Goal: Task Accomplishment & Management: Manage account settings

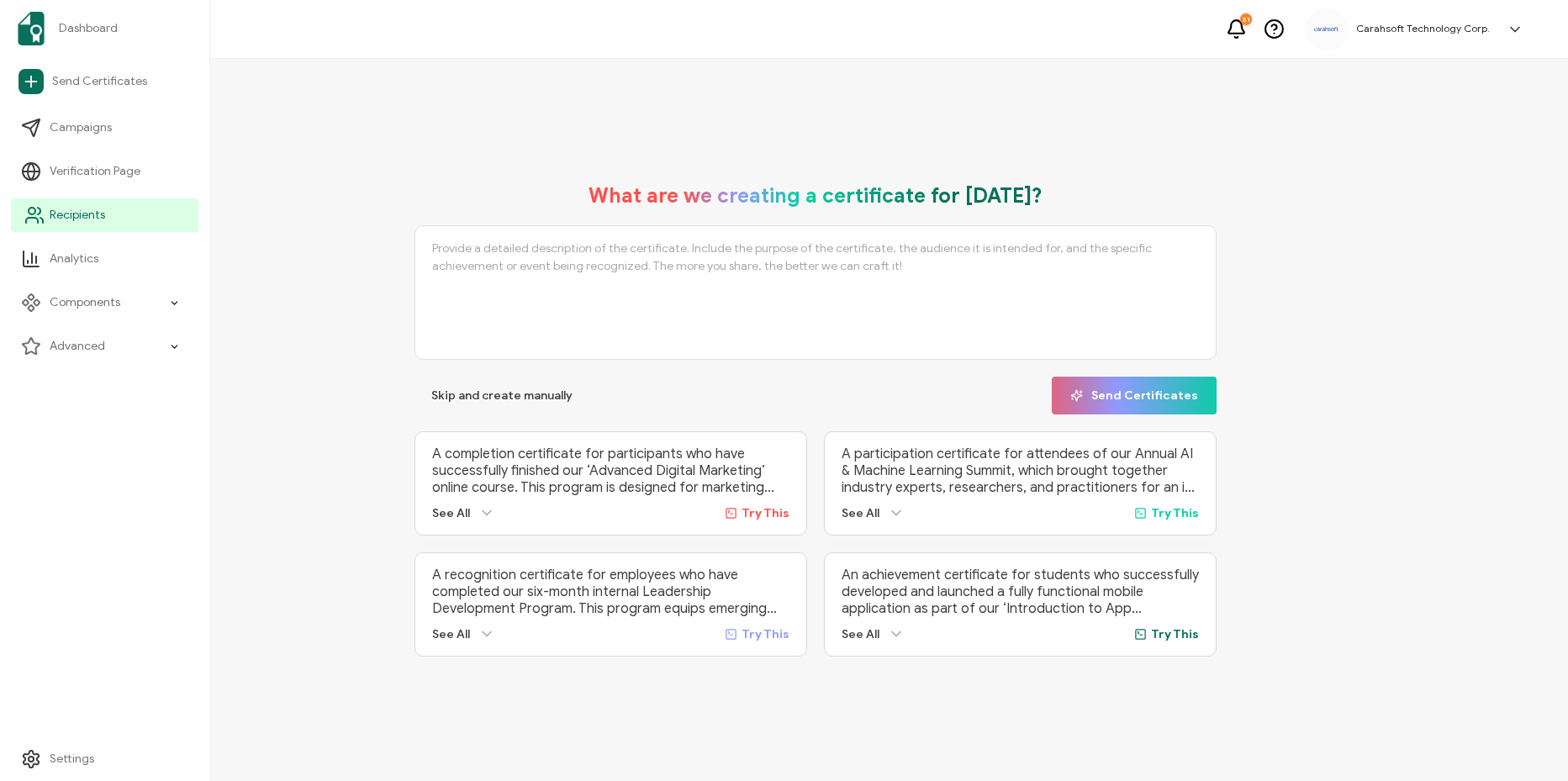
click at [64, 226] on link "Recipients" at bounding box center [104, 214] width 188 height 33
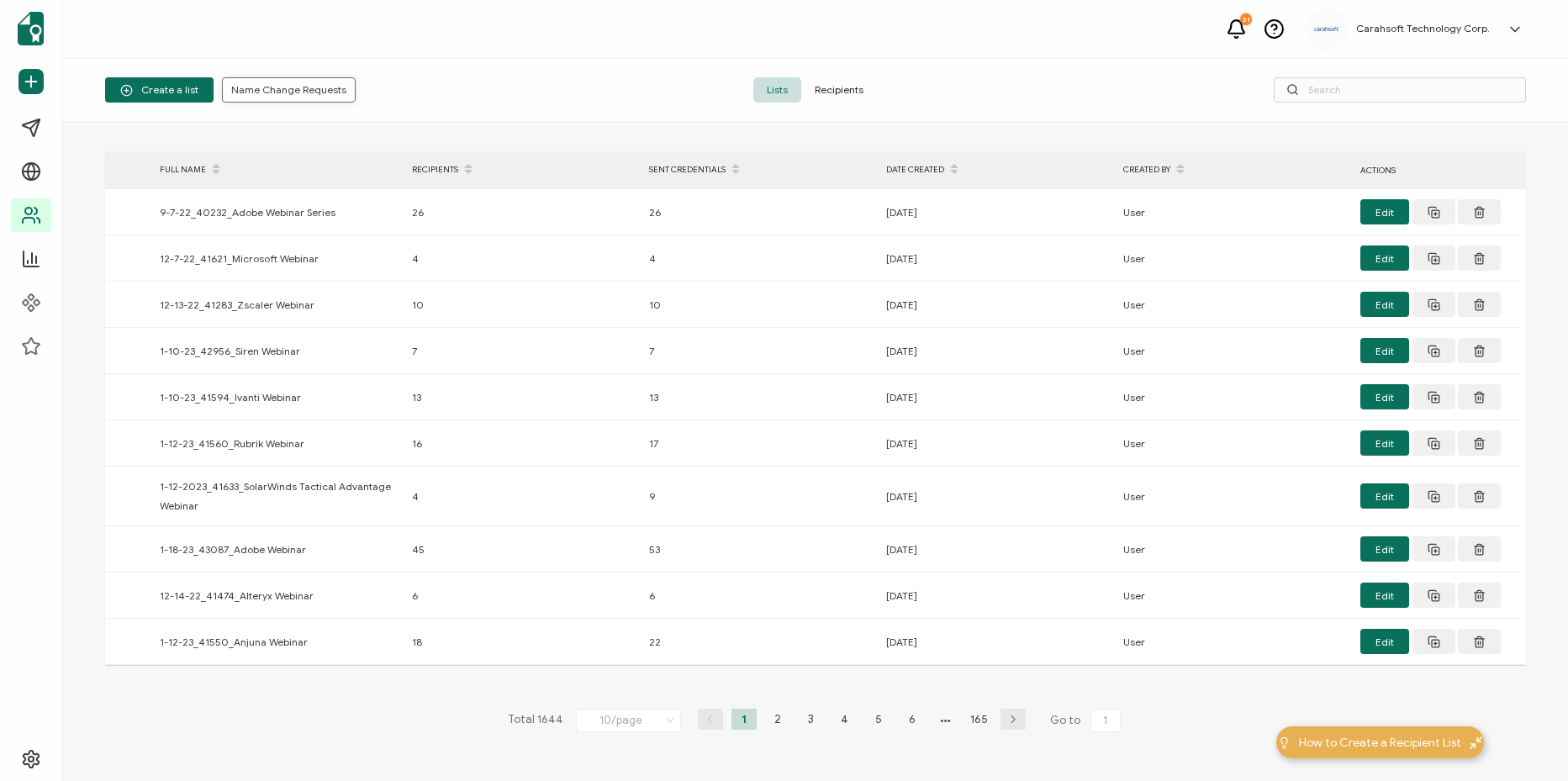
click at [272, 90] on span "Name Change Requests" at bounding box center [289, 90] width 115 height 10
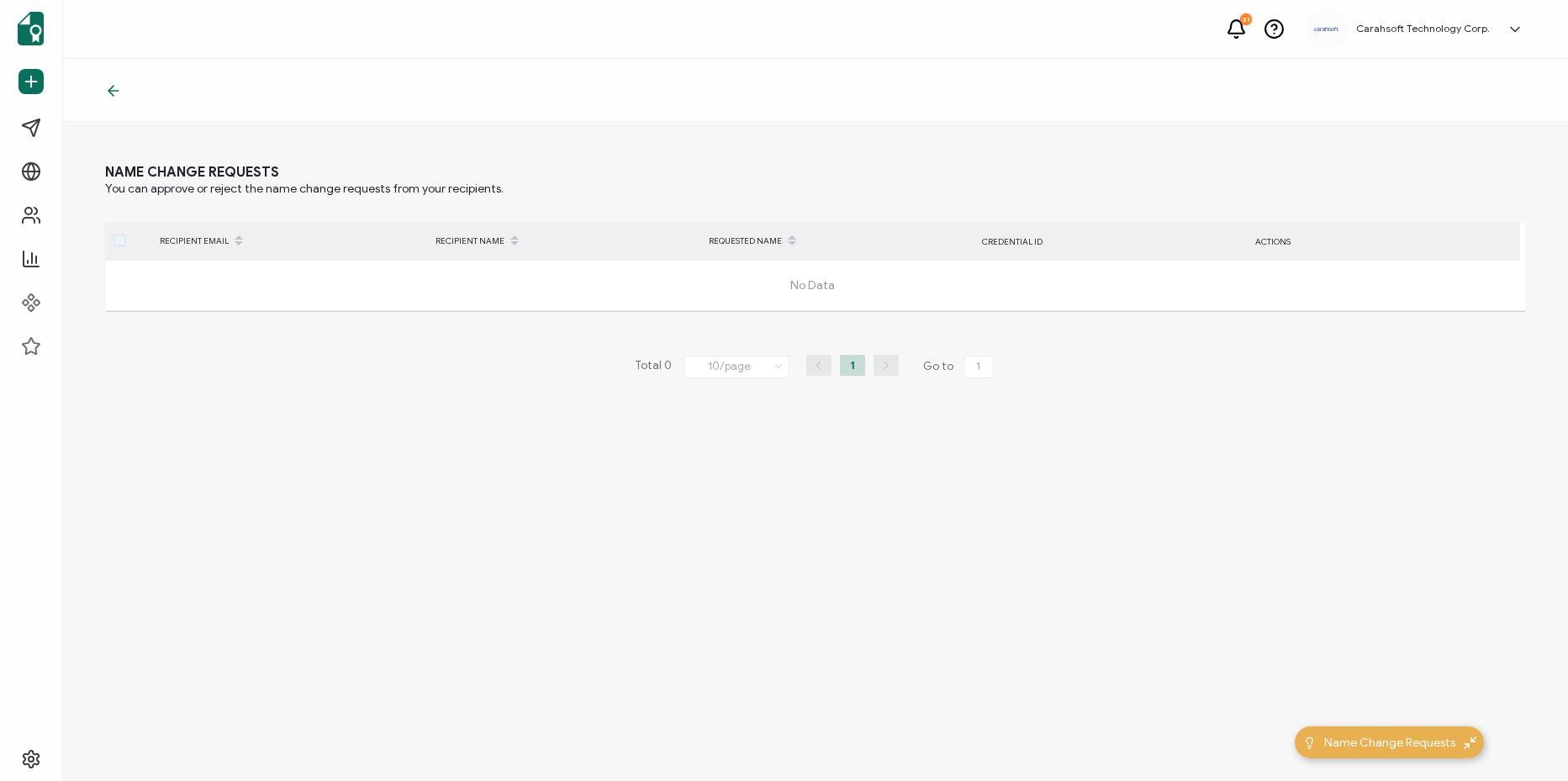
click at [105, 96] on icon at bounding box center [113, 90] width 17 height 17
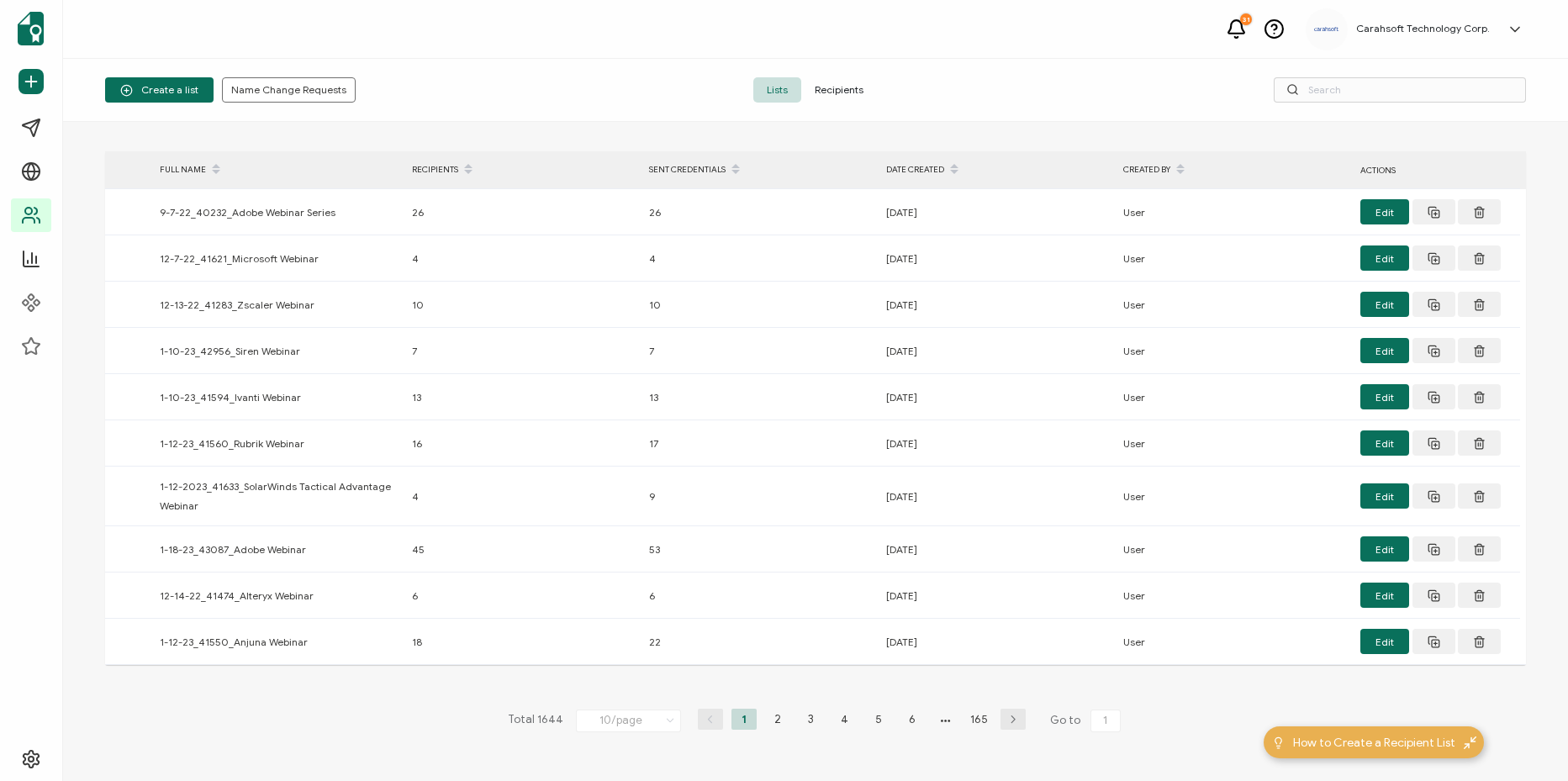
click at [829, 98] on span "Recipients" at bounding box center [838, 90] width 75 height 25
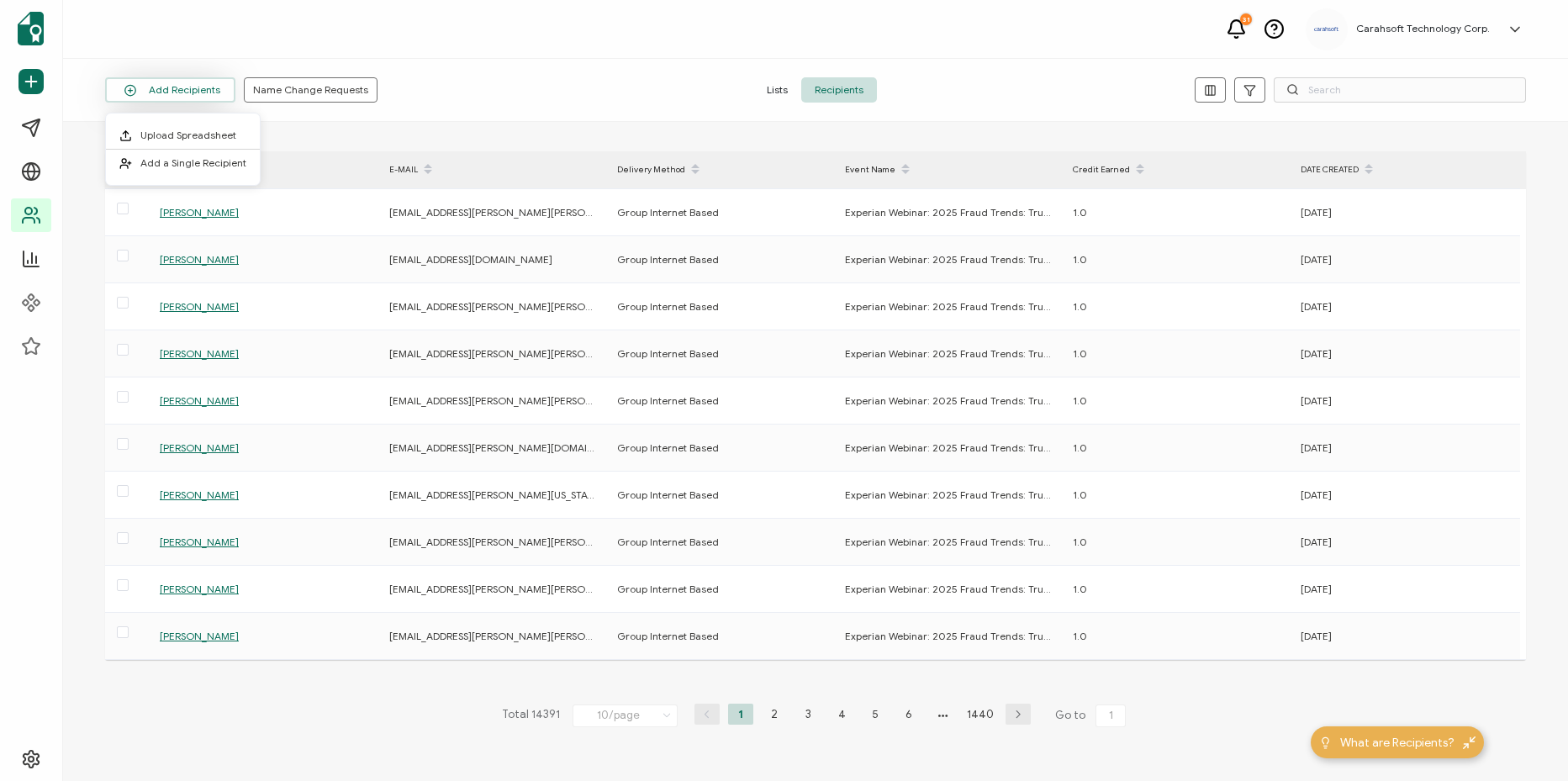
click at [209, 90] on button "Add Recipients" at bounding box center [170, 90] width 131 height 25
click at [203, 137] on span "Upload Spreadsheet" at bounding box center [188, 134] width 96 height 12
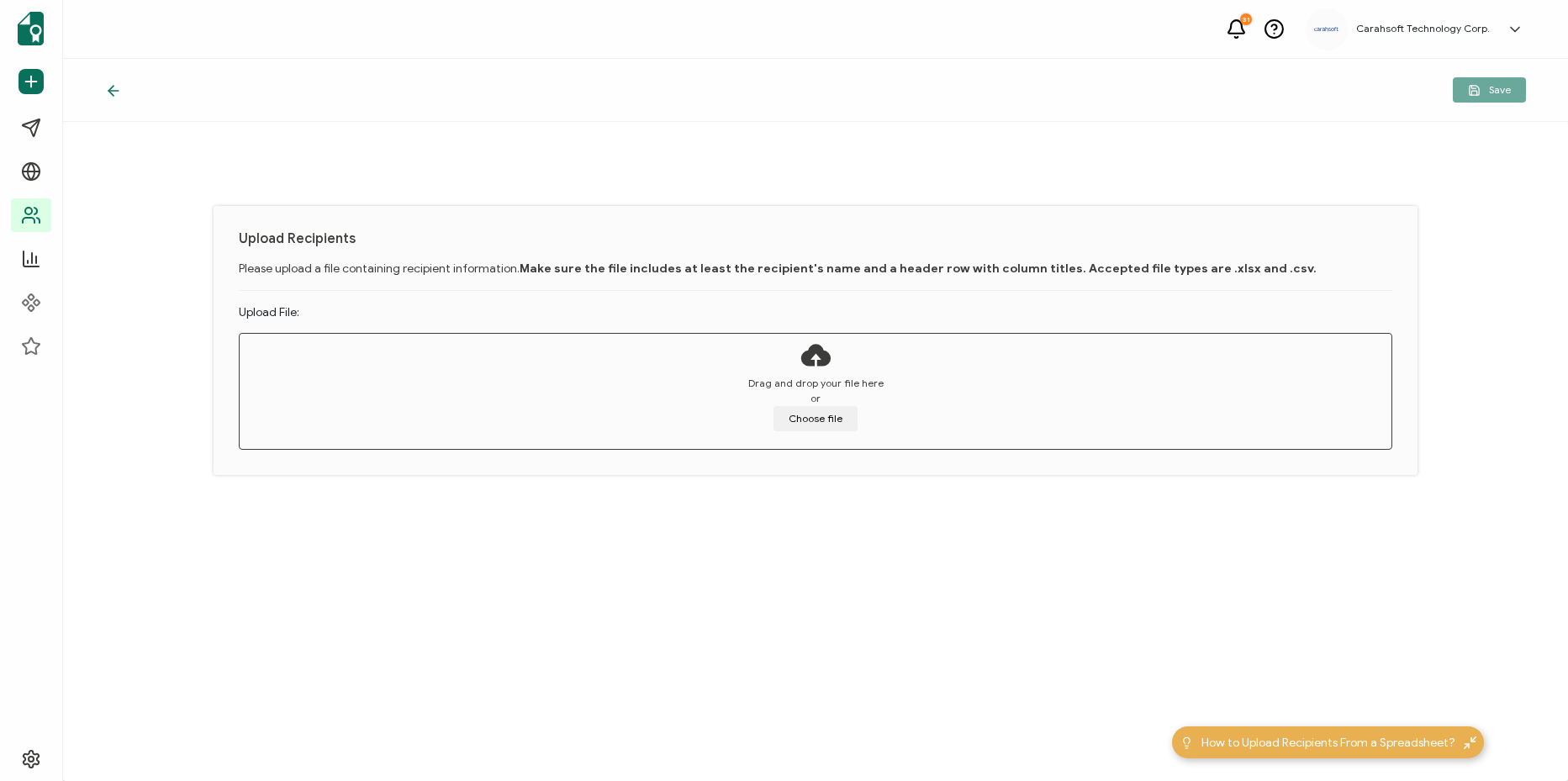
click at [124, 96] on div at bounding box center [117, 90] width 25 height 17
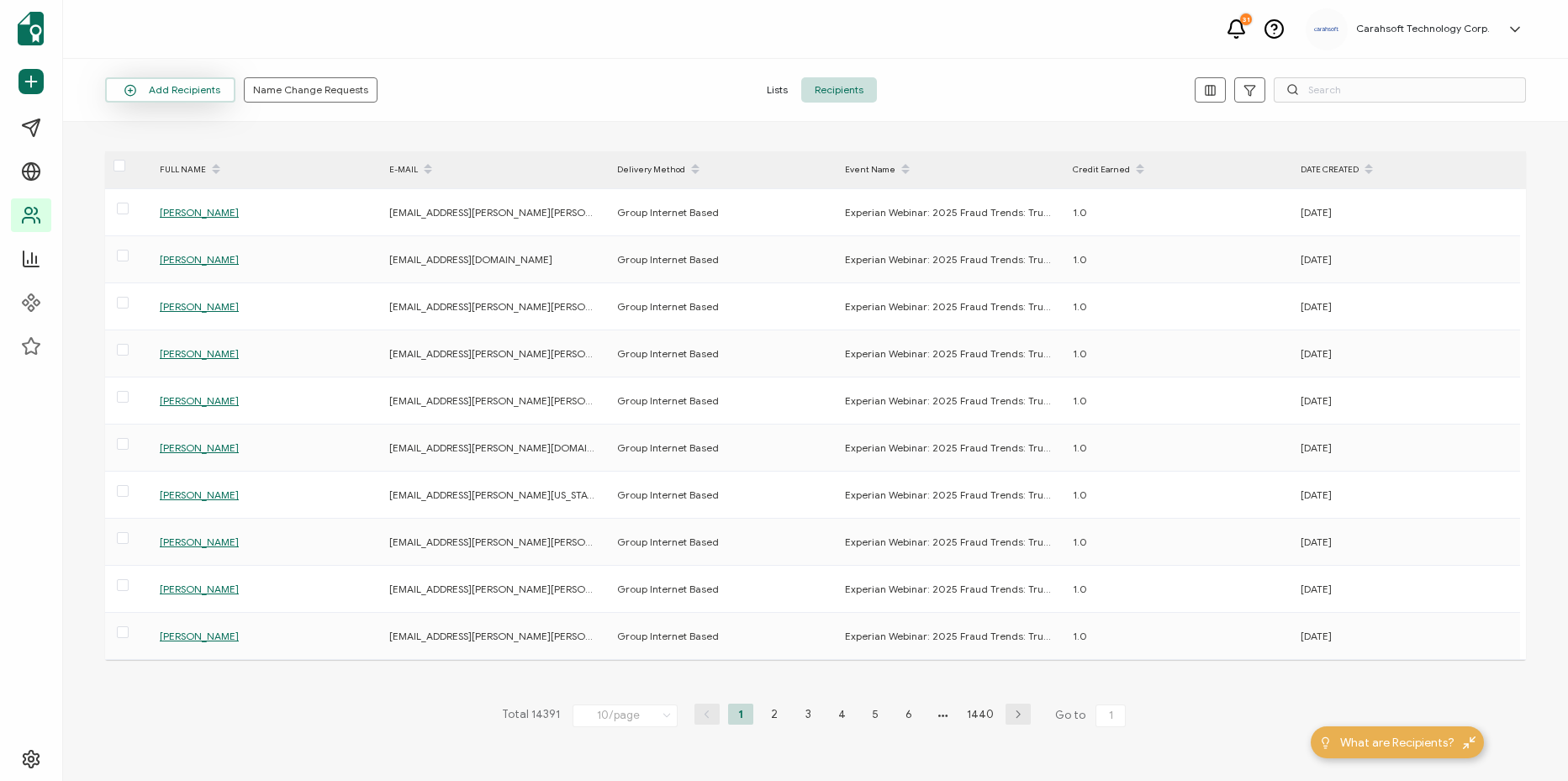
click at [219, 82] on button "Add Recipients" at bounding box center [170, 90] width 131 height 25
click at [788, 90] on span "Lists" at bounding box center [777, 90] width 48 height 25
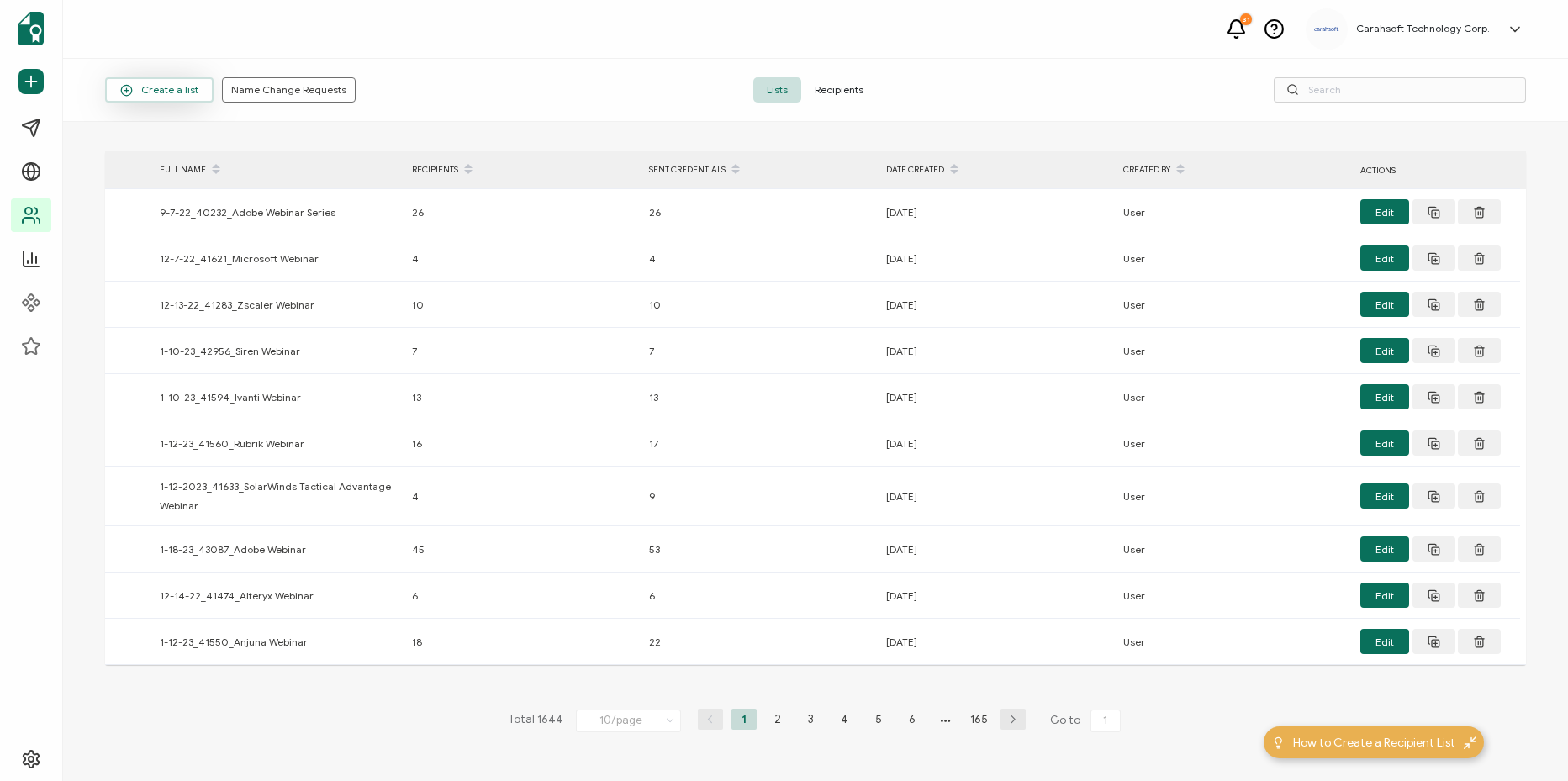
click at [183, 91] on span "Create a list" at bounding box center [159, 90] width 78 height 12
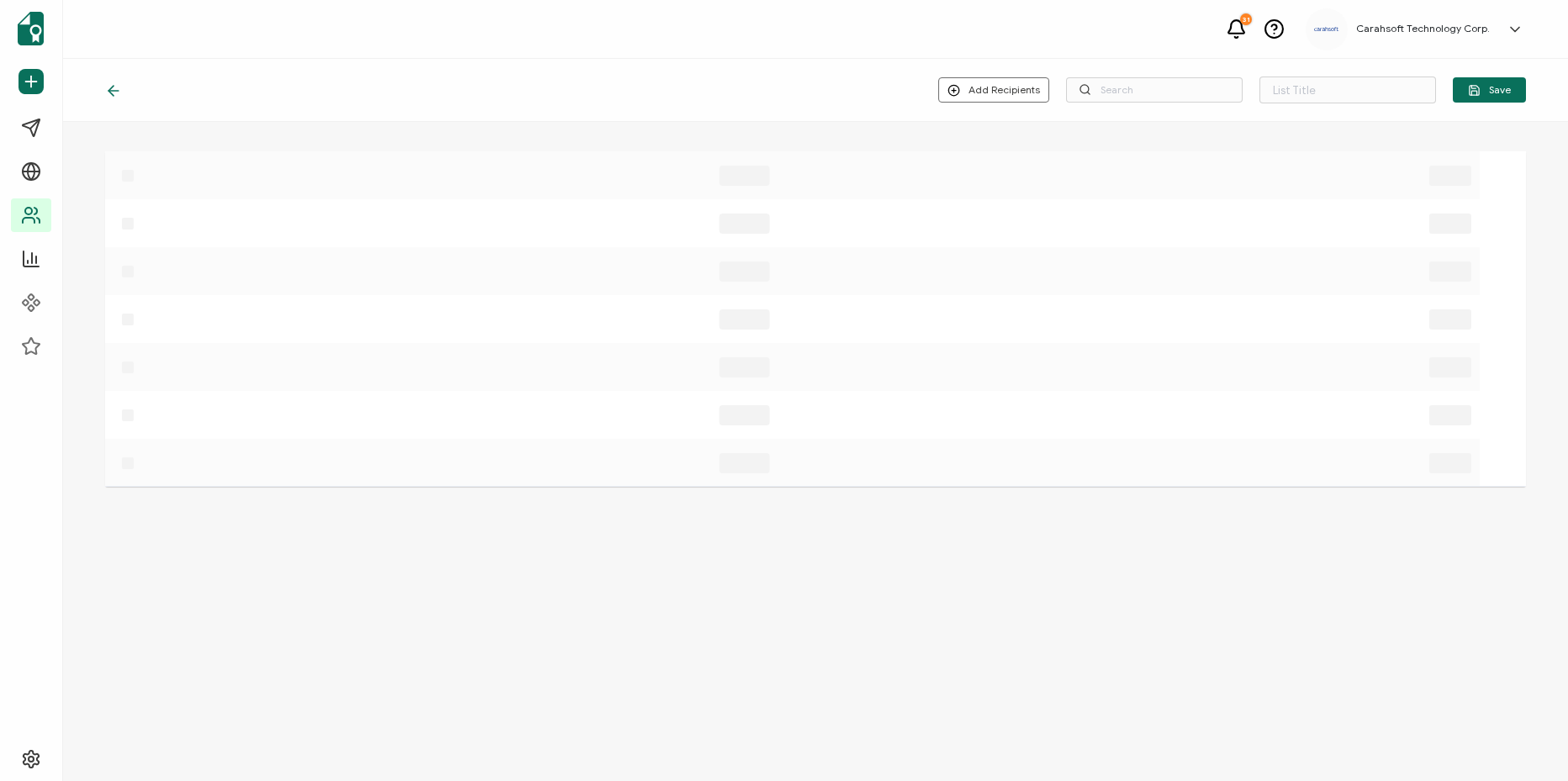
type input "List 1645"
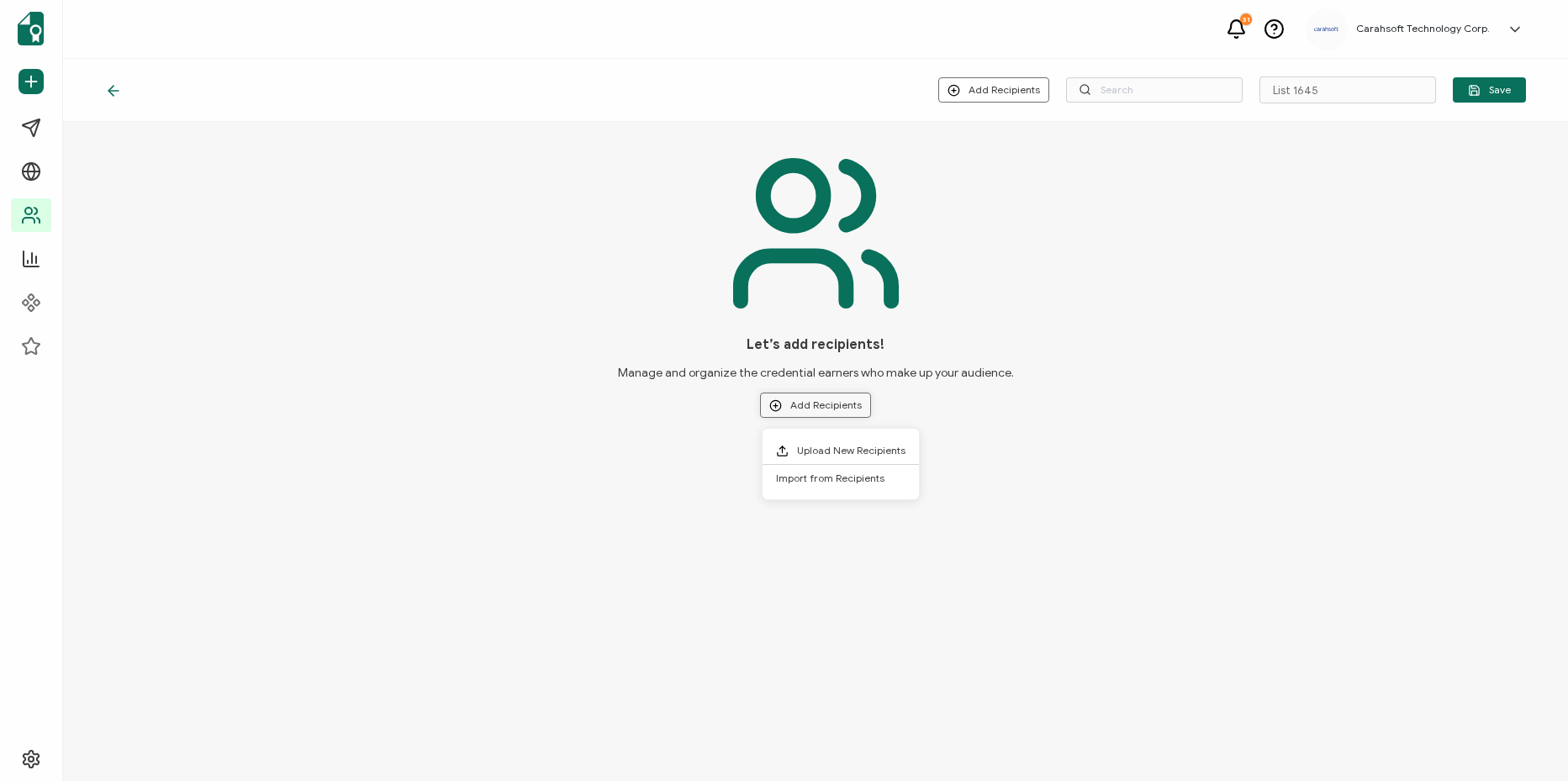
click at [860, 403] on button "Add Recipients" at bounding box center [815, 405] width 111 height 25
click at [854, 461] on li "Upload New Recipients" at bounding box center [840, 451] width 156 height 28
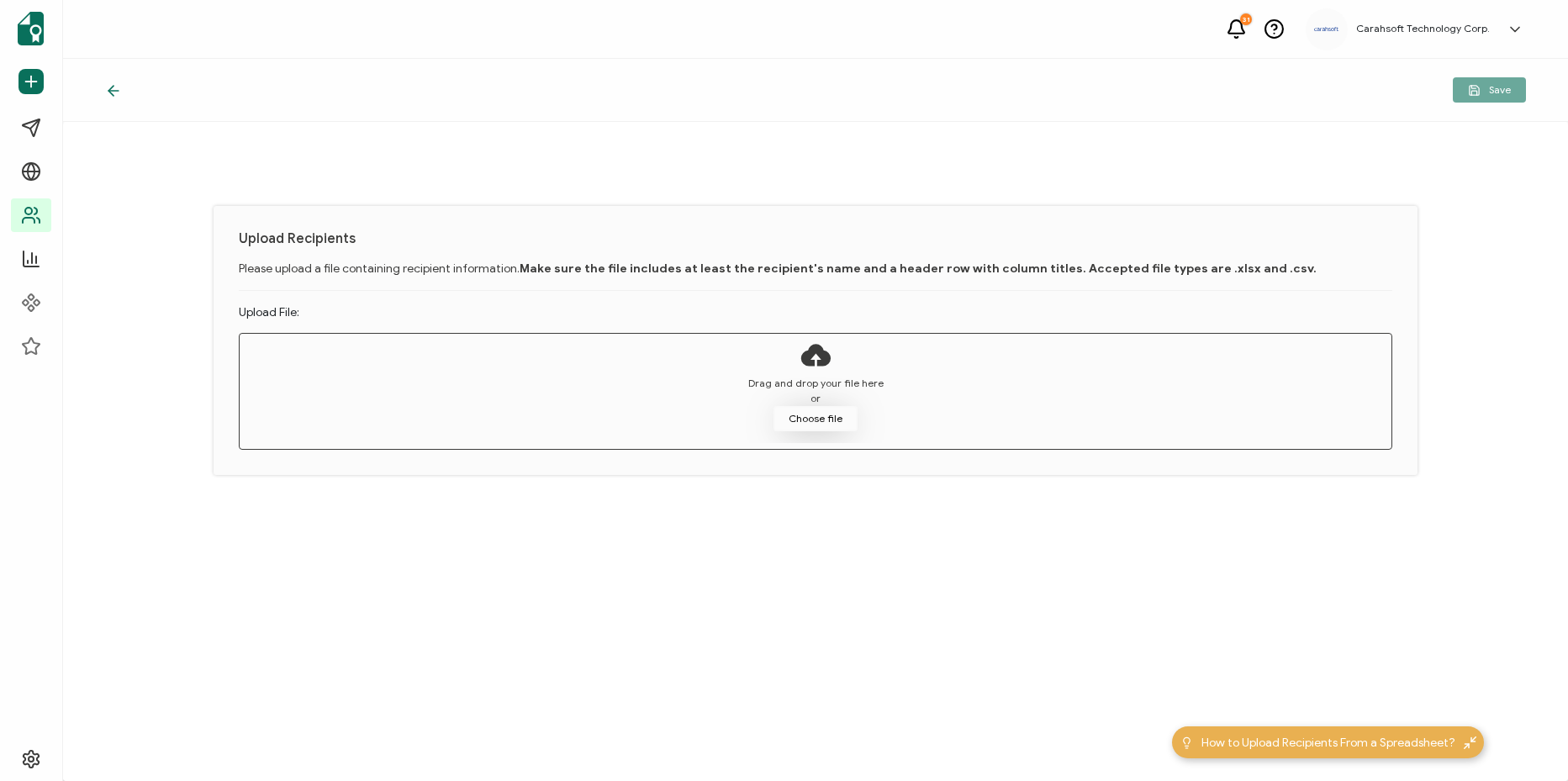
click at [817, 418] on button "Choose file" at bounding box center [815, 418] width 84 height 25
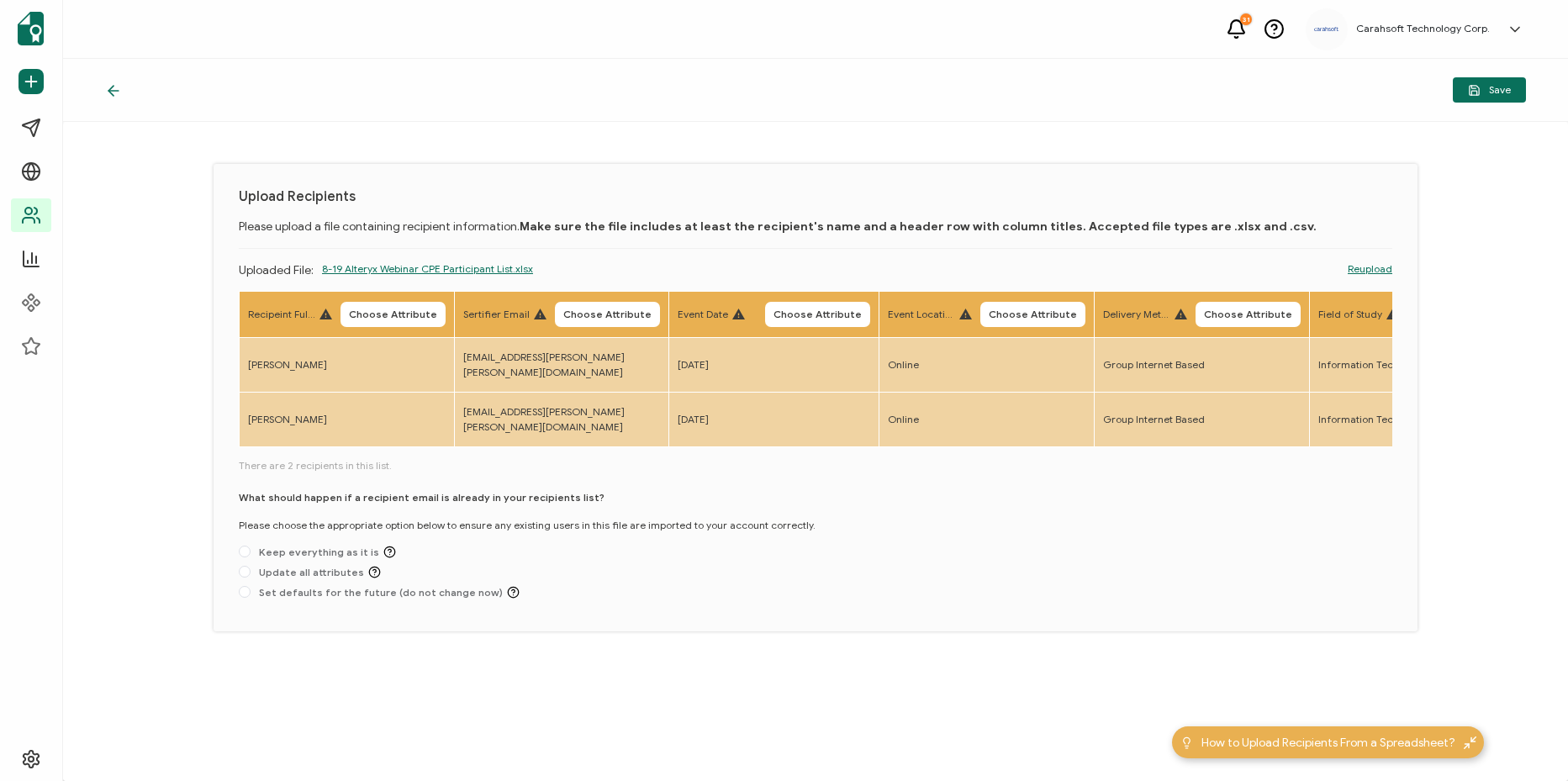
click at [526, 570] on div "What should happen if a recipient email is already in your recipients list? Ple…" at bounding box center [815, 548] width 1154 height 116
drag, startPoint x: 413, startPoint y: 522, endPoint x: 283, endPoint y: 522, distance: 130.0
click at [283, 522] on div "What should happen if a recipient email is already in your recipients list? Ple…" at bounding box center [815, 548] width 1154 height 116
click at [433, 517] on body "31 Carahsoft Technology Corp. Husna Khan husna.khan@carahsoft.com ID: 18038000 …" at bounding box center [784, 390] width 1568 height 781
drag, startPoint x: 417, startPoint y: 523, endPoint x: 304, endPoint y: 511, distance: 113.6
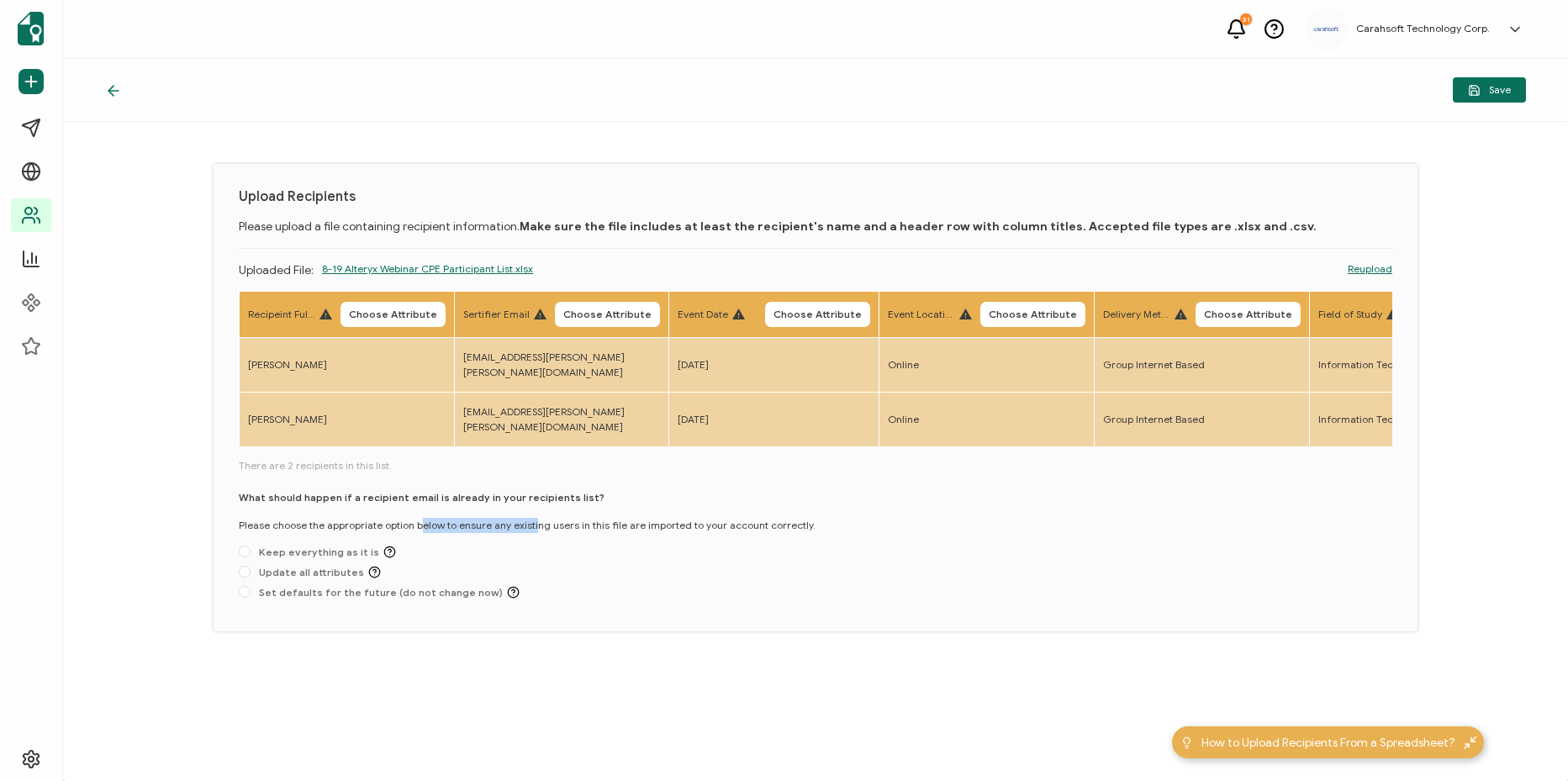
click at [304, 511] on div "What should happen if a recipient email is already in your recipients list? Ple…" at bounding box center [815, 548] width 1154 height 116
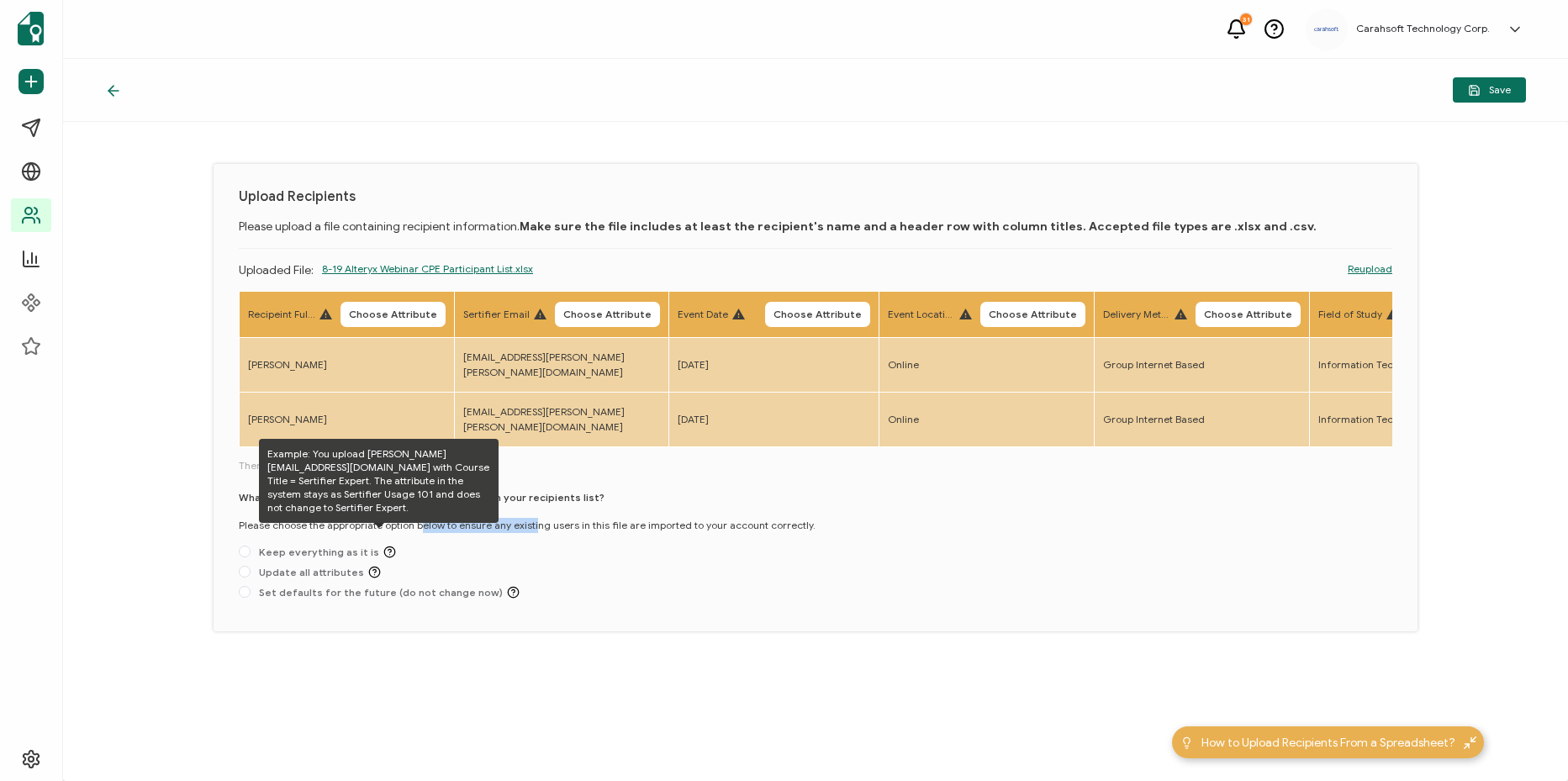
click at [384, 546] on icon at bounding box center [389, 551] width 12 height 12
click at [251, 546] on input "Keep everything as it is" at bounding box center [245, 552] width 11 height 13
radio input "true"
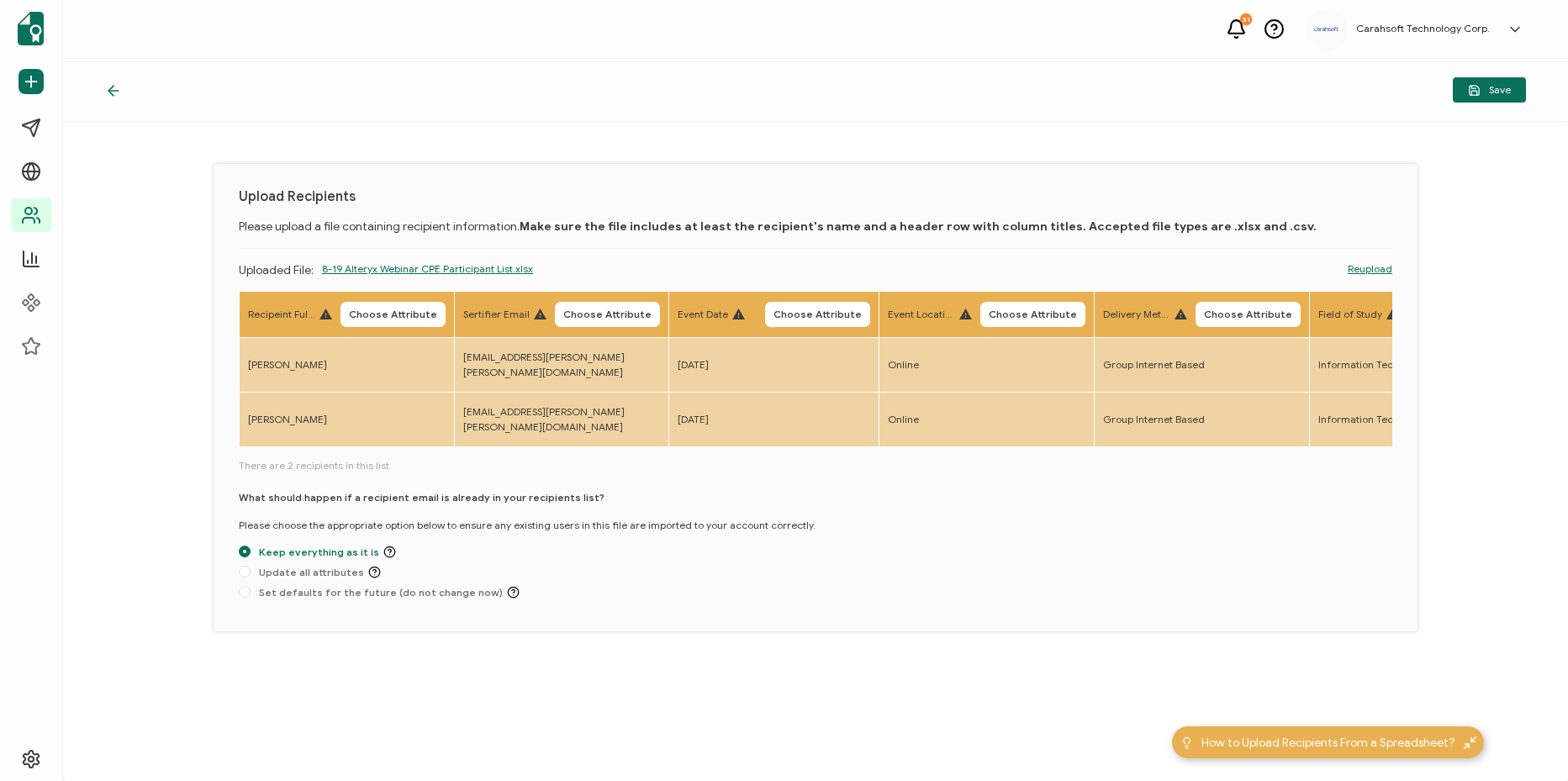
click at [540, 511] on div "What should happen if a recipient email is already in your recipients list? Ple…" at bounding box center [815, 548] width 1154 height 116
click at [551, 572] on div "What should happen if a recipient email is already in your recipients list? Ple…" at bounding box center [815, 548] width 1154 height 116
drag, startPoint x: 526, startPoint y: 568, endPoint x: 342, endPoint y: 597, distance: 186.3
click at [326, 597] on div "Upload Recipients Please upload a file containing recipient information. Make s…" at bounding box center [815, 397] width 1204 height 468
click at [633, 565] on div "What should happen if a recipient email is already in your recipients list? Ple…" at bounding box center [815, 548] width 1154 height 116
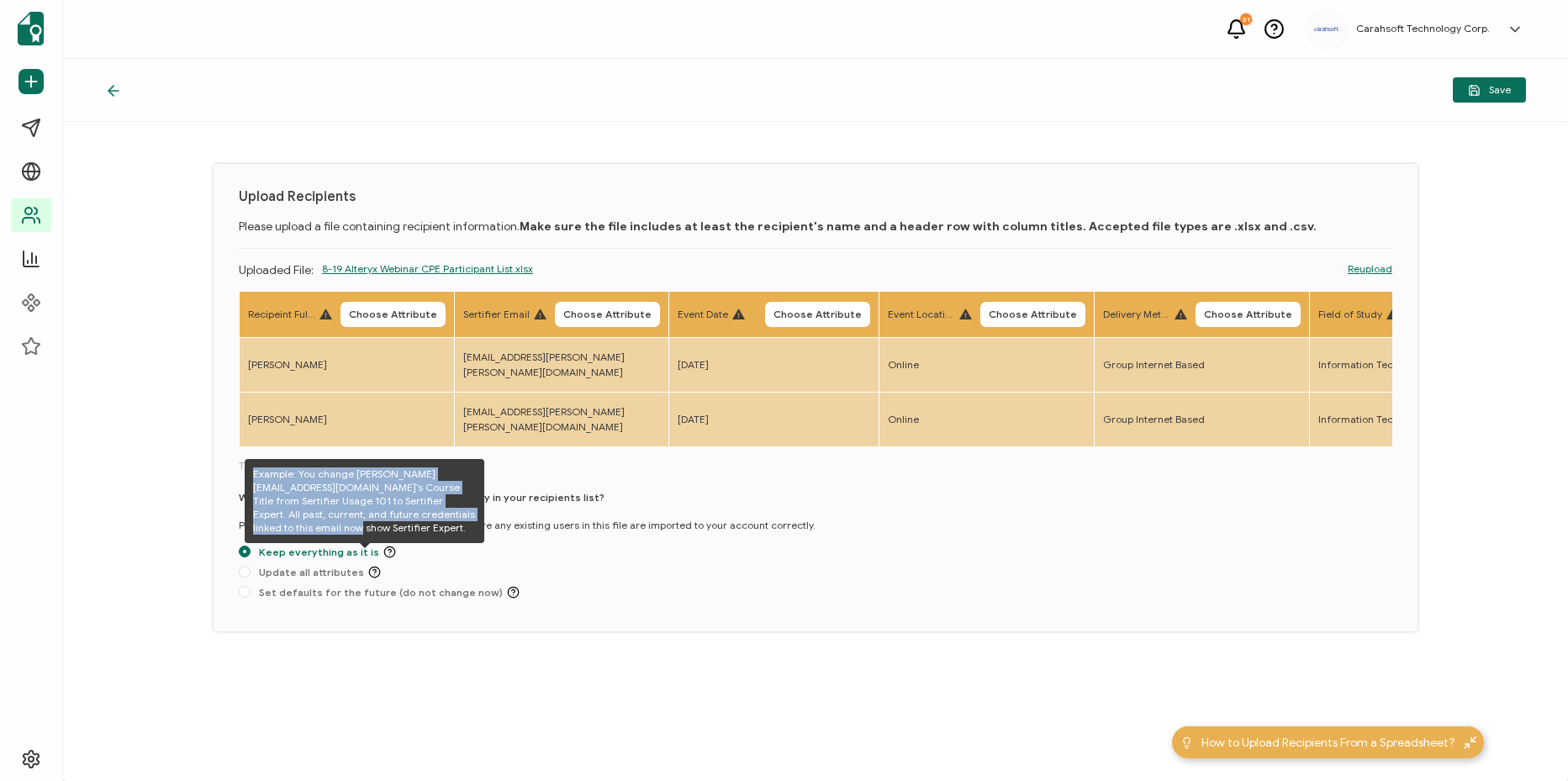
drag, startPoint x: 457, startPoint y: 511, endPoint x: 252, endPoint y: 472, distance: 208.7
click at [252, 472] on div "Example: You change john@sertifier.com’s Course Title from Sertifier Usage 101 …" at bounding box center [365, 501] width 240 height 84
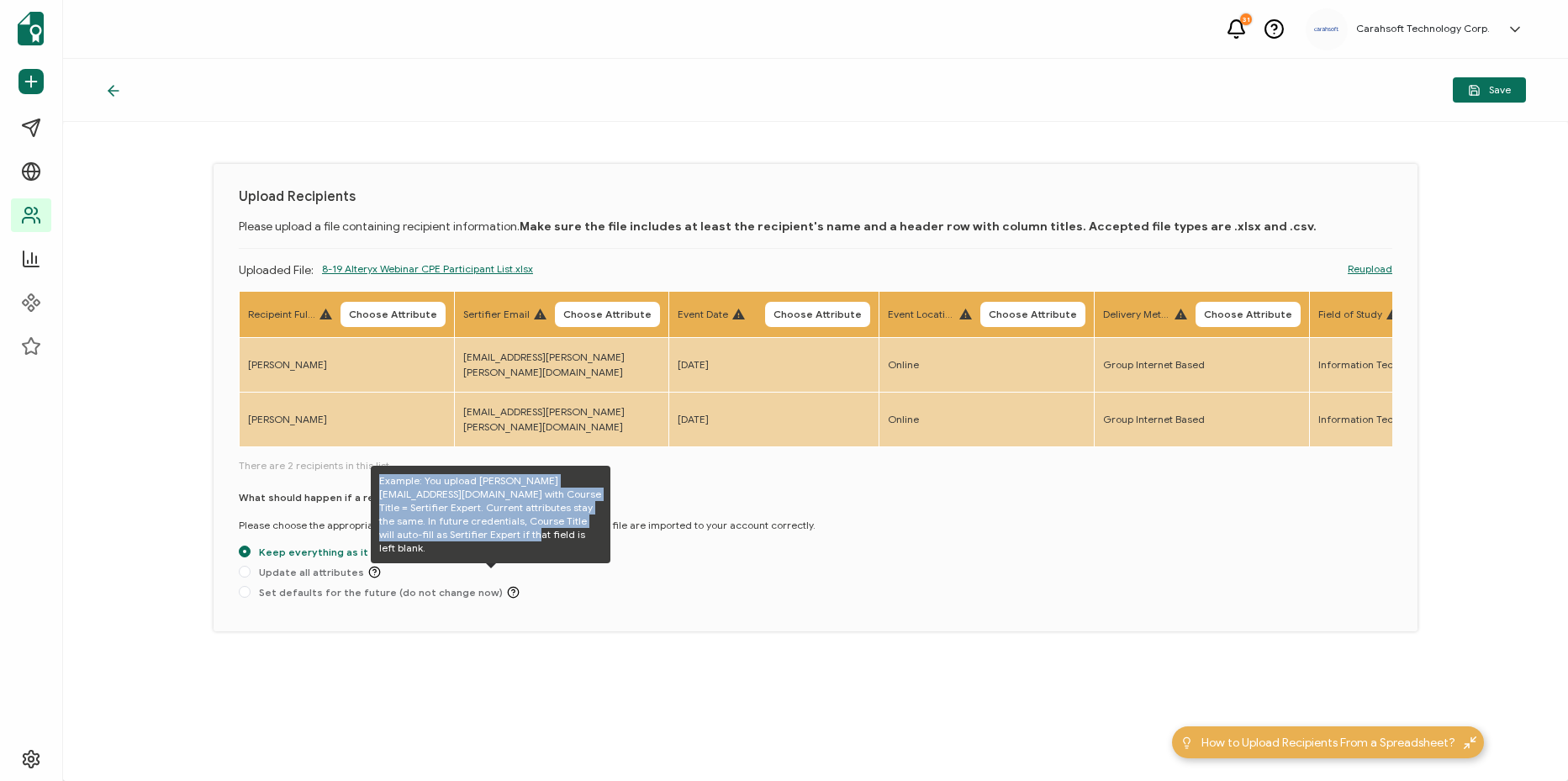
drag, startPoint x: 430, startPoint y: 532, endPoint x: 374, endPoint y: 474, distance: 80.6
click at [374, 474] on div "Example: You upload john@sertifier.com with Course Title = Sertifier Expert. Cu…" at bounding box center [491, 514] width 240 height 97
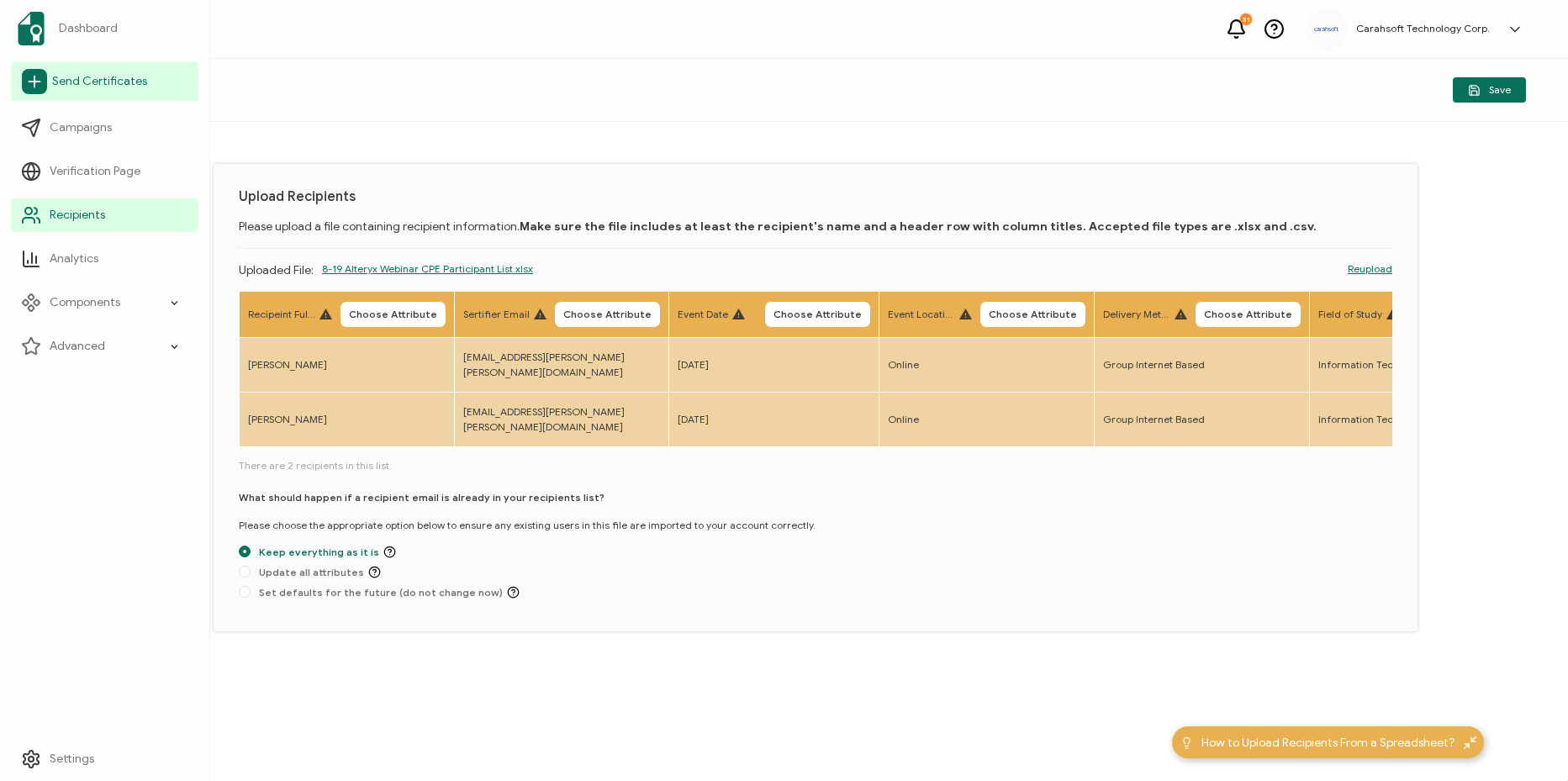
click at [104, 78] on span "Send Certificates" at bounding box center [100, 82] width 95 height 17
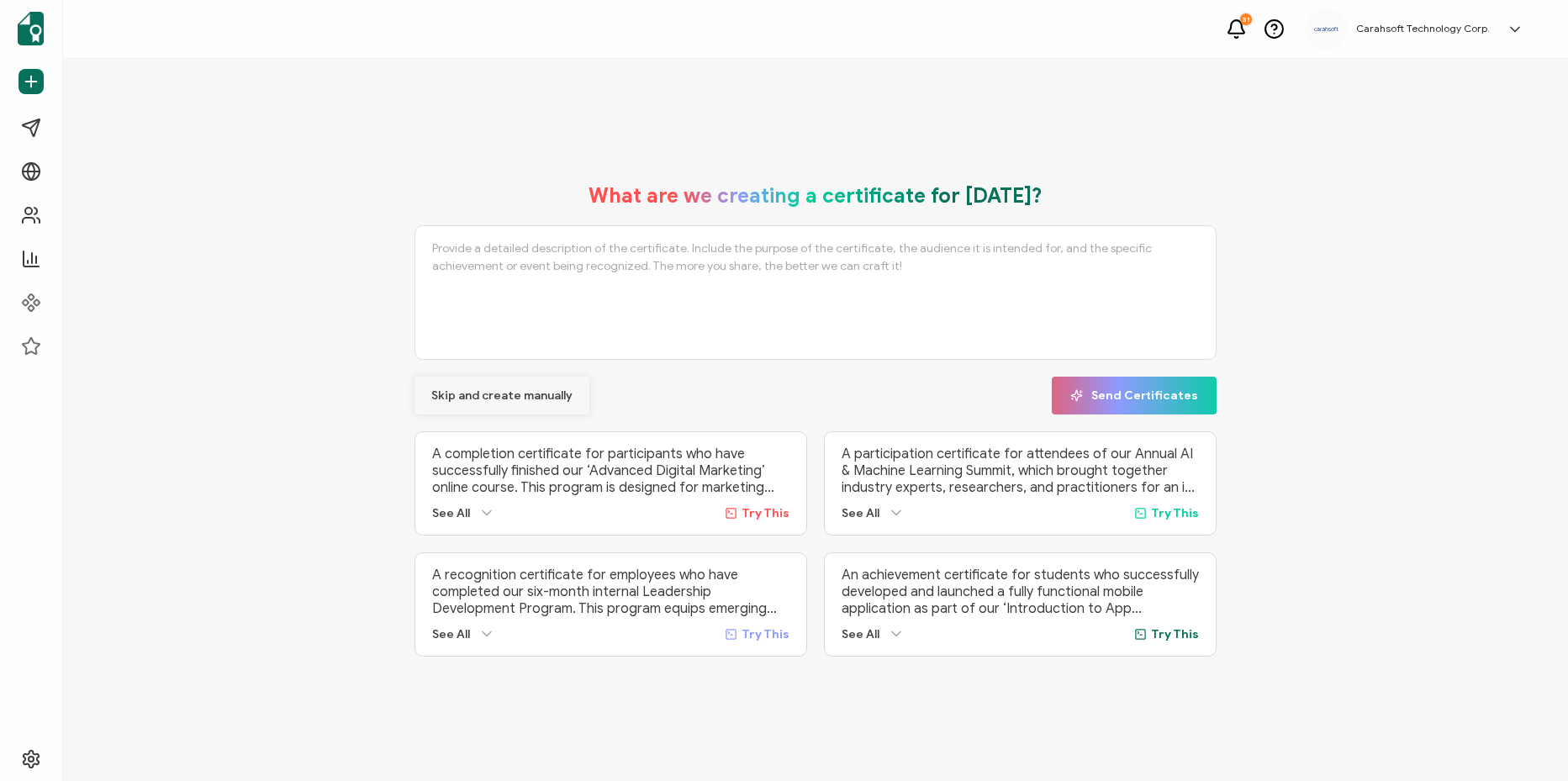
click at [458, 399] on button "Skip and create manually" at bounding box center [502, 395] width 175 height 38
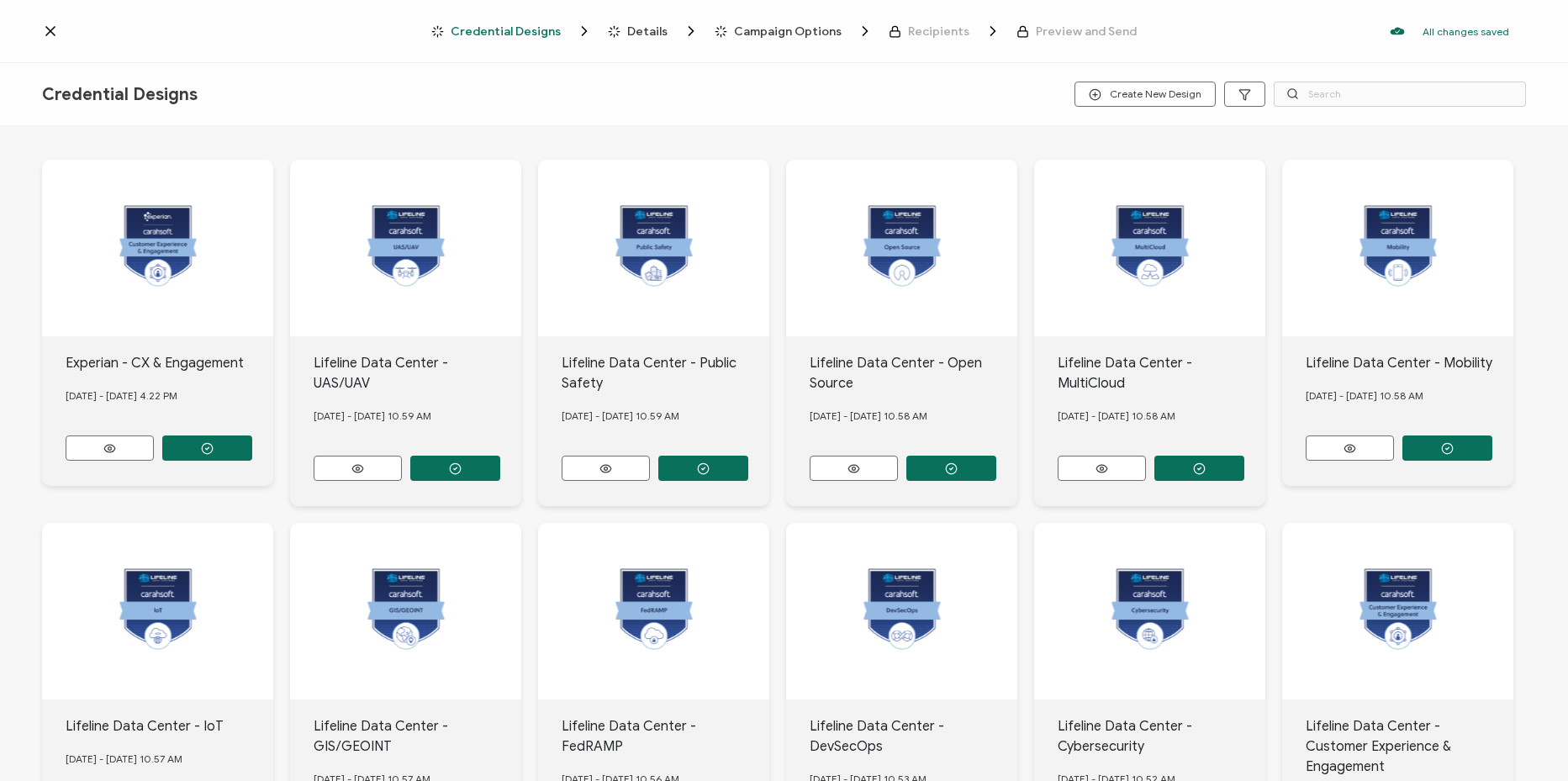
click at [55, 34] on icon at bounding box center [50, 31] width 17 height 17
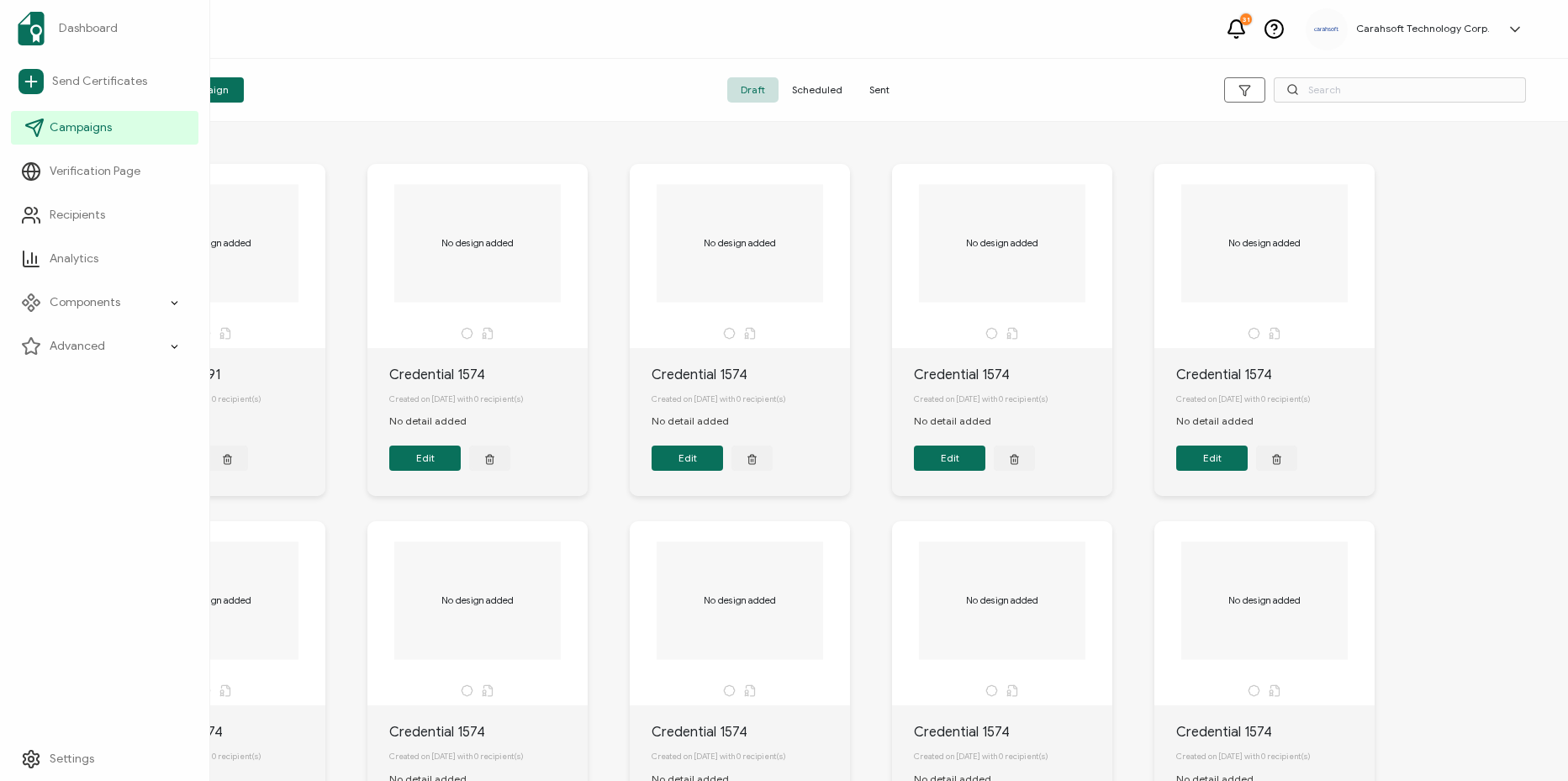
click at [106, 135] on span "Campaigns" at bounding box center [80, 128] width 62 height 17
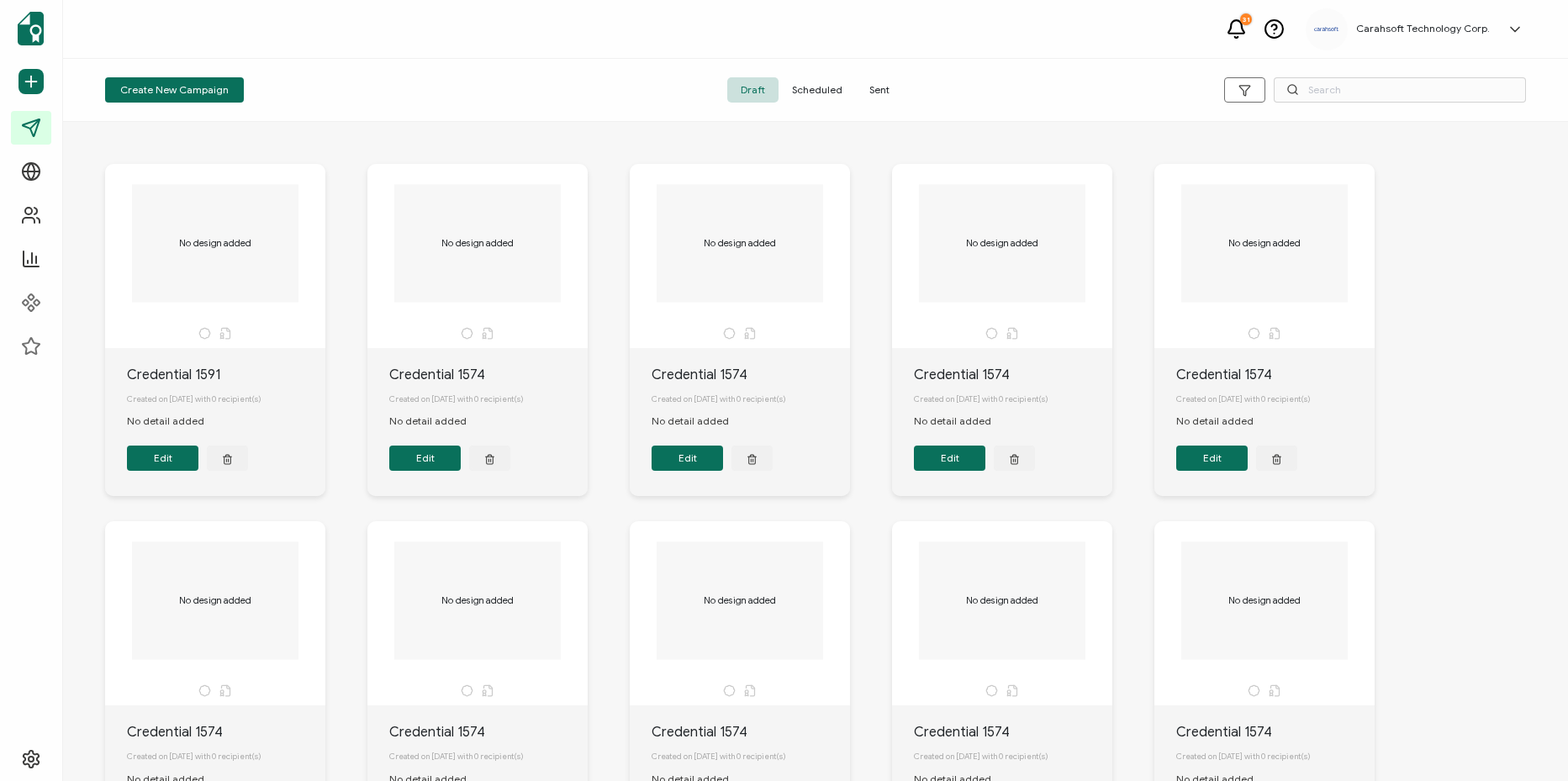
click at [875, 93] on span "Sent" at bounding box center [878, 90] width 47 height 25
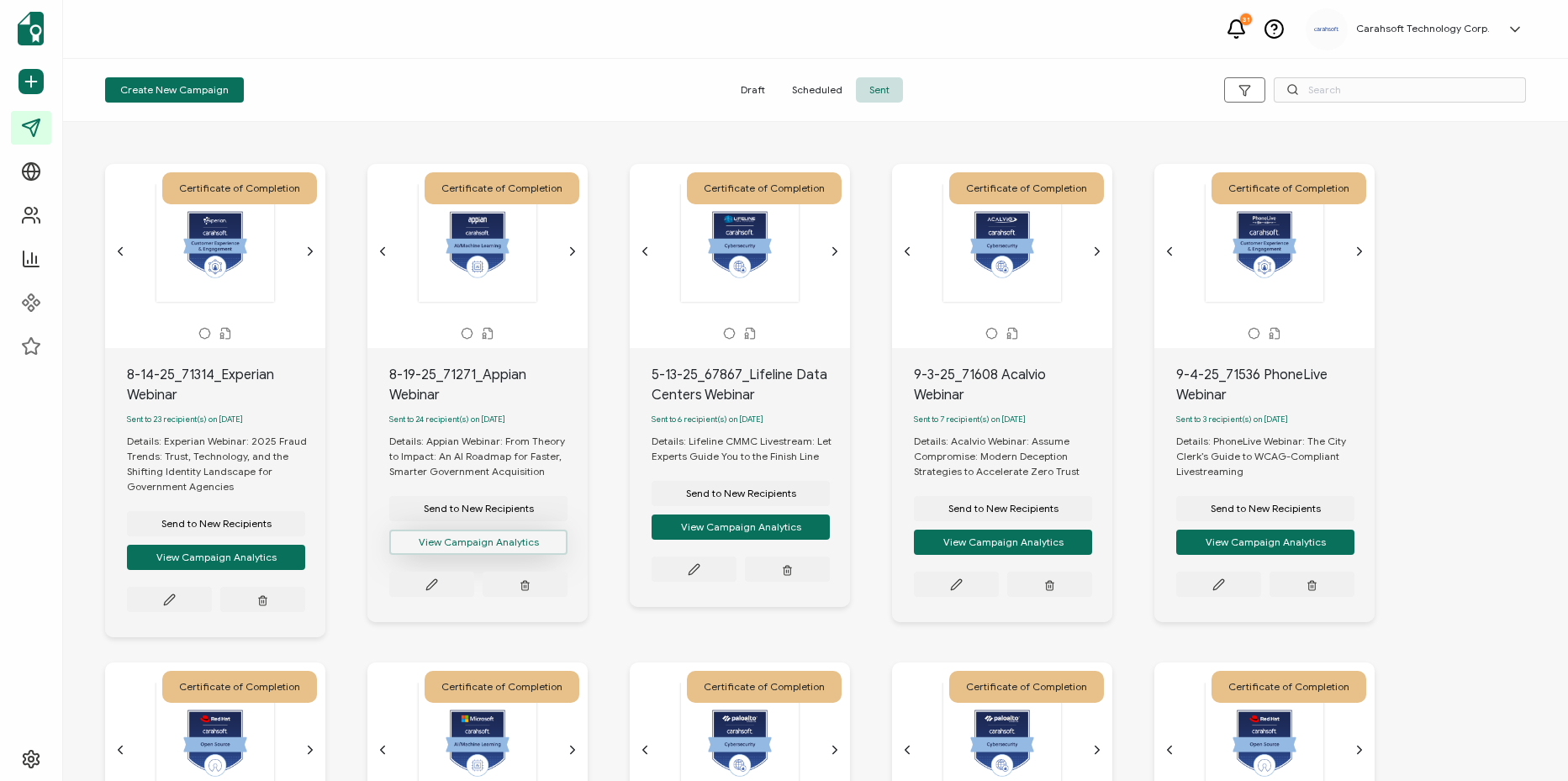
click at [495, 541] on button "View Campaign Analytics" at bounding box center [478, 542] width 178 height 25
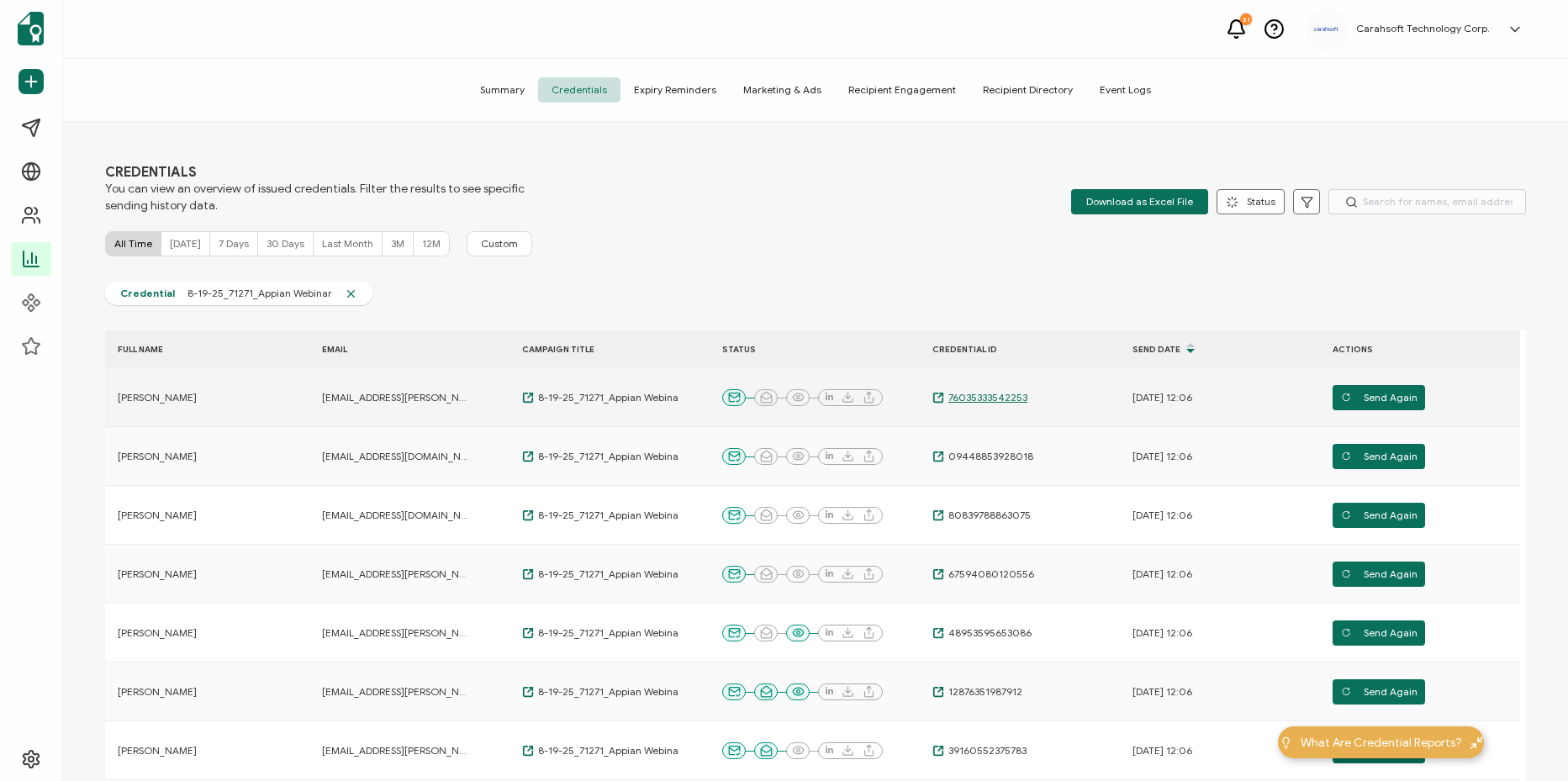
click at [983, 402] on span "76035333542253" at bounding box center [985, 397] width 83 height 13
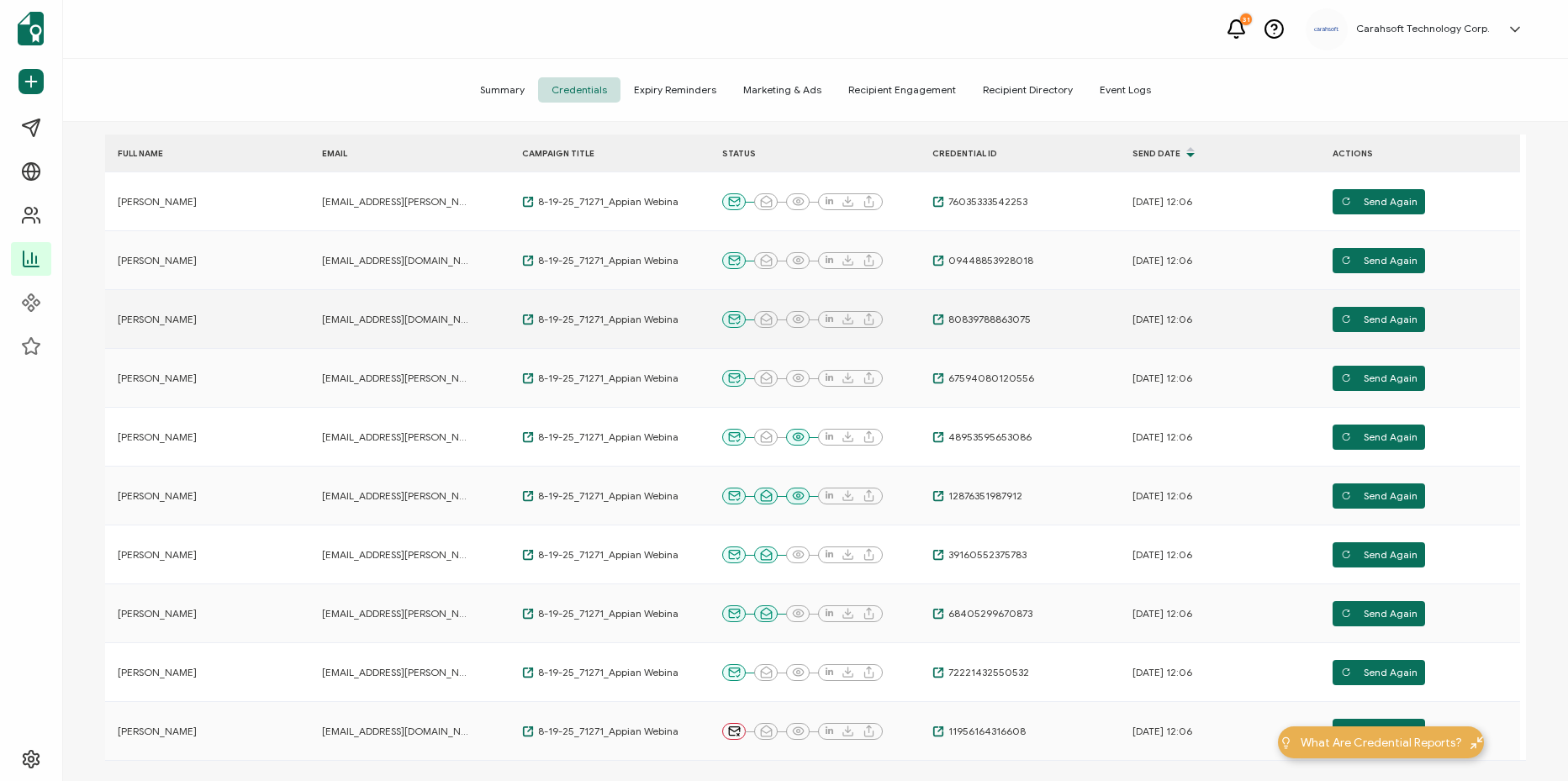
scroll to position [386, 0]
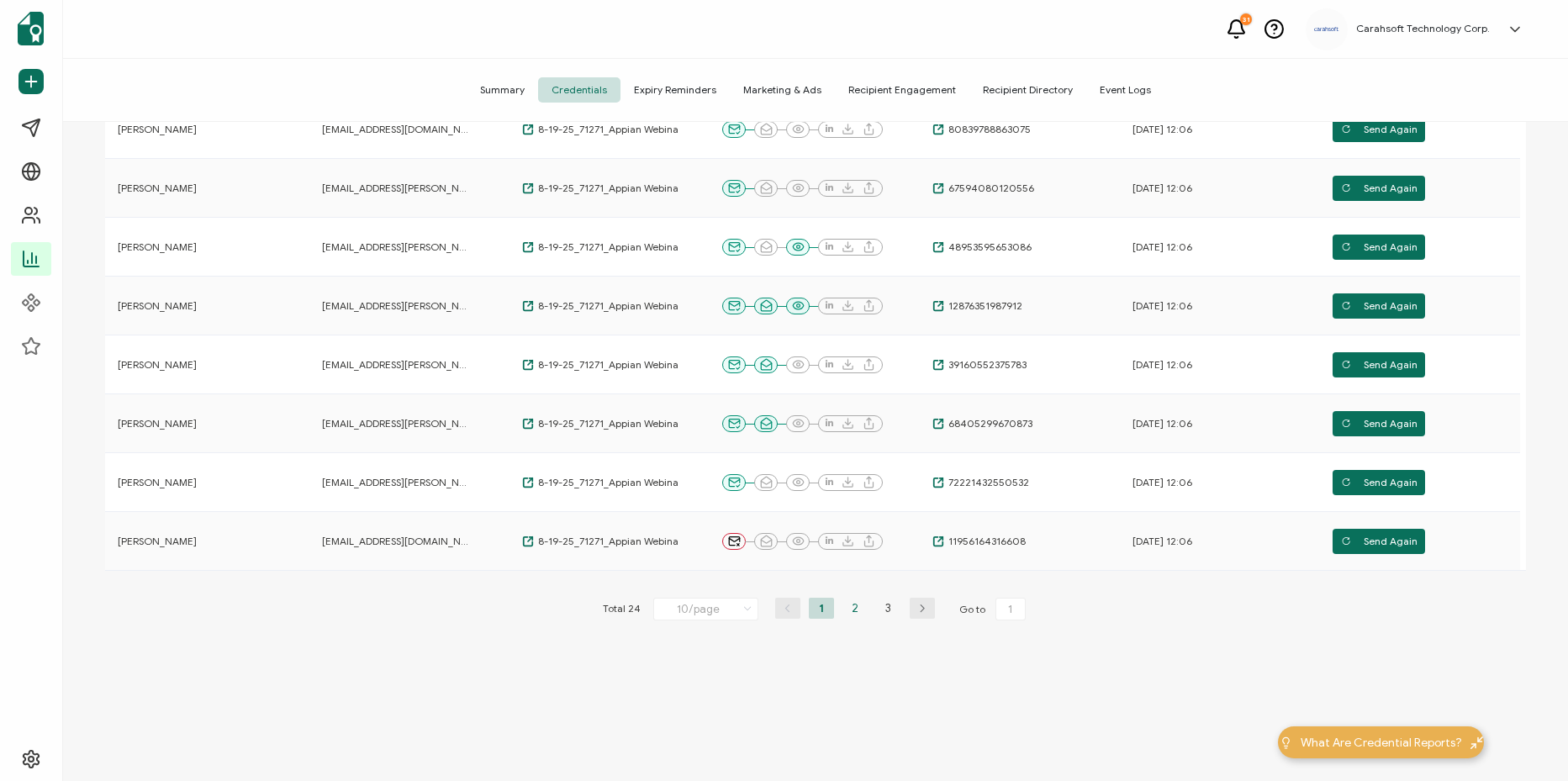
click at [846, 608] on li "2" at bounding box center [854, 608] width 25 height 21
type input "2"
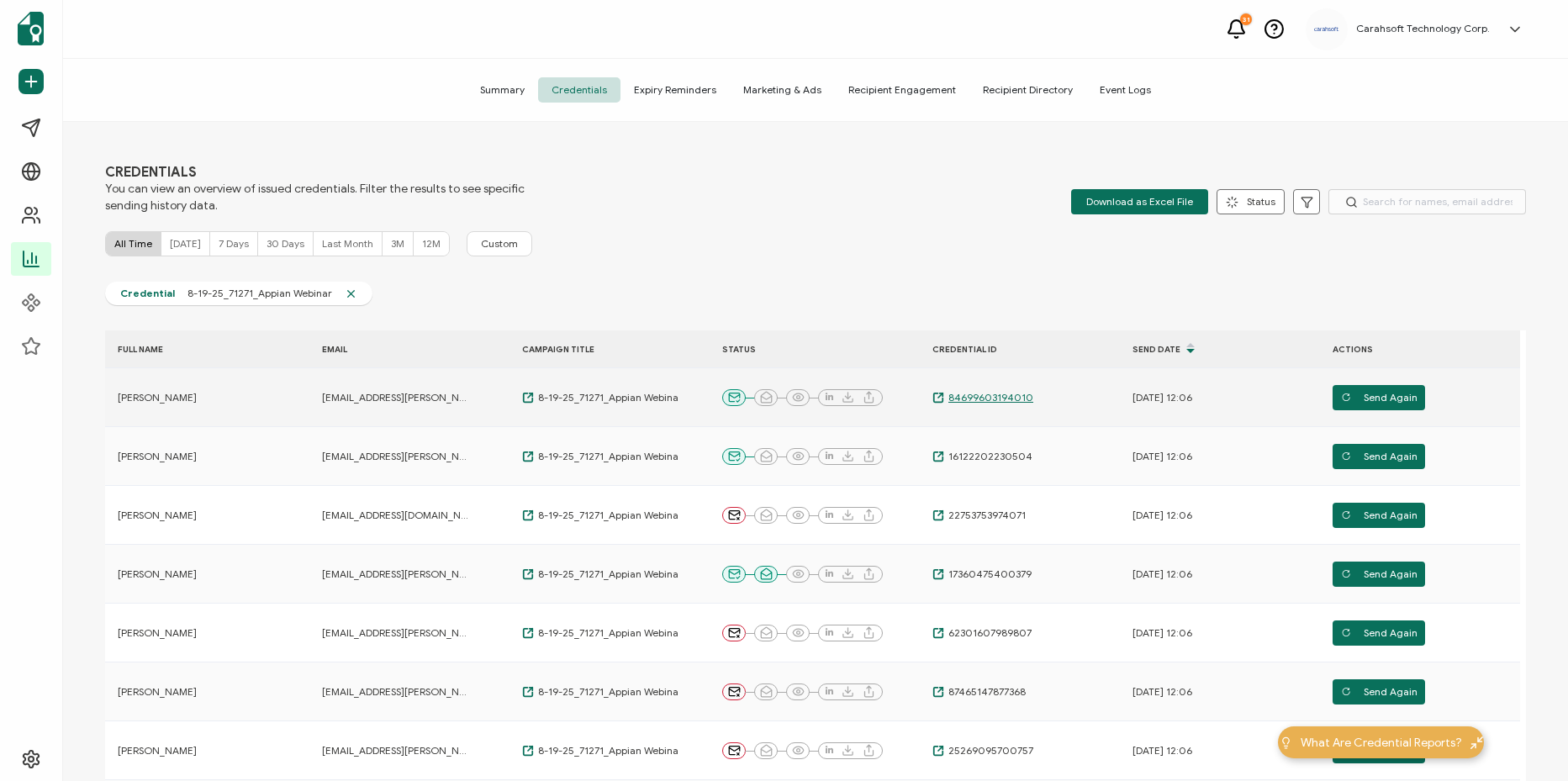
click at [1006, 396] on span "84699603194010" at bounding box center [989, 397] width 90 height 13
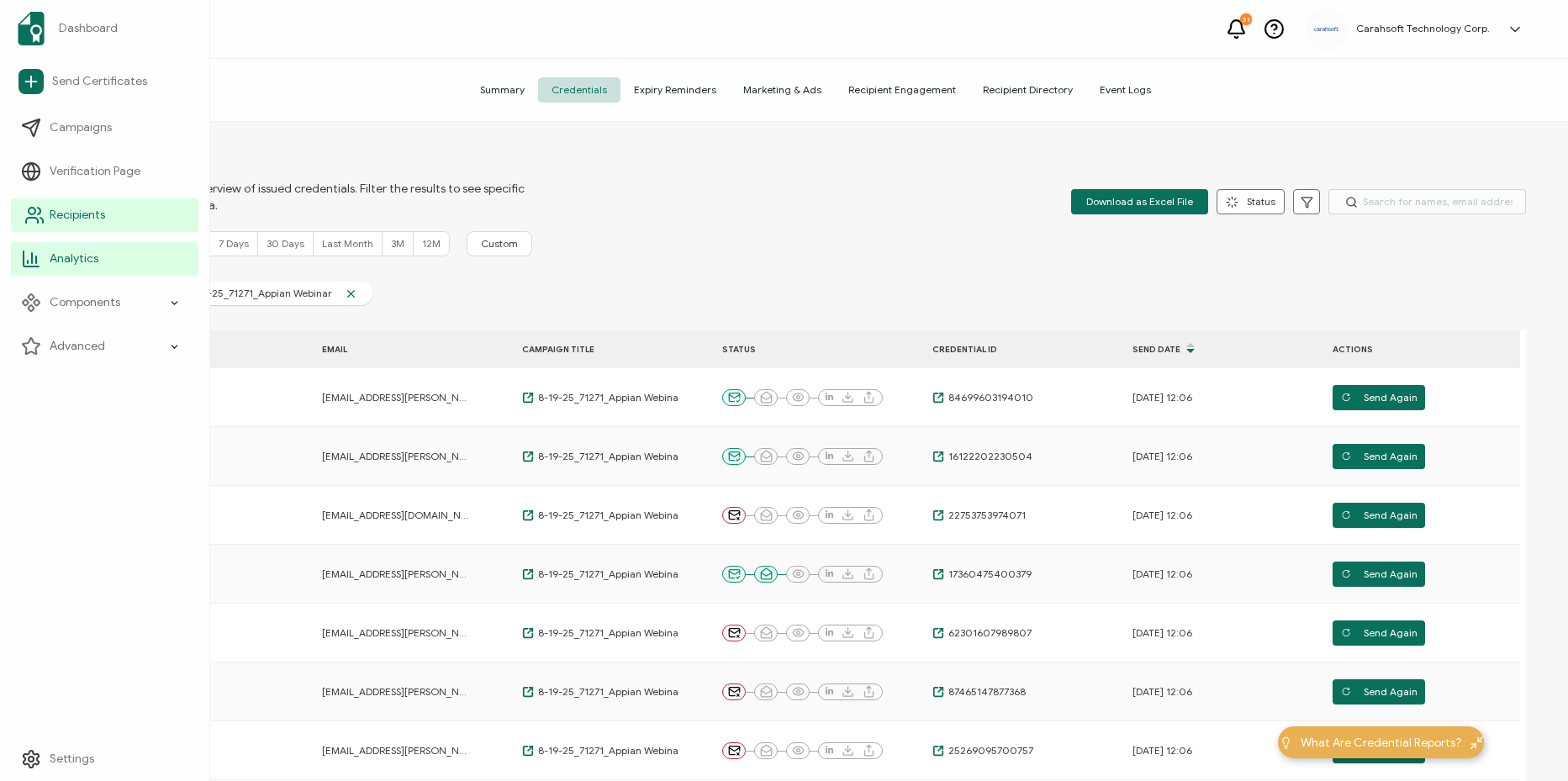
click at [89, 218] on span "Recipients" at bounding box center [77, 215] width 55 height 17
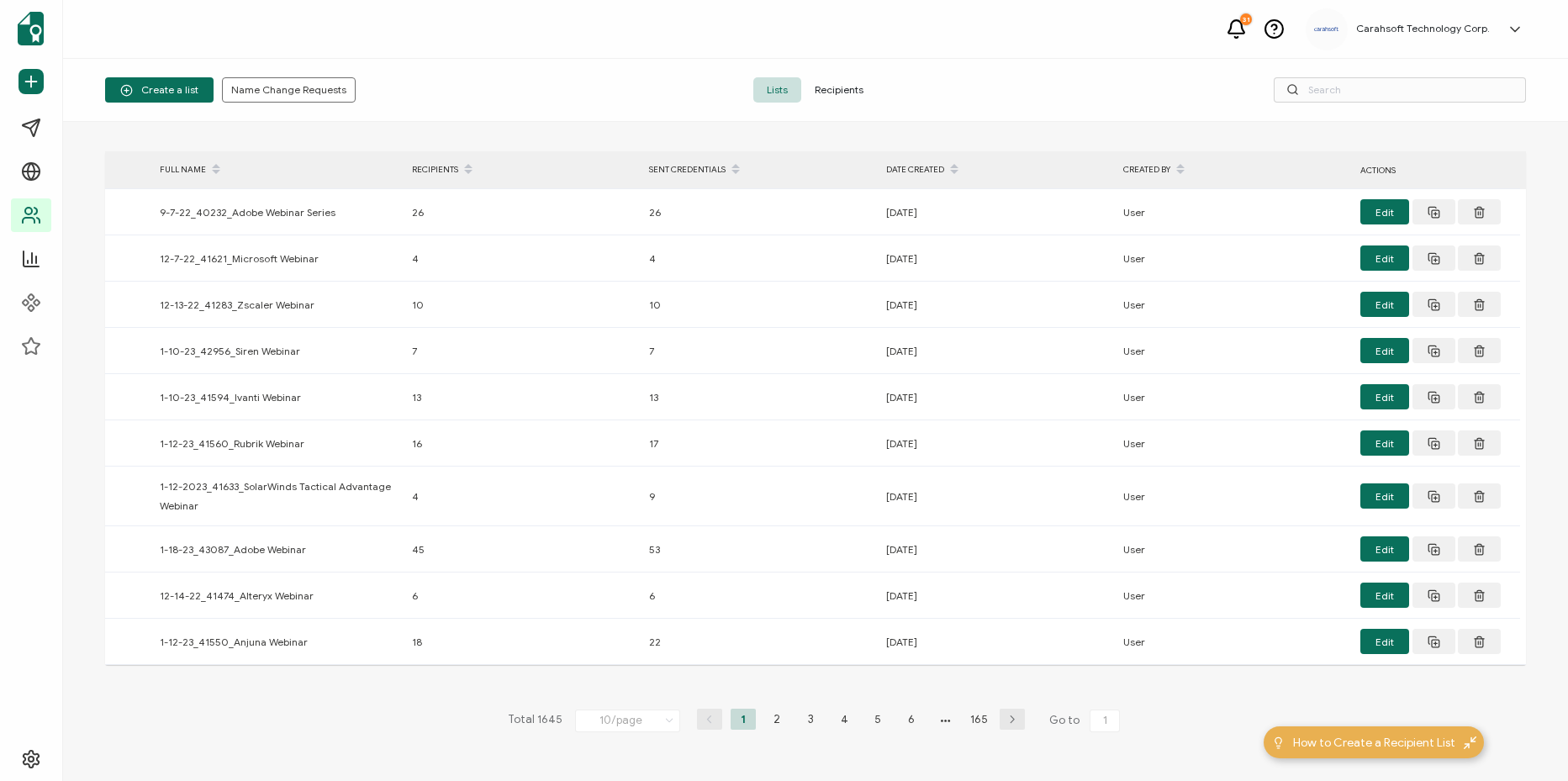
click at [928, 175] on div "DATE CREATED" at bounding box center [995, 170] width 237 height 29
click at [947, 166] on span at bounding box center [954, 170] width 20 height 29
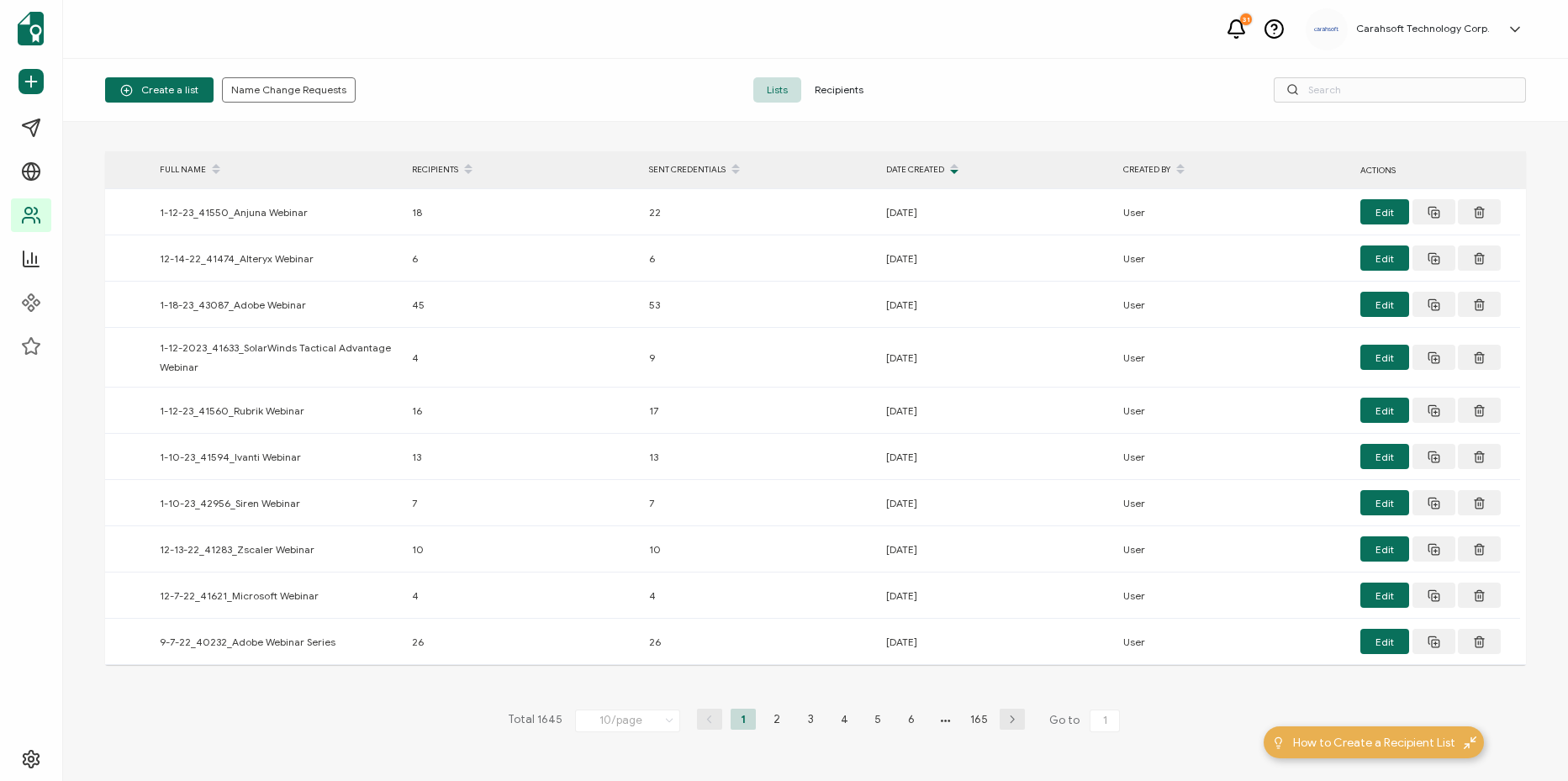
click at [913, 172] on div "DATE CREATED" at bounding box center [995, 170] width 237 height 29
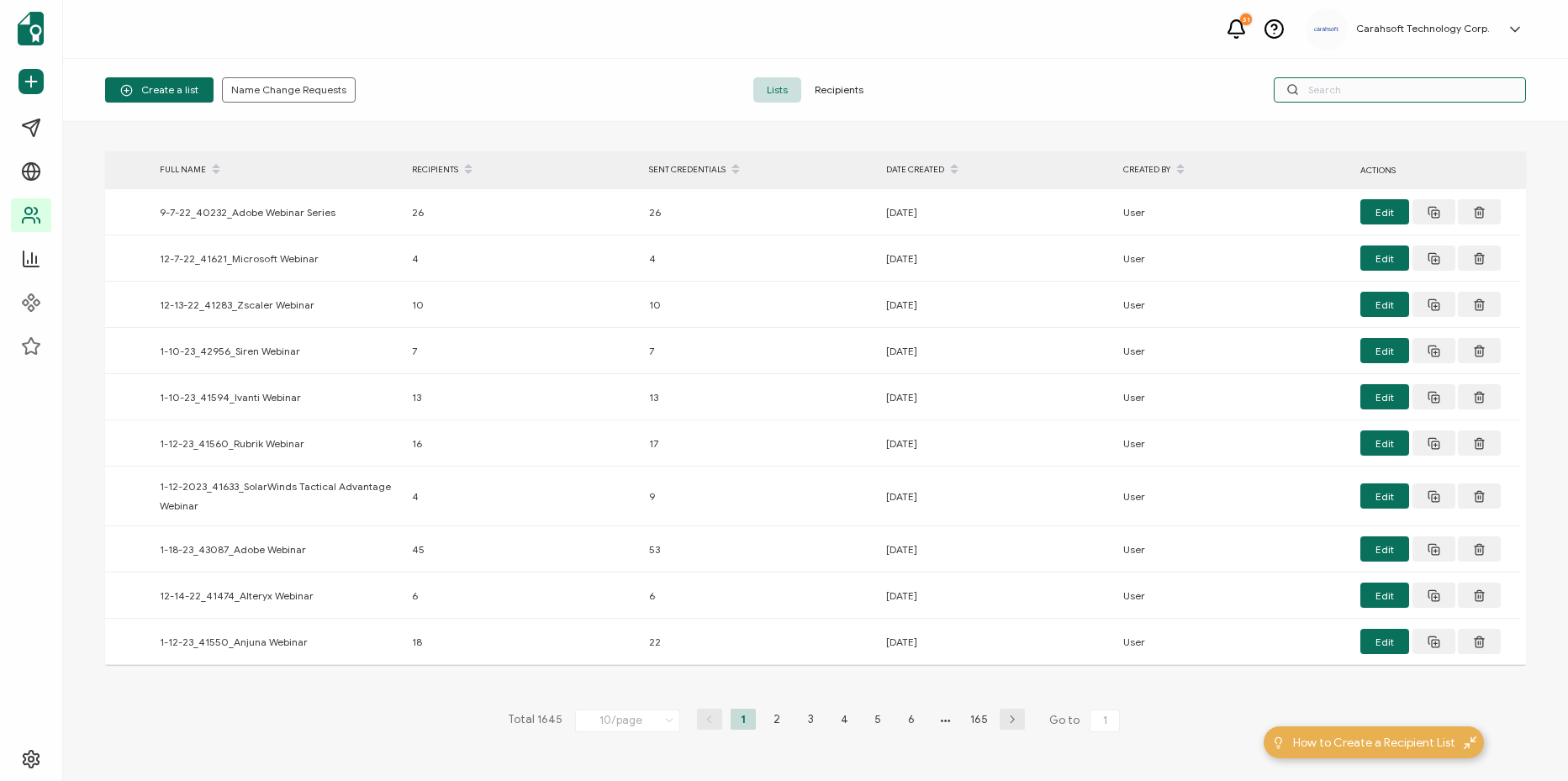
click at [1392, 100] on input "text" at bounding box center [1399, 90] width 252 height 25
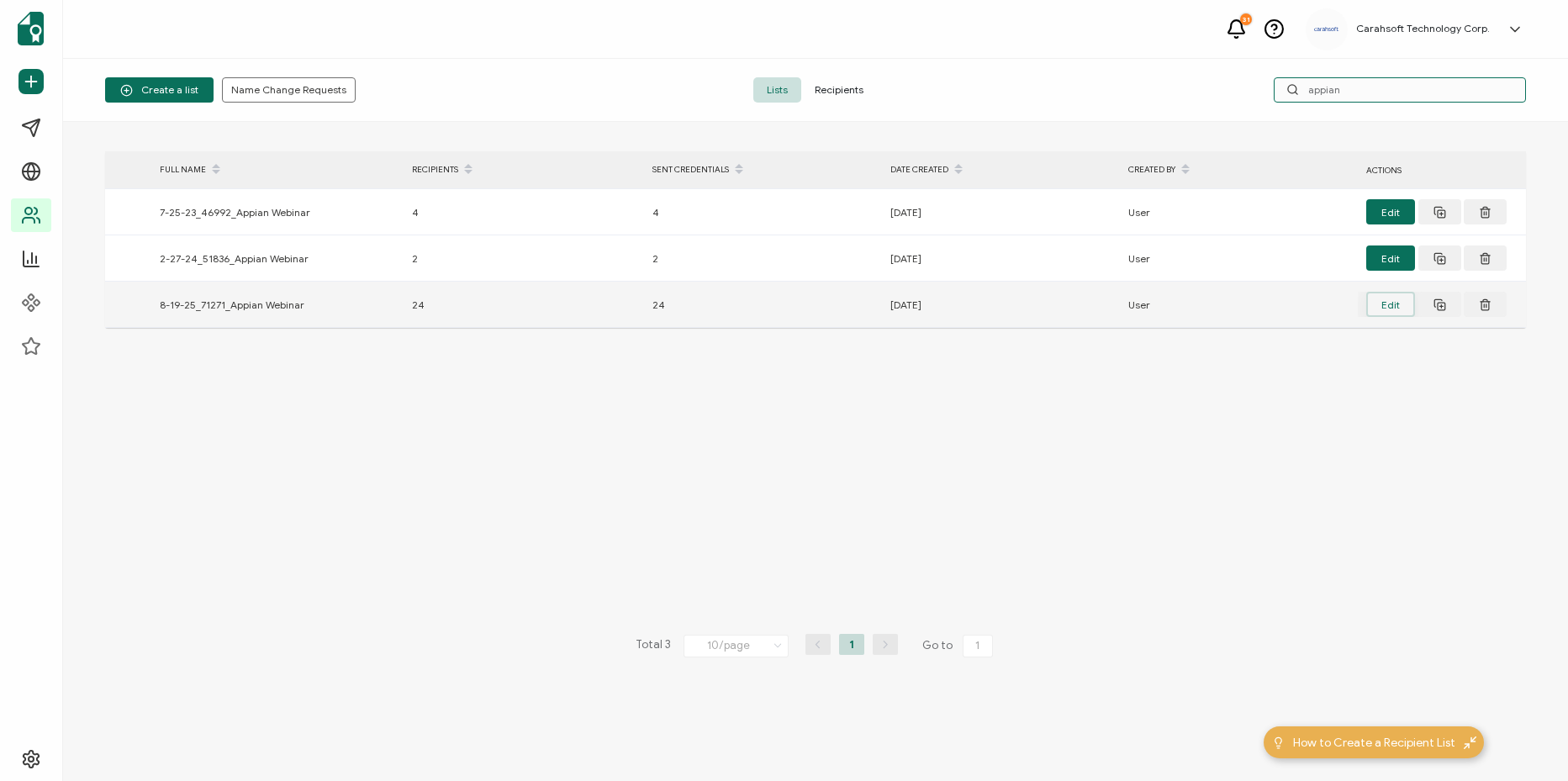
type input "appian"
click at [1387, 307] on button "Edit" at bounding box center [1390, 304] width 49 height 25
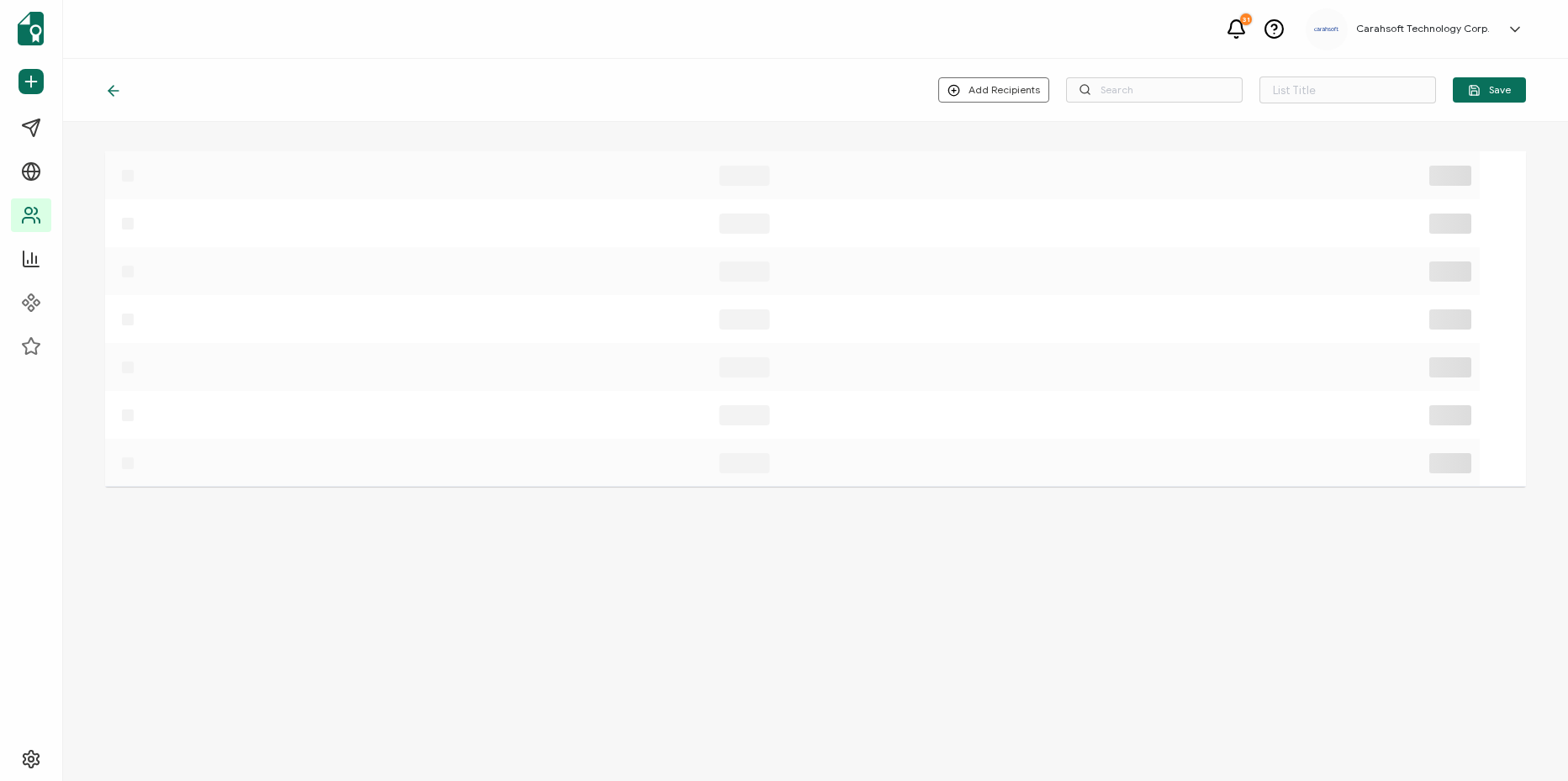
type input "8-19-25_71271_Appian Webinar"
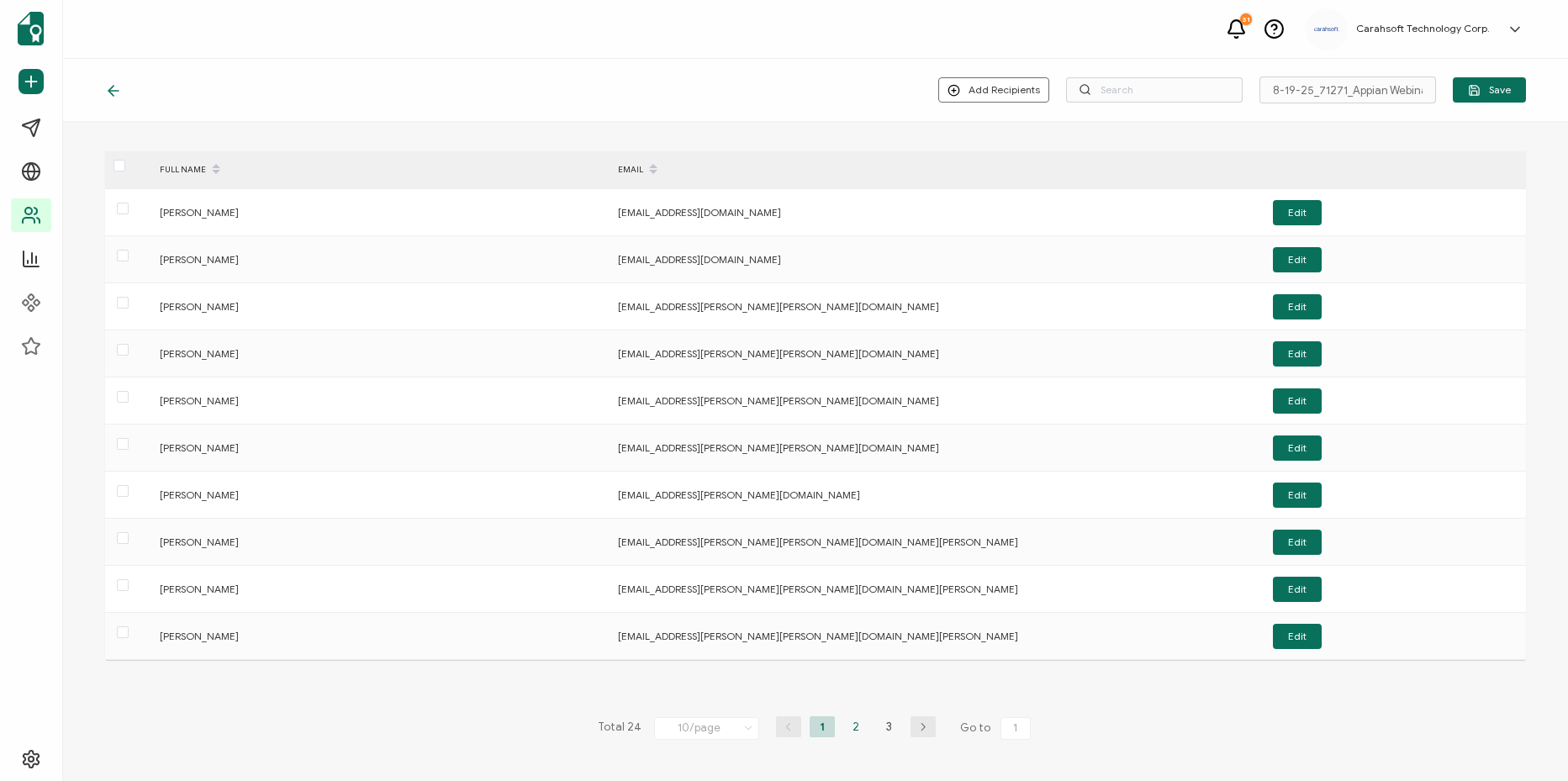
click at [853, 731] on li "2" at bounding box center [855, 727] width 25 height 21
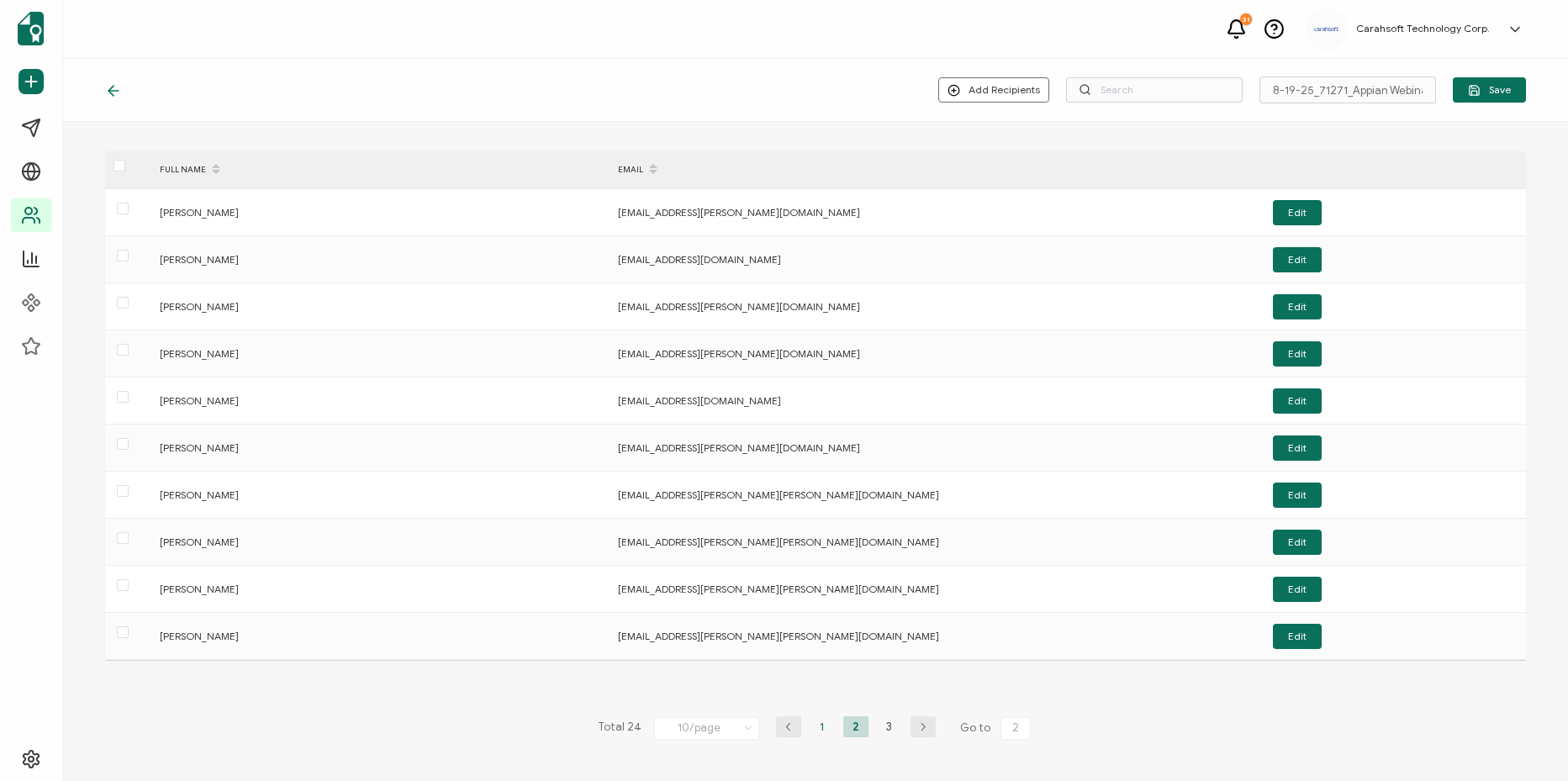
click at [810, 730] on li "1" at bounding box center [822, 727] width 25 height 21
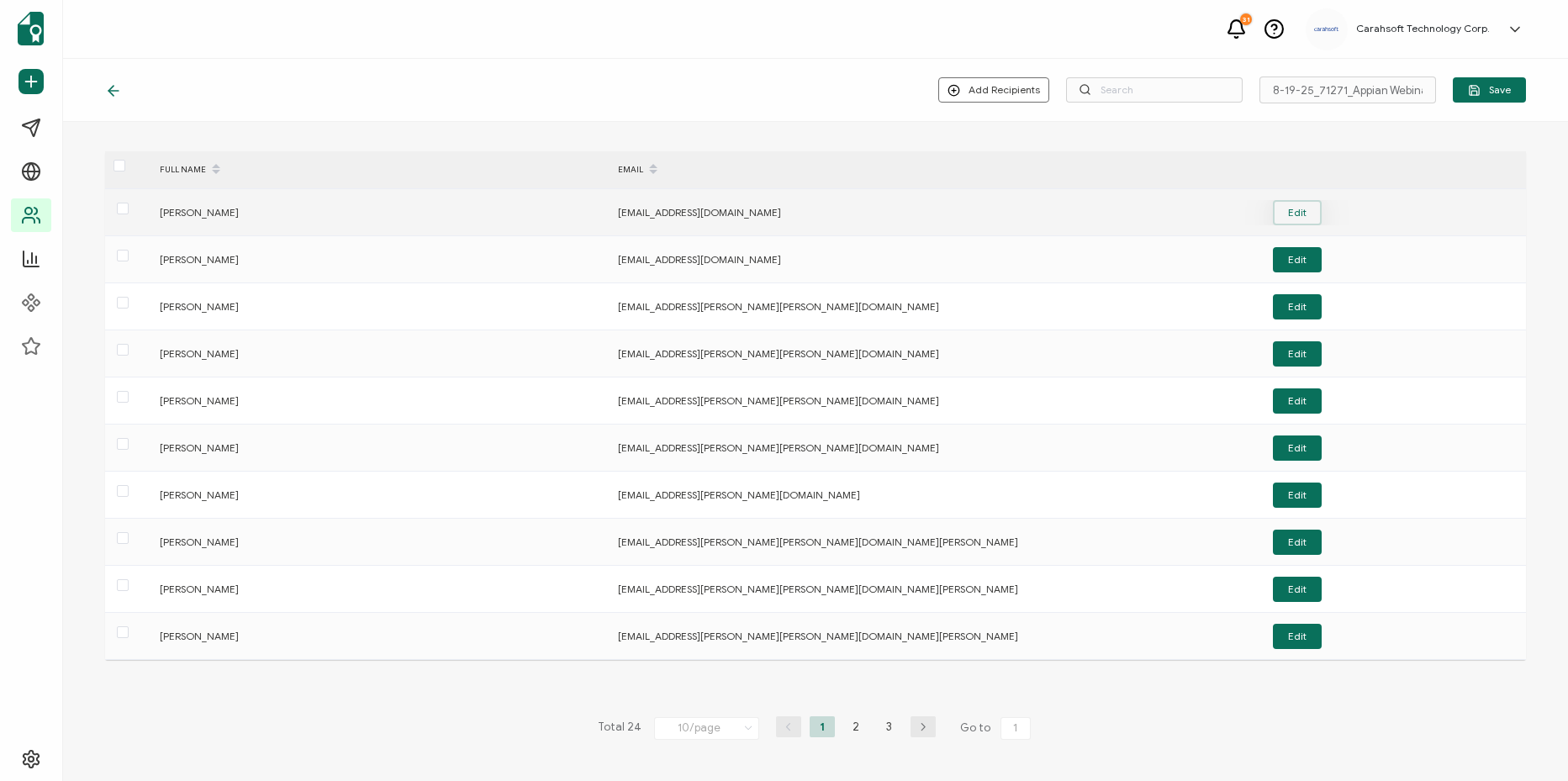
click at [1297, 207] on button "Edit" at bounding box center [1297, 212] width 49 height 25
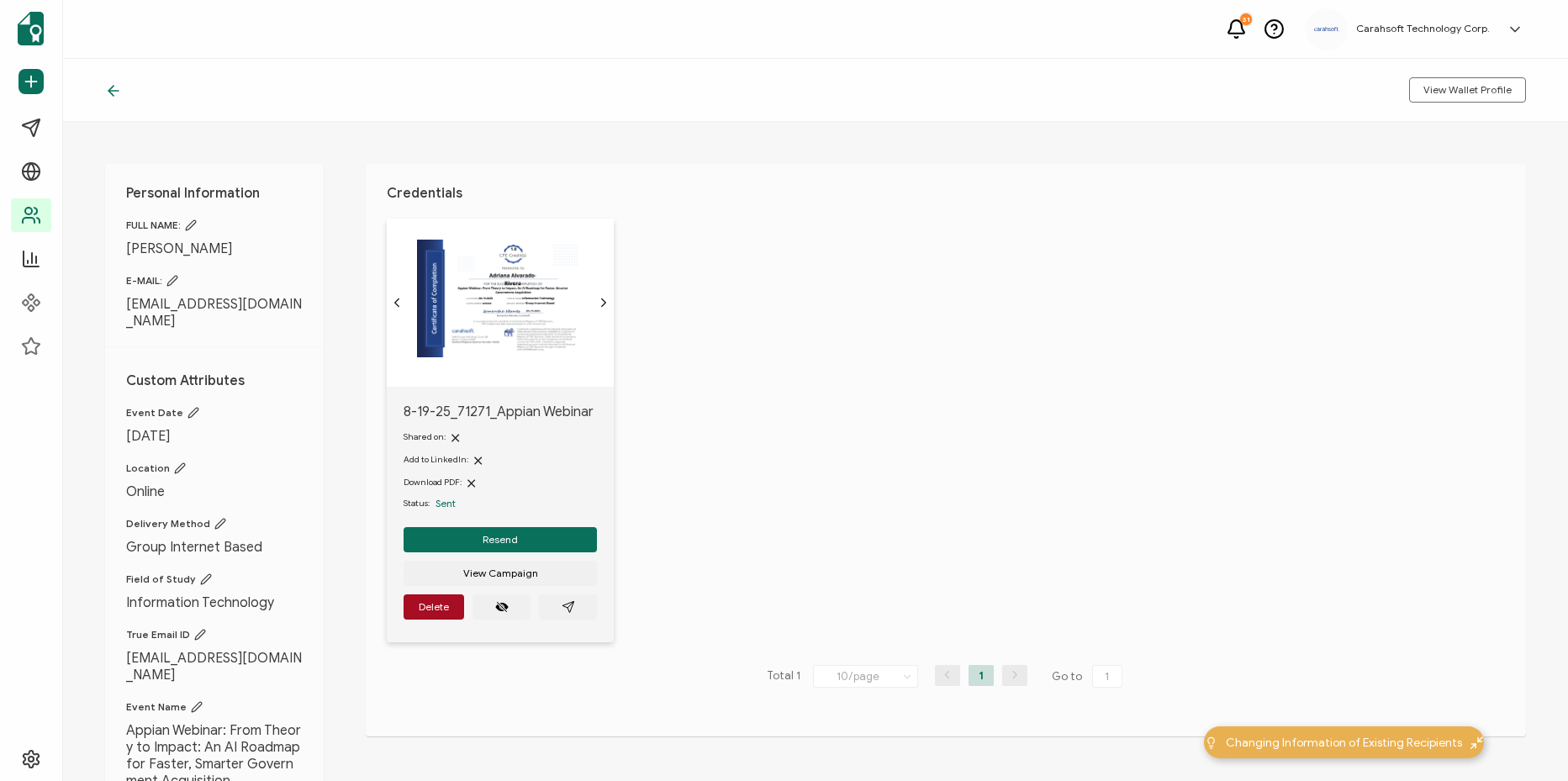
scroll to position [196, 0]
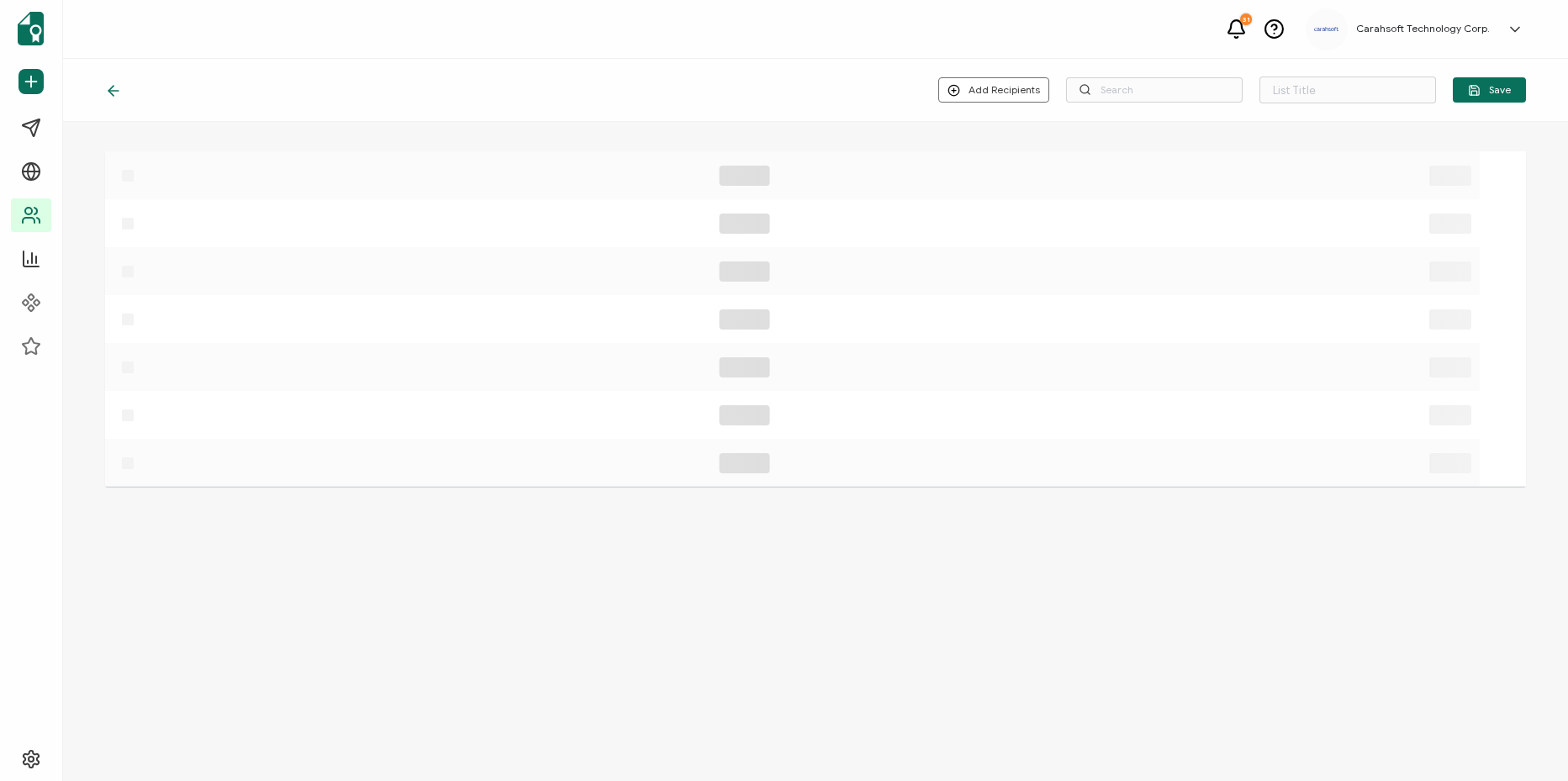
type input "8-19-25_71271_Appian Webinar"
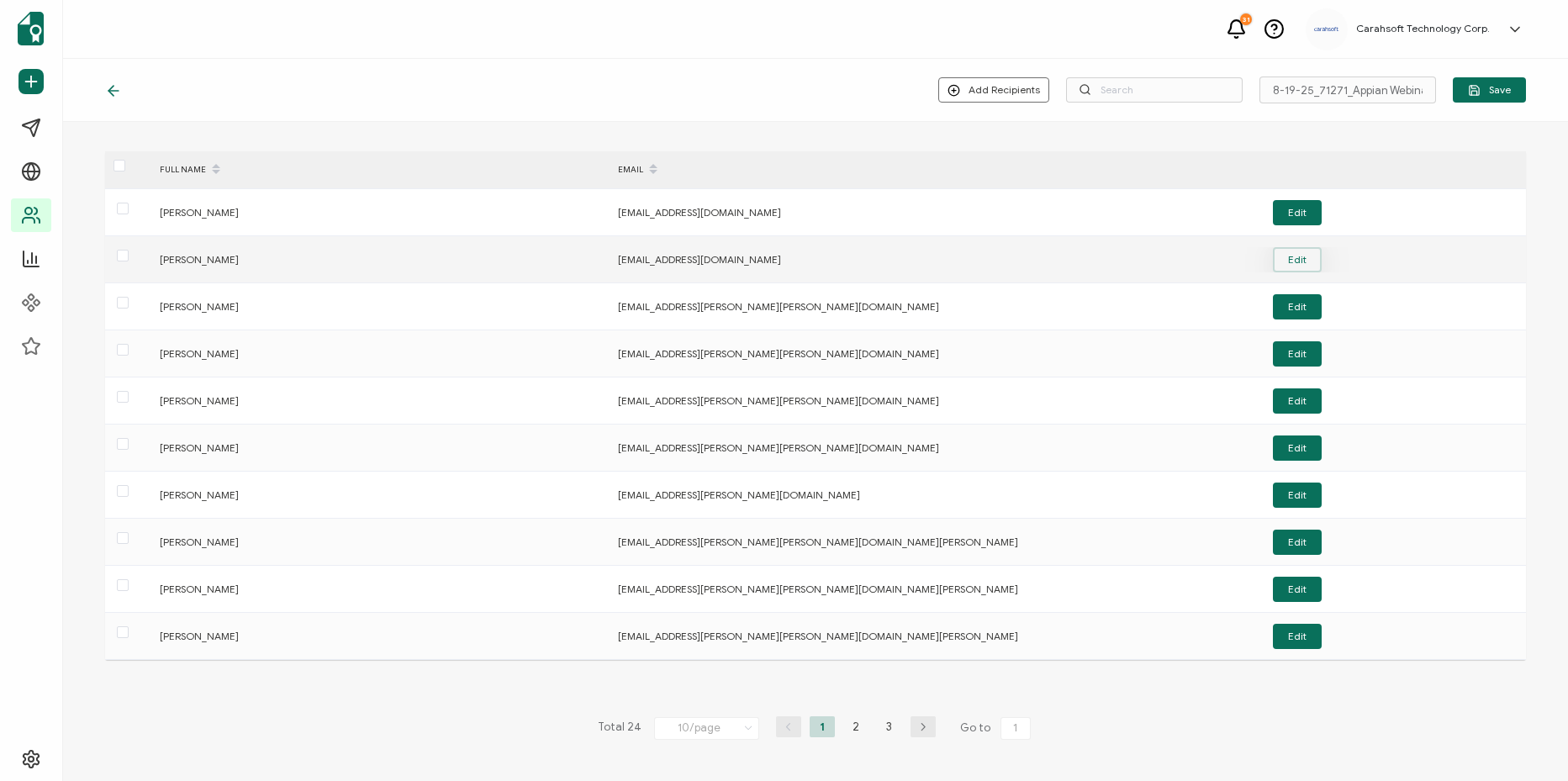
click at [1311, 269] on button "Edit" at bounding box center [1297, 259] width 49 height 25
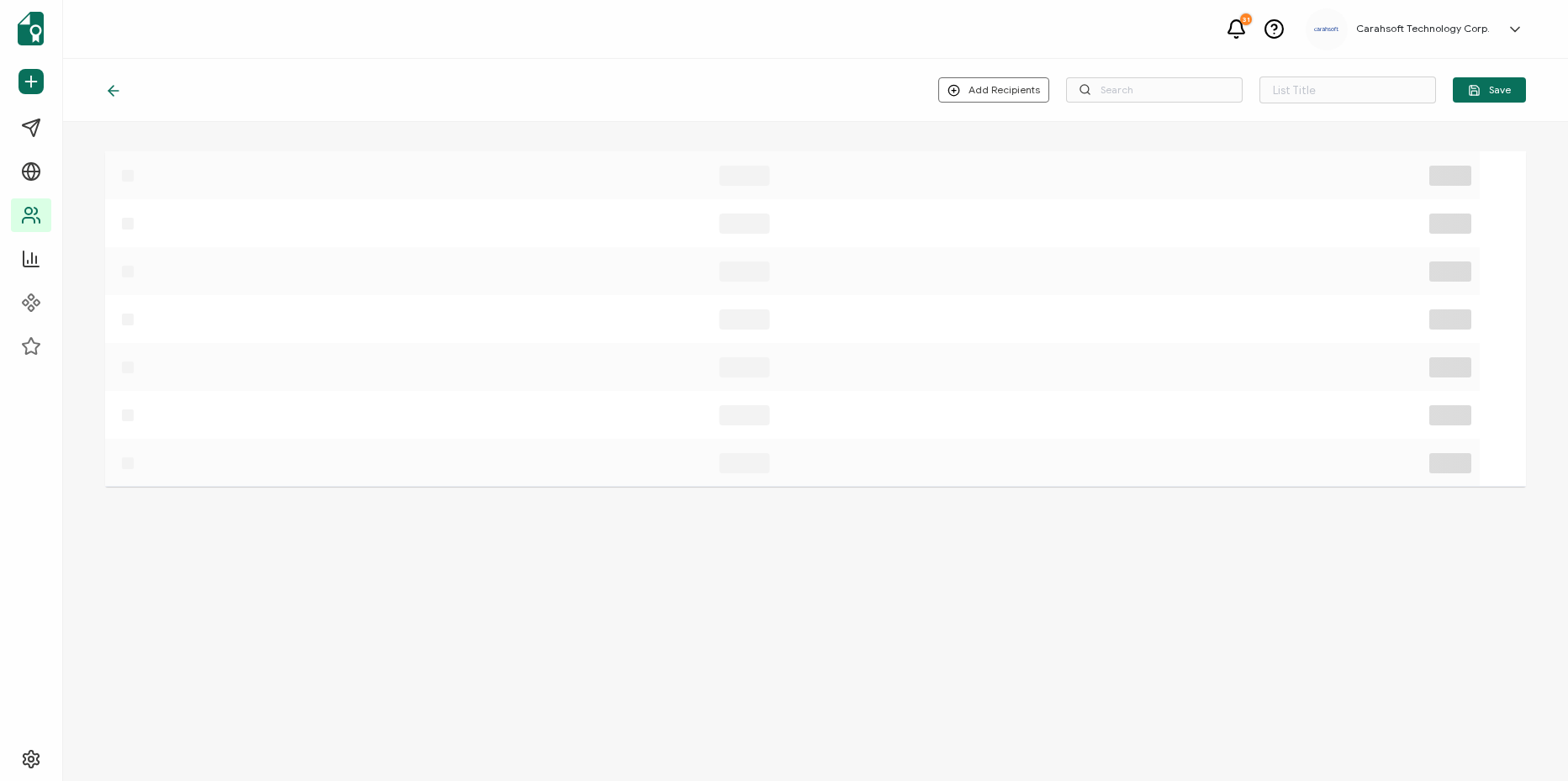
type input "8-19-25_71271_Appian Webinar"
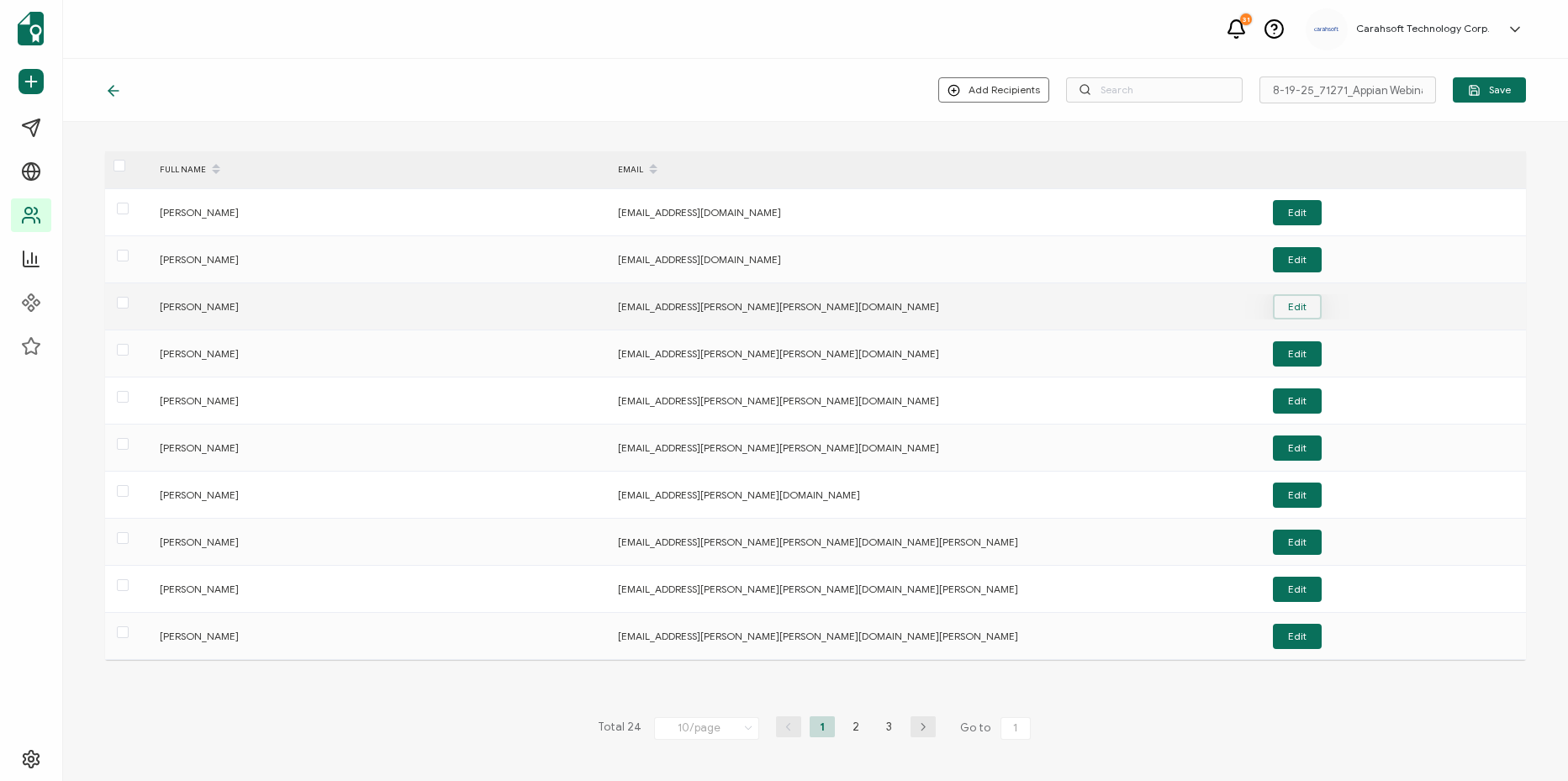
click at [1301, 297] on button "Edit" at bounding box center [1297, 307] width 49 height 25
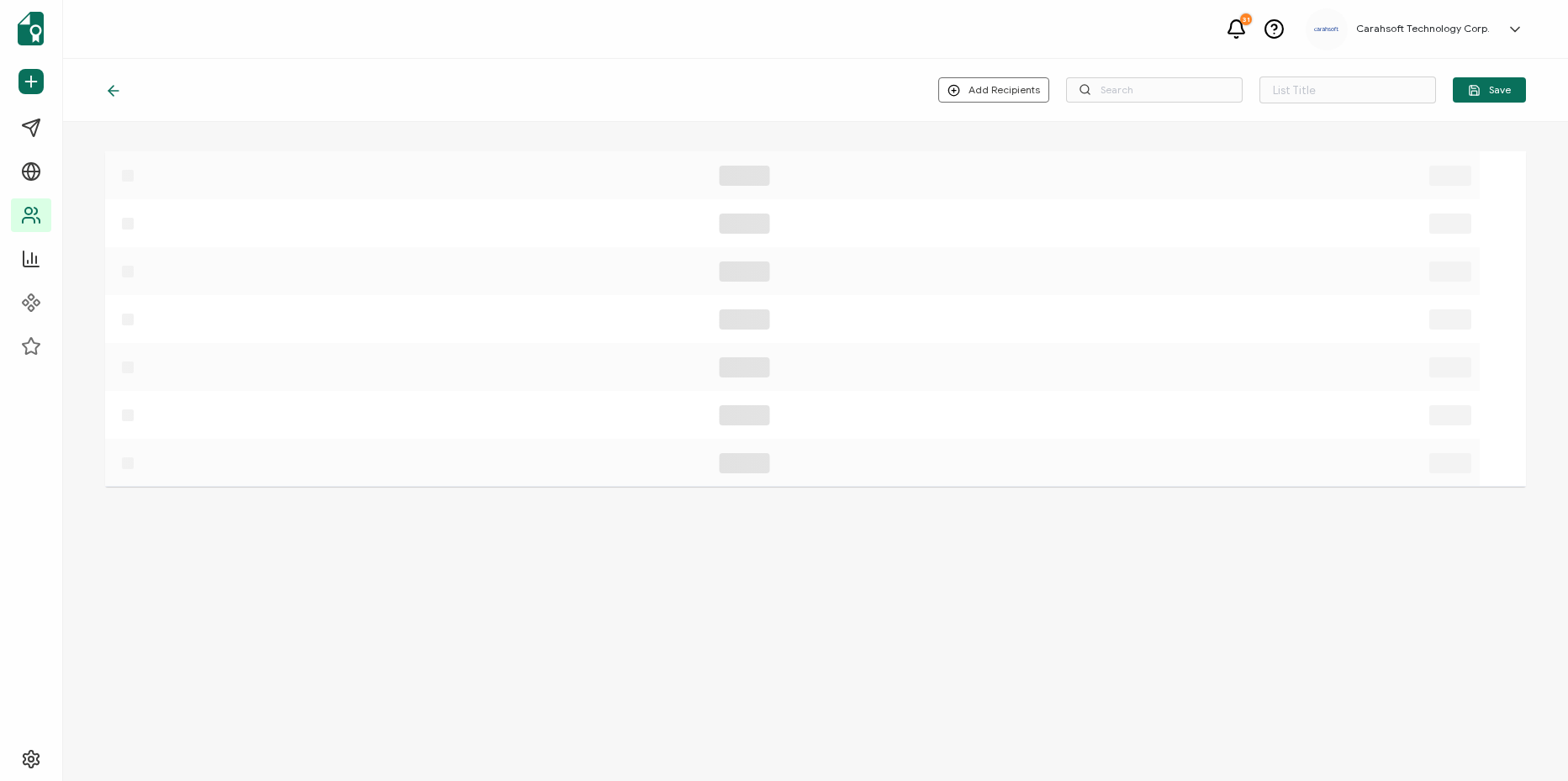
type input "8-19-25_71271_Appian Webinar"
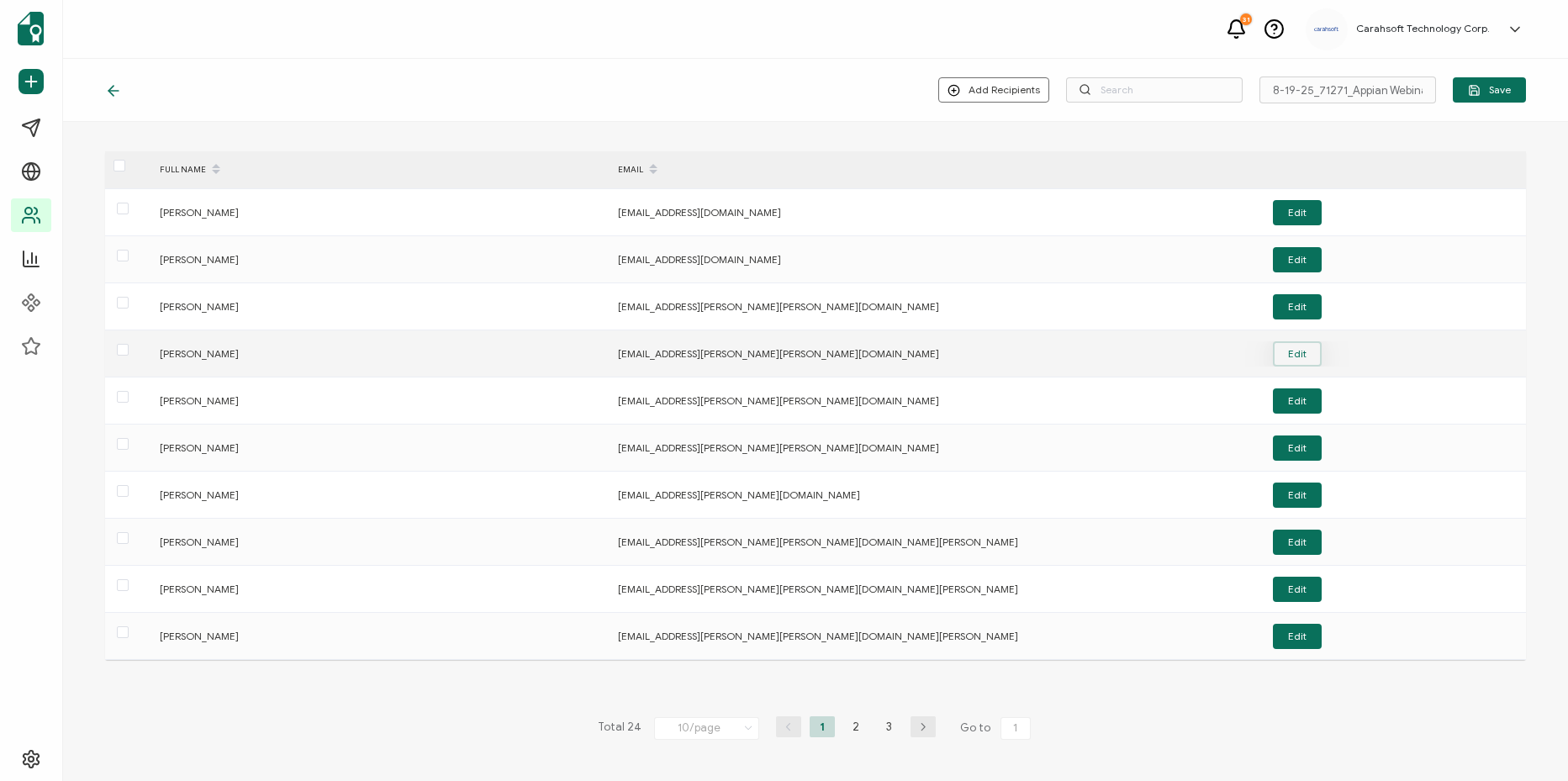
click at [1277, 351] on button "Edit" at bounding box center [1297, 353] width 49 height 25
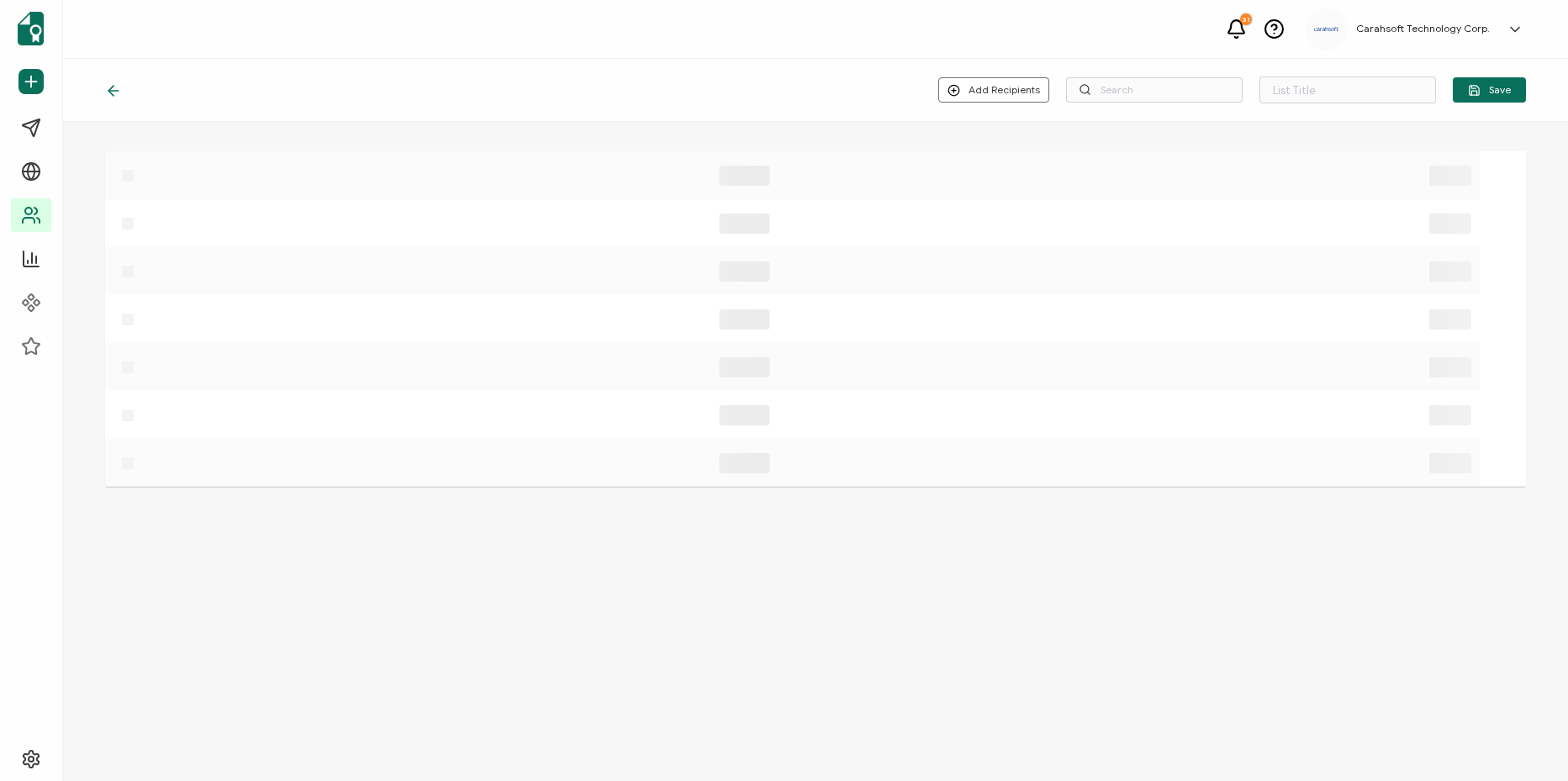
type input "8-19-25_71271_Appian Webinar"
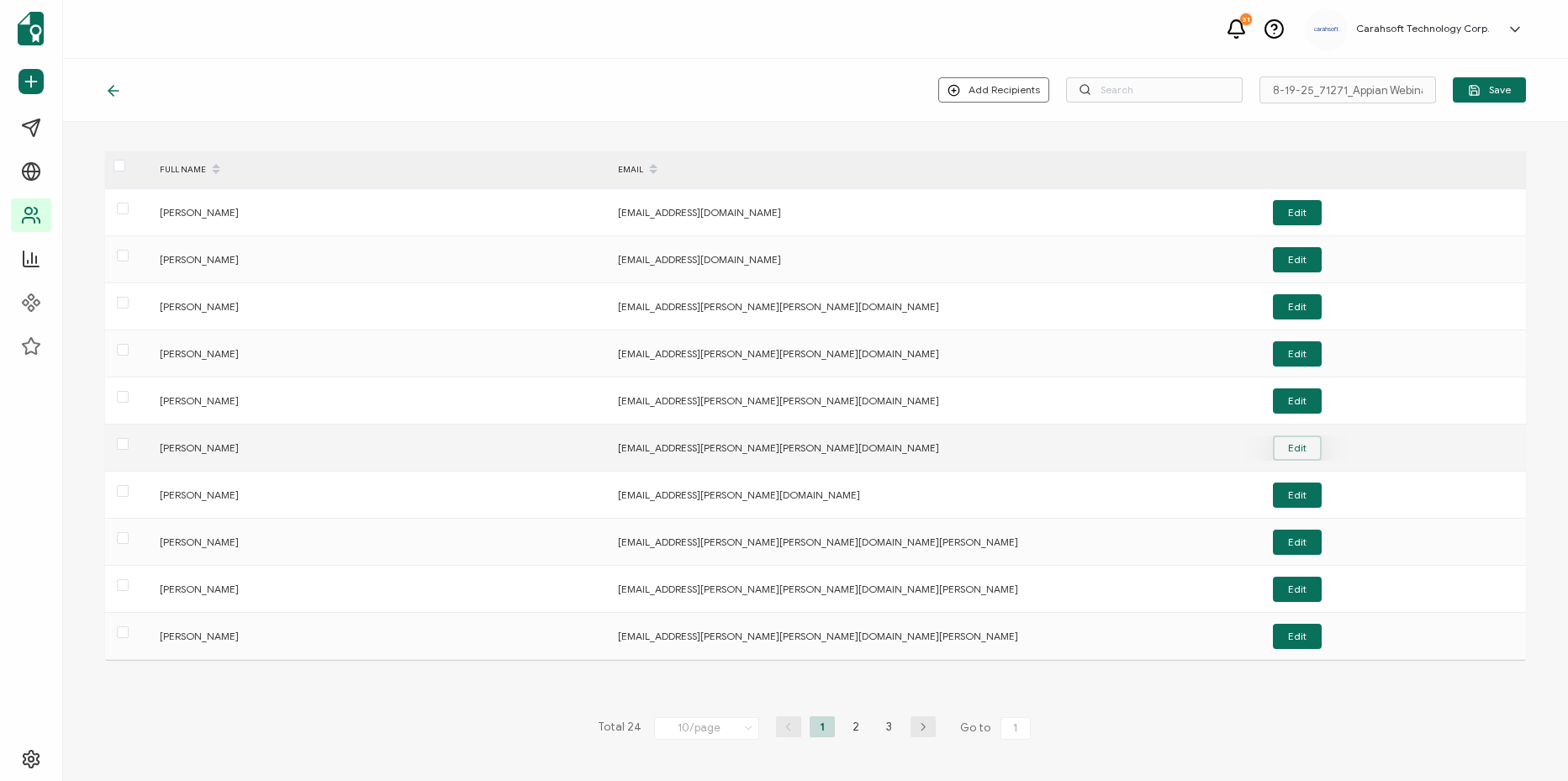
click at [1303, 451] on button "Edit" at bounding box center [1297, 448] width 49 height 25
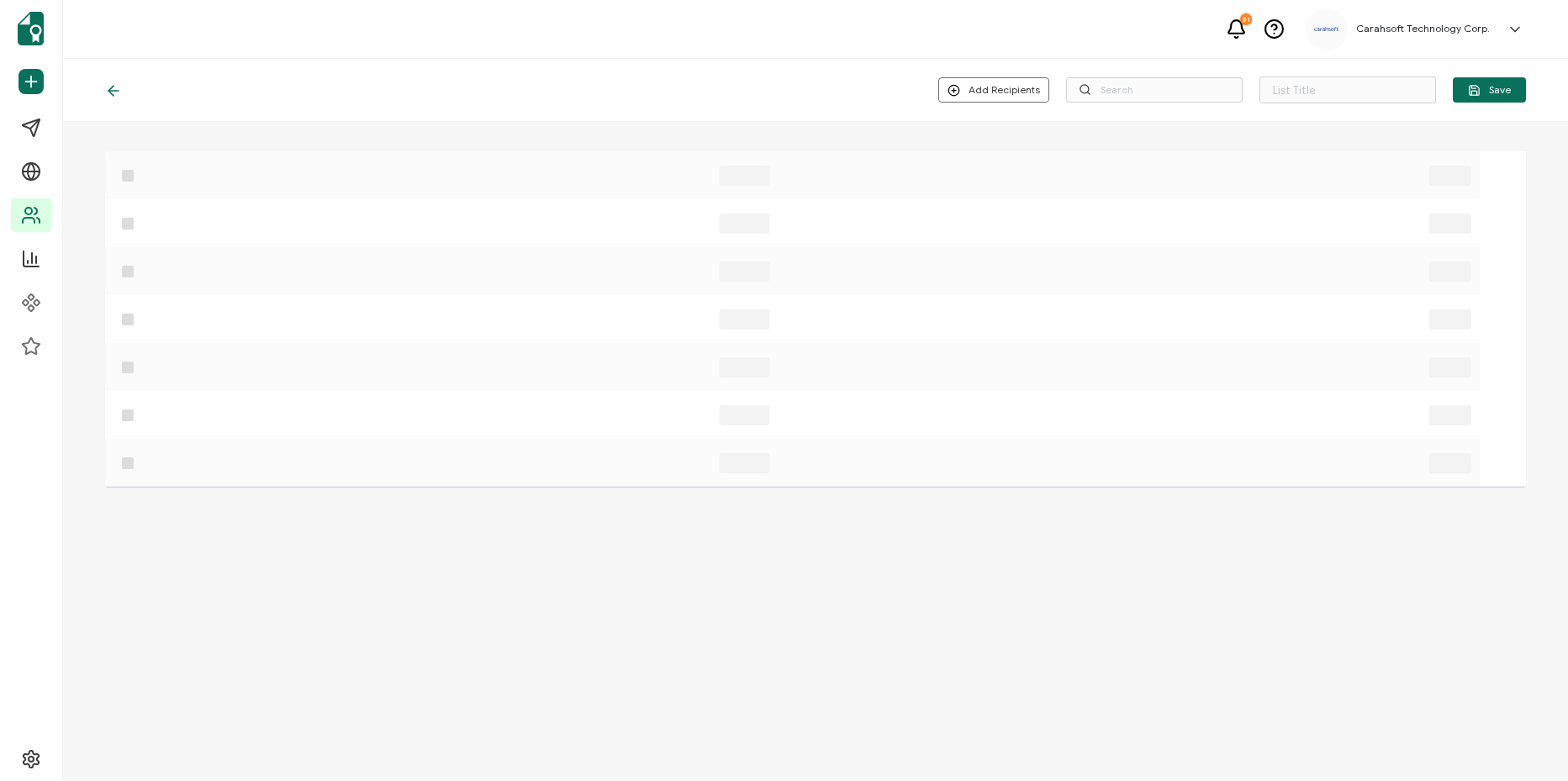
type input "8-19-25_71271_Appian Webinar"
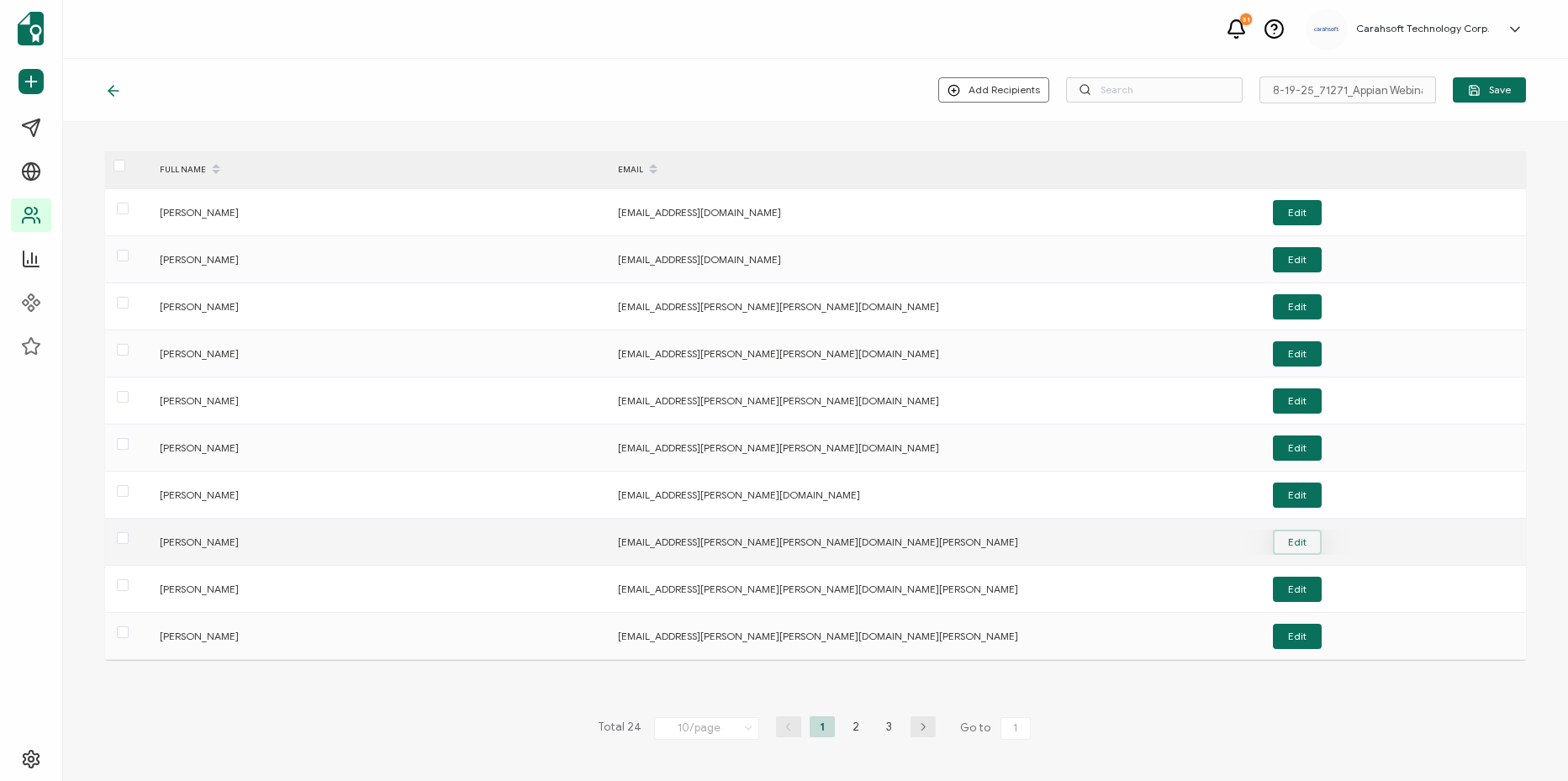
click at [1296, 548] on button "Edit" at bounding box center [1297, 542] width 49 height 25
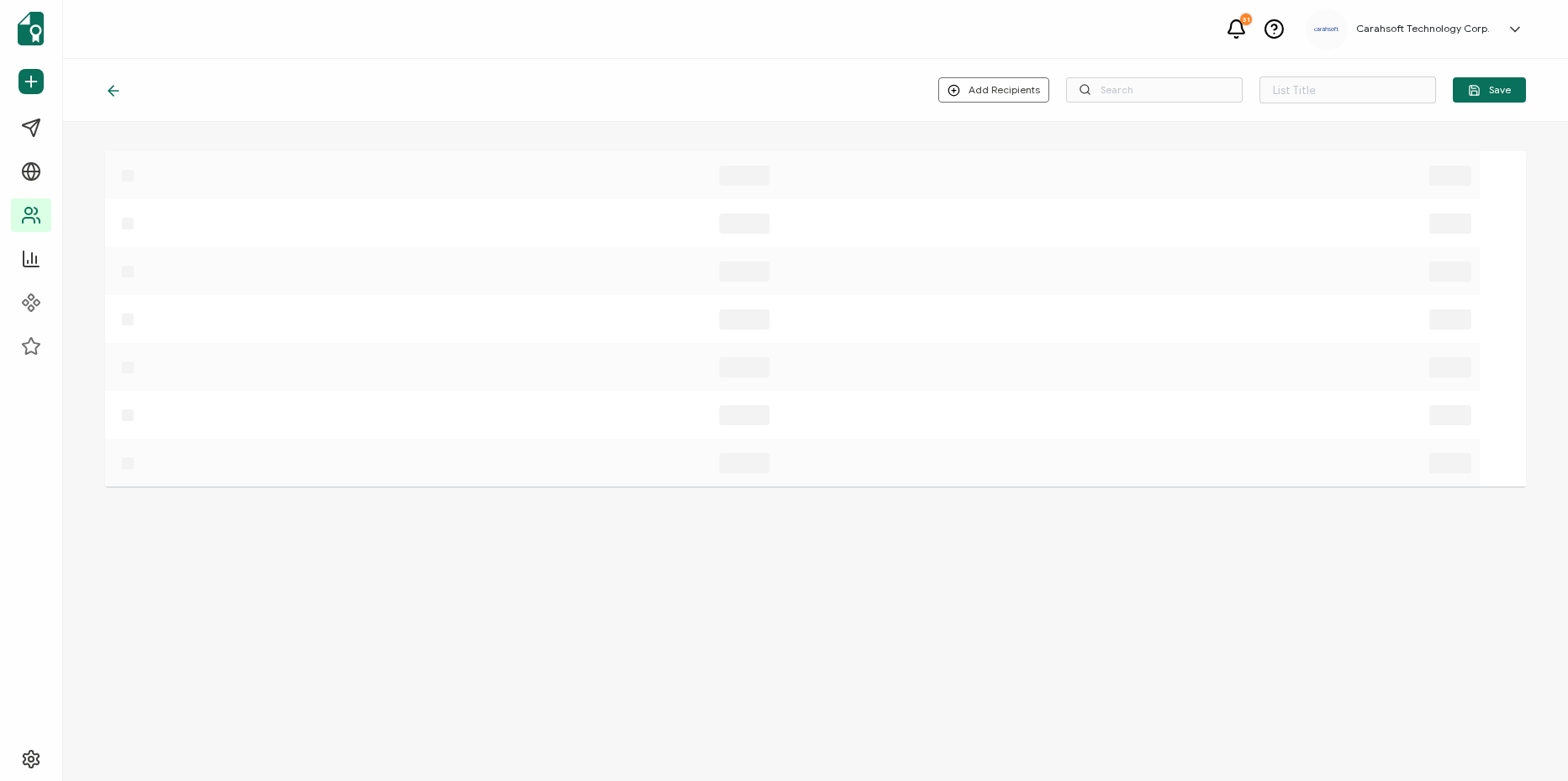
type input "8-19-25_71271_Appian Webinar"
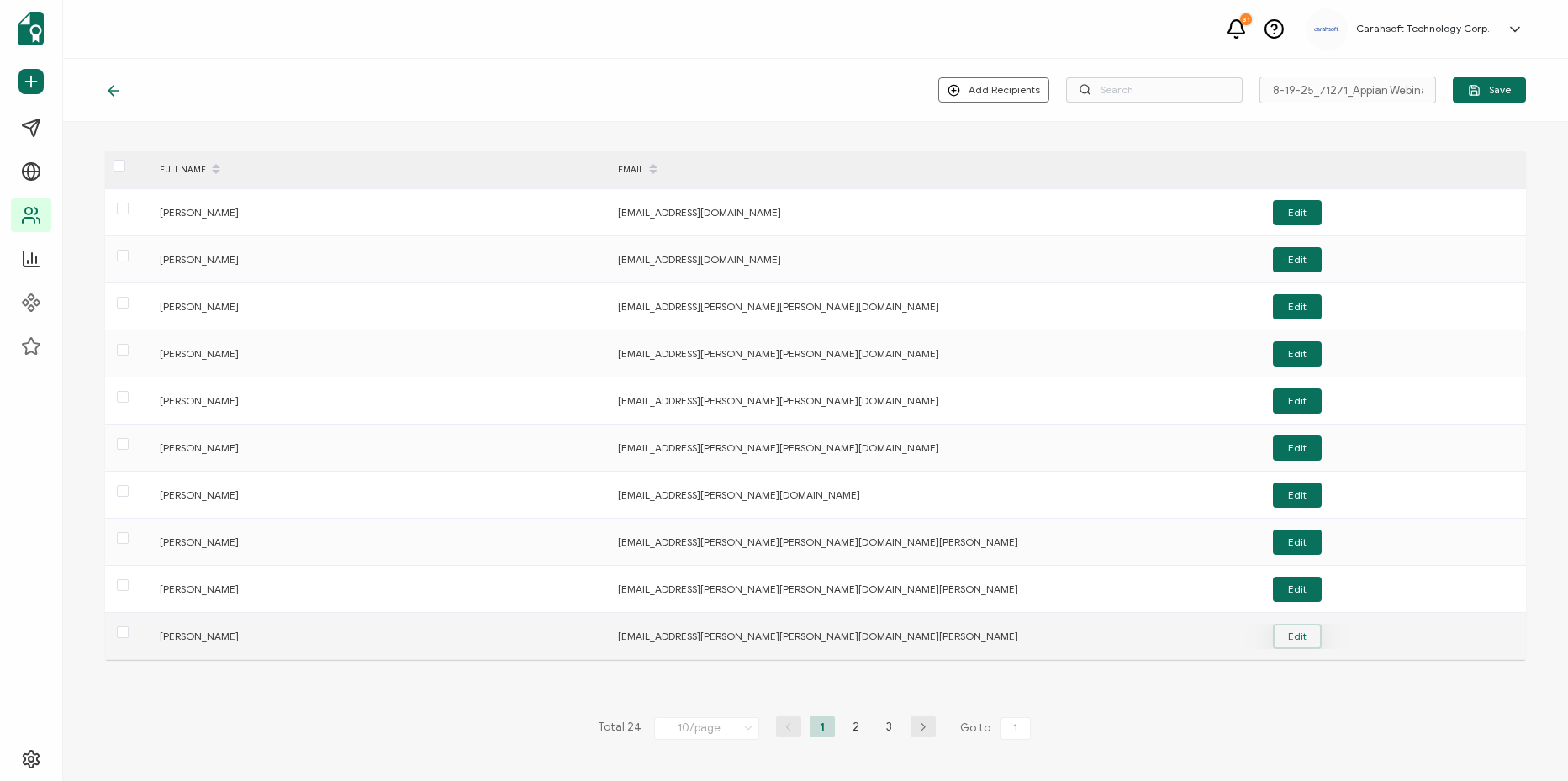
click at [1309, 644] on button "Edit" at bounding box center [1297, 636] width 49 height 25
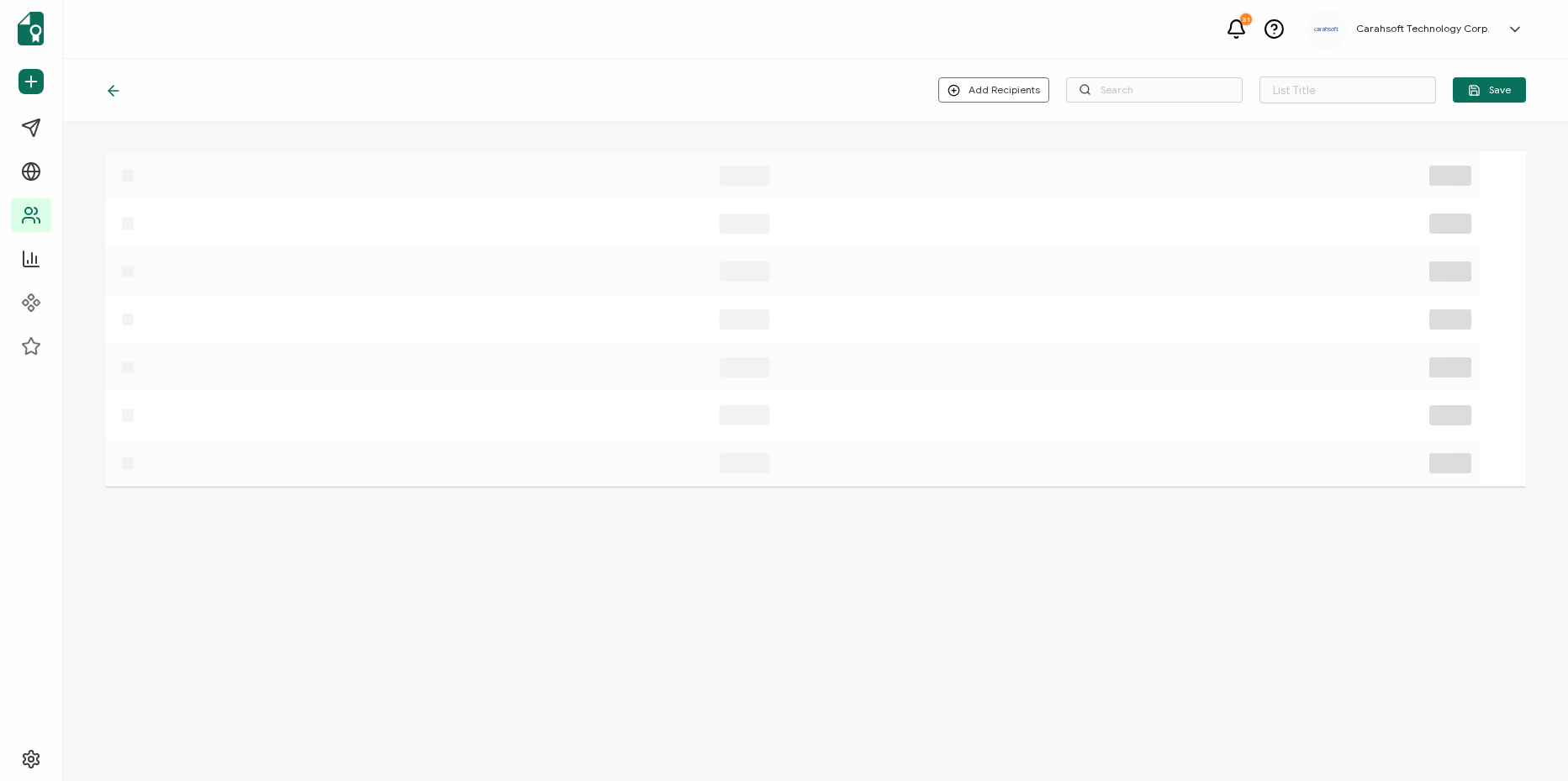
type input "8-19-25_71271_Appian Webinar"
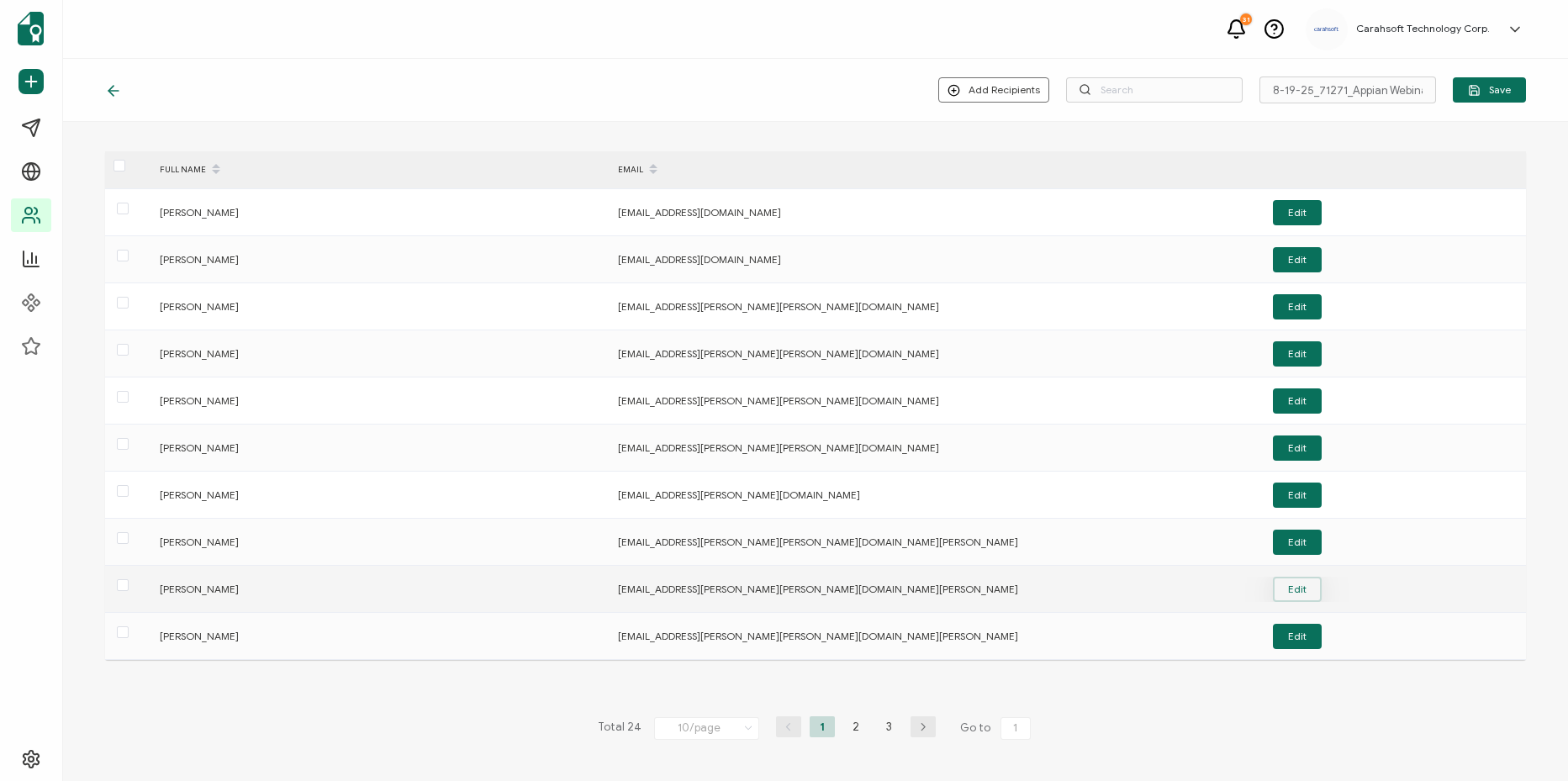
click at [1292, 588] on button "Edit" at bounding box center [1297, 589] width 49 height 25
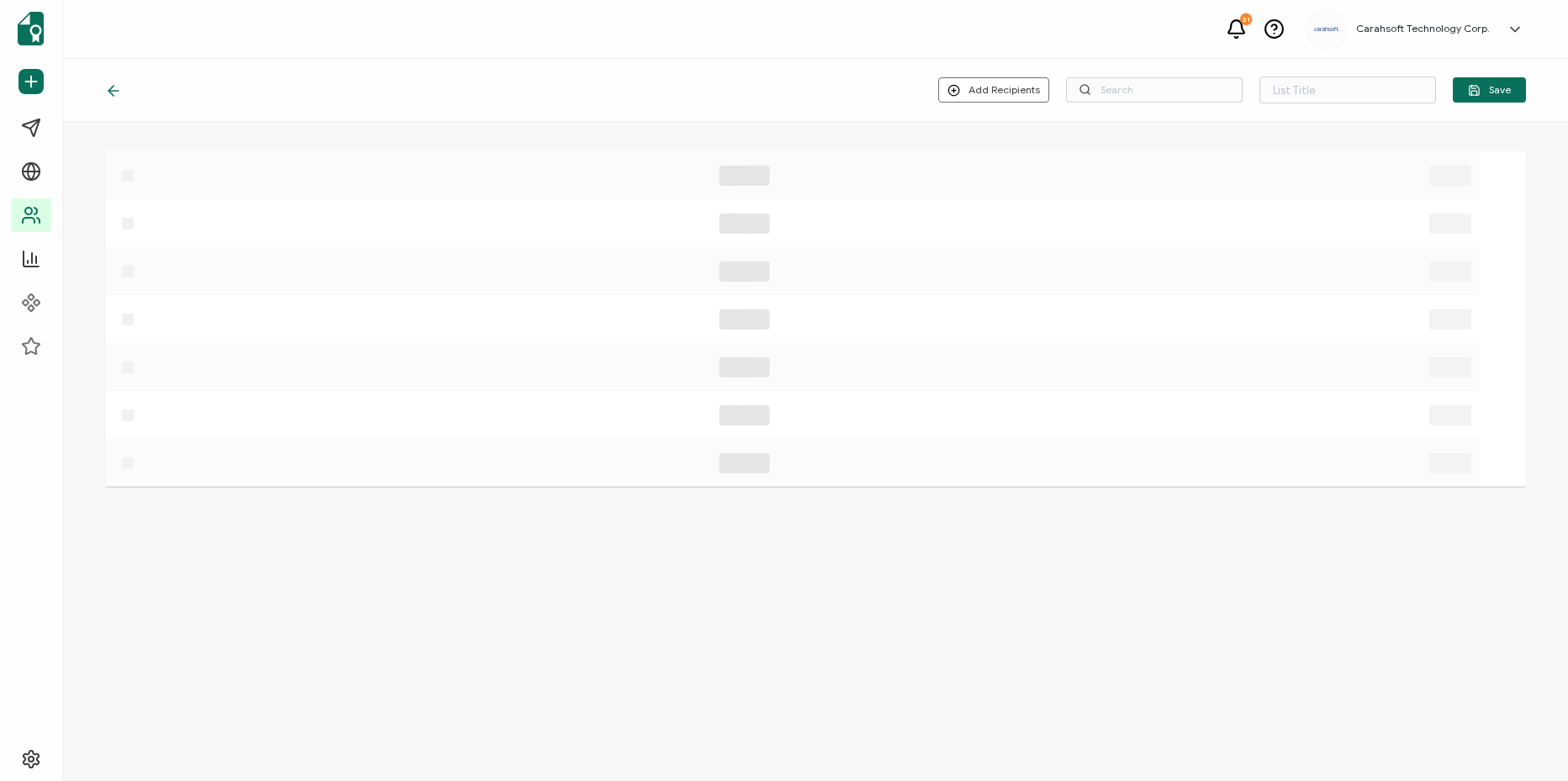
type input "8-19-25_71271_Appian Webinar"
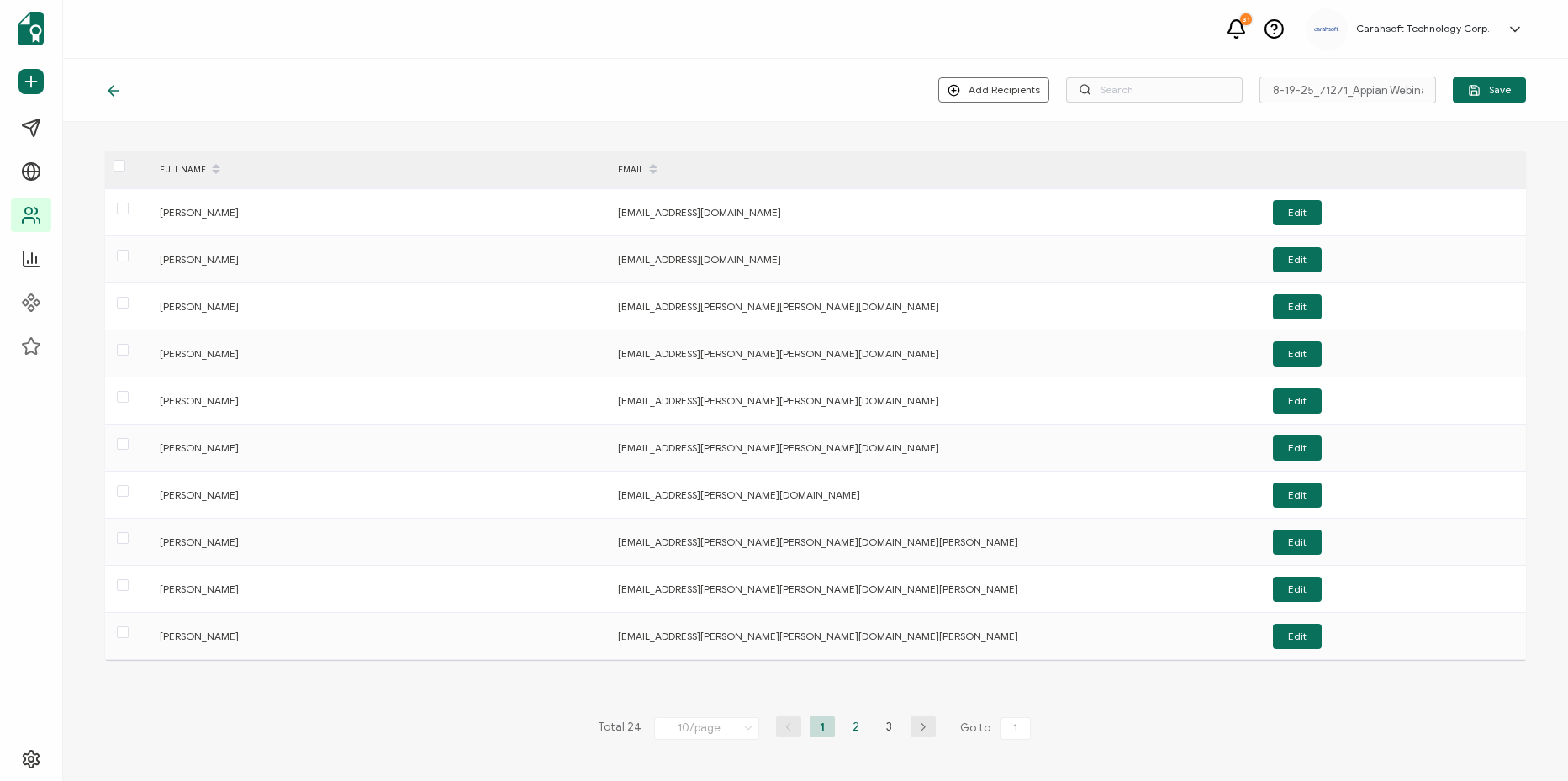
click at [854, 728] on li "2" at bounding box center [855, 727] width 25 height 21
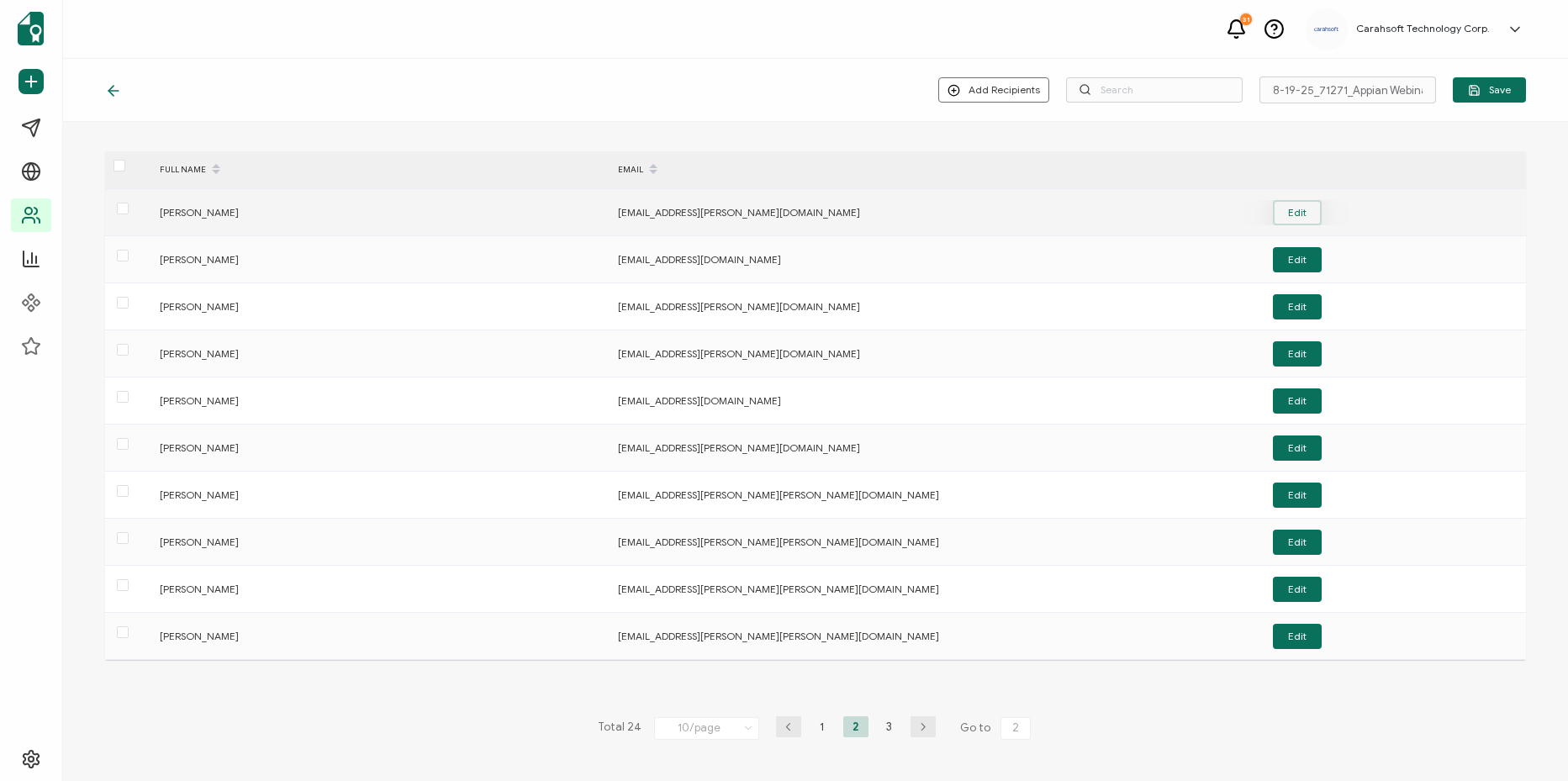
click at [1287, 215] on button "Edit" at bounding box center [1297, 212] width 49 height 25
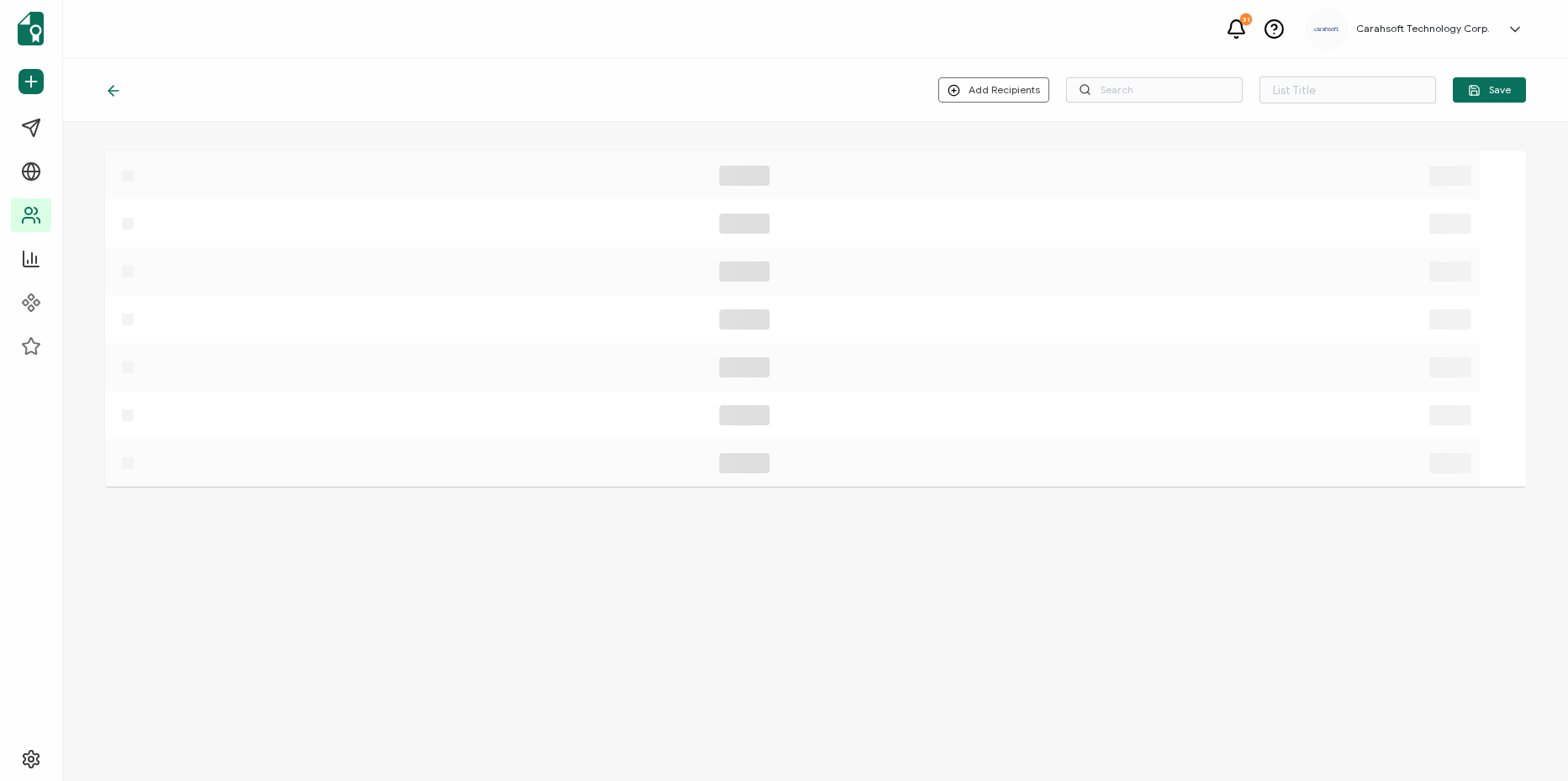
type input "8-19-25_71271_Appian Webinar"
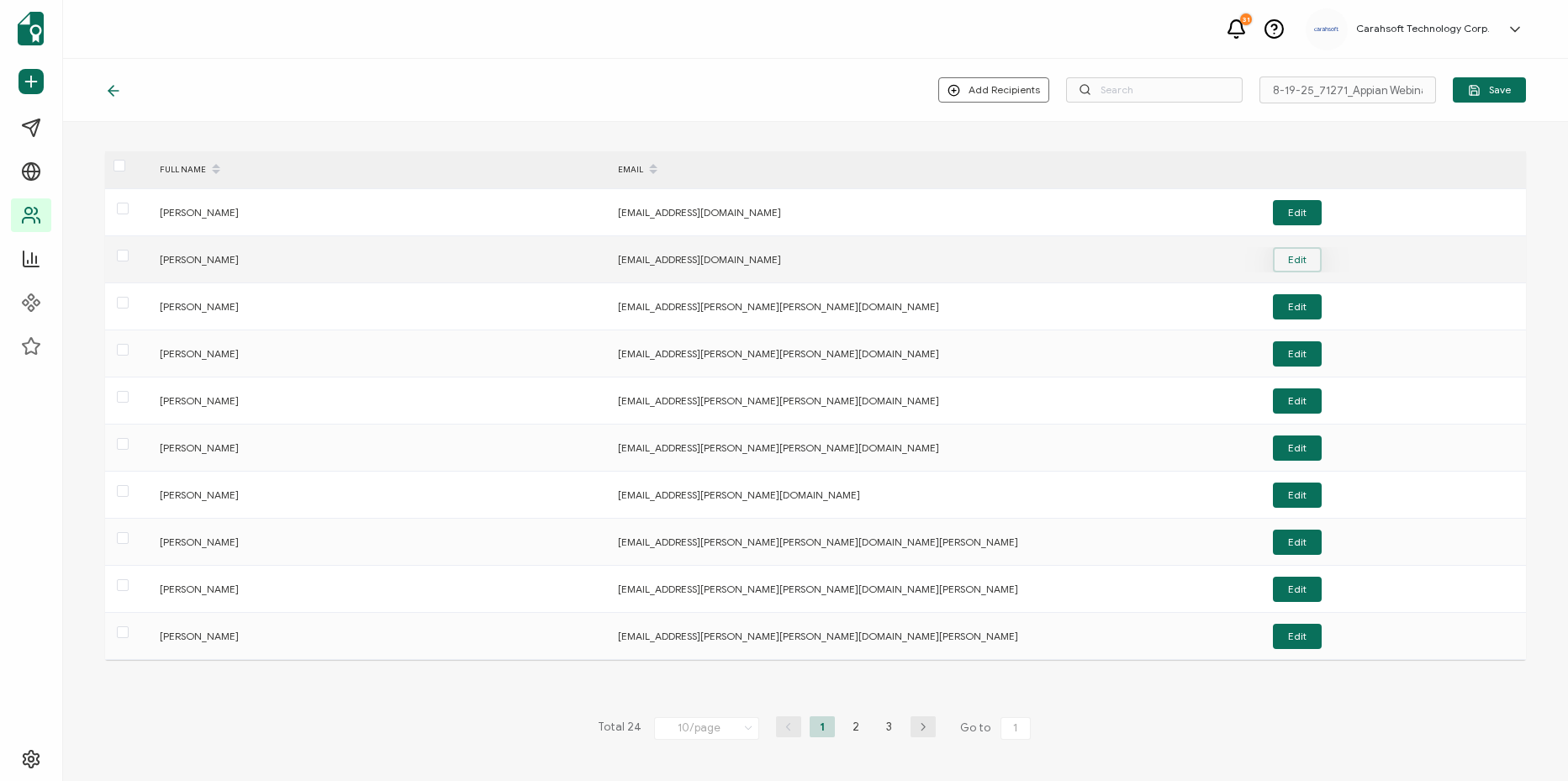
click at [1297, 258] on button "Edit" at bounding box center [1297, 259] width 49 height 25
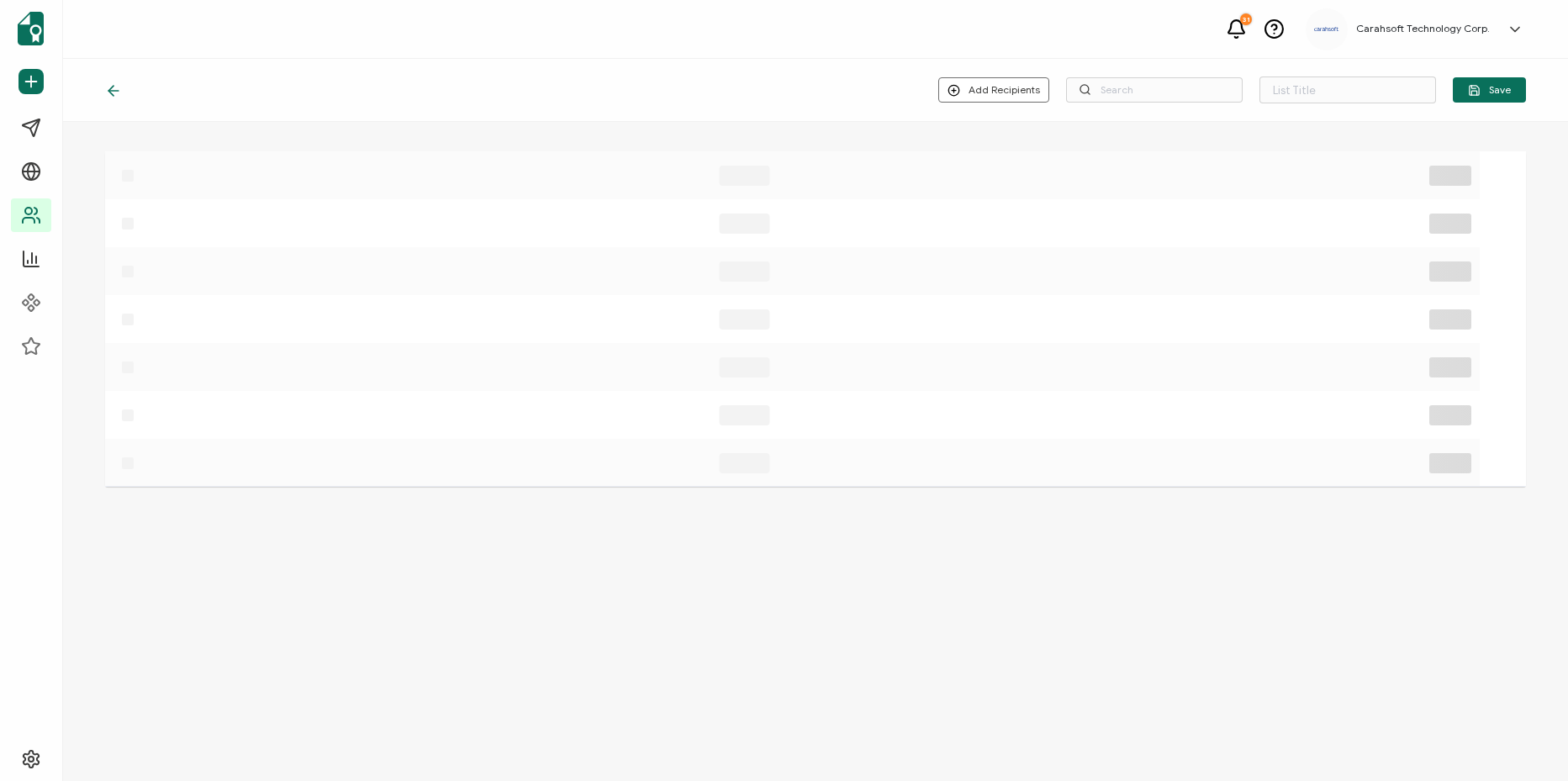
type input "8-19-25_71271_Appian Webinar"
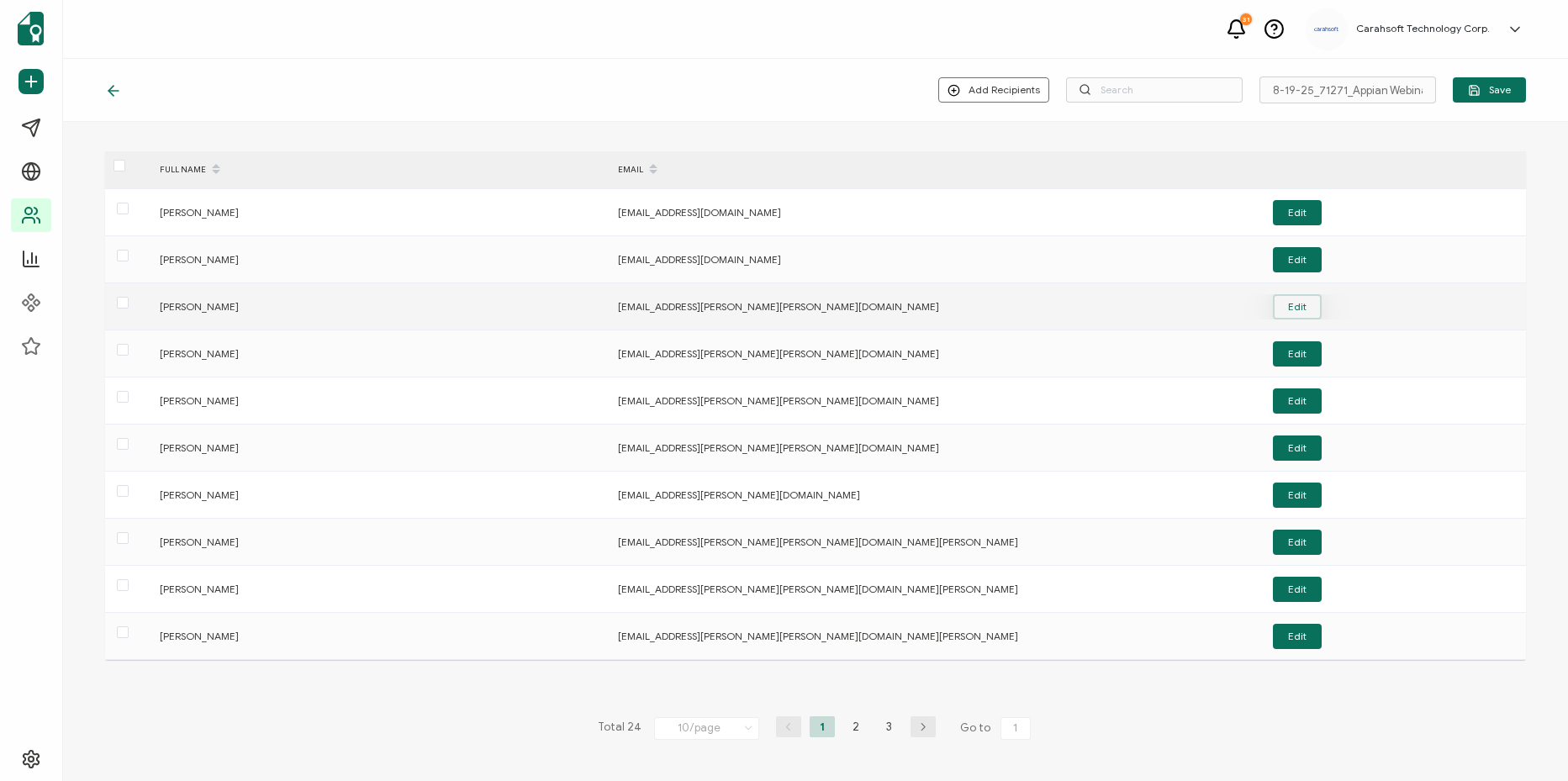
click at [1277, 306] on button "Edit" at bounding box center [1297, 307] width 49 height 25
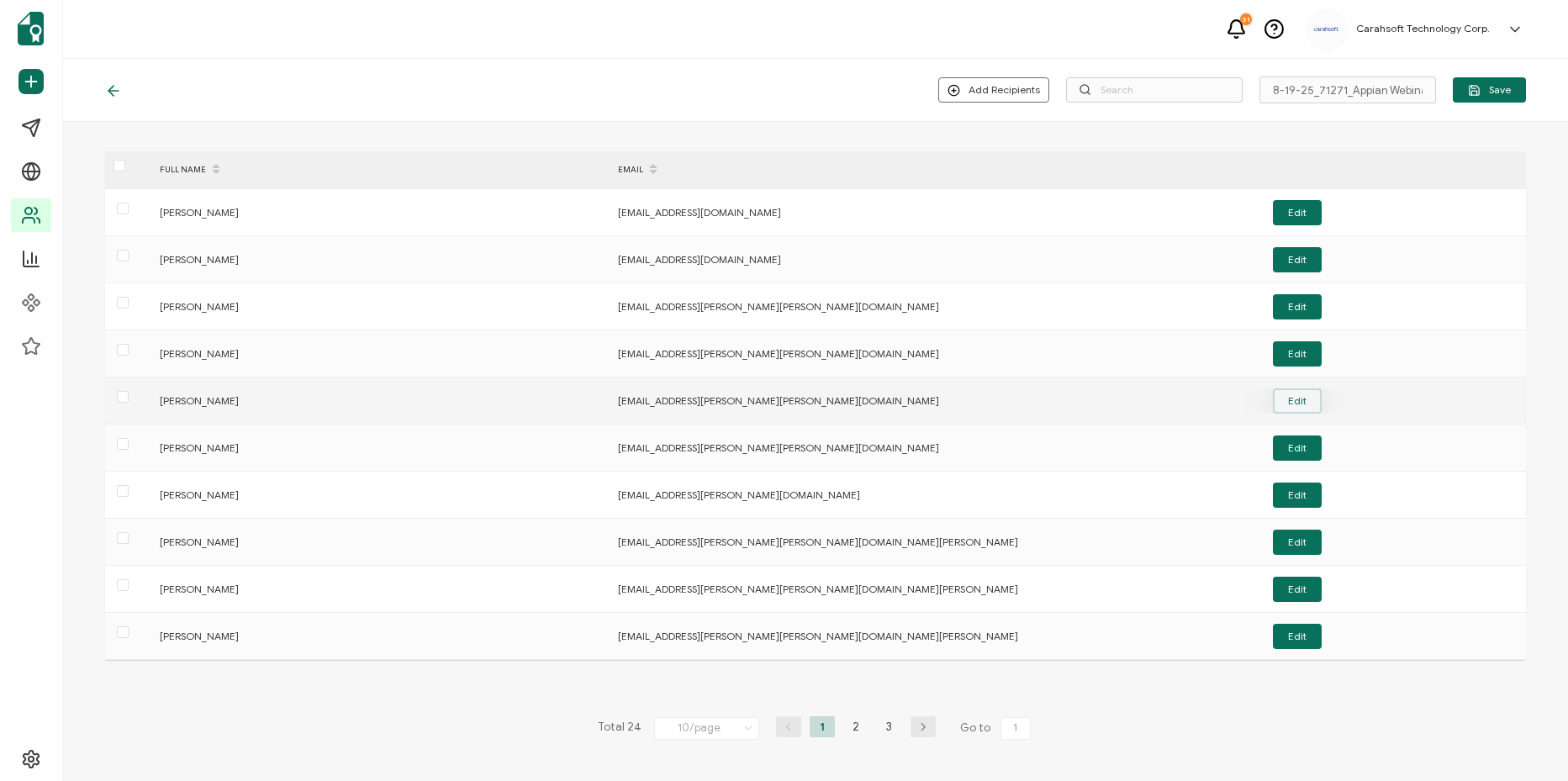
click at [1291, 405] on button "Edit" at bounding box center [1297, 401] width 49 height 25
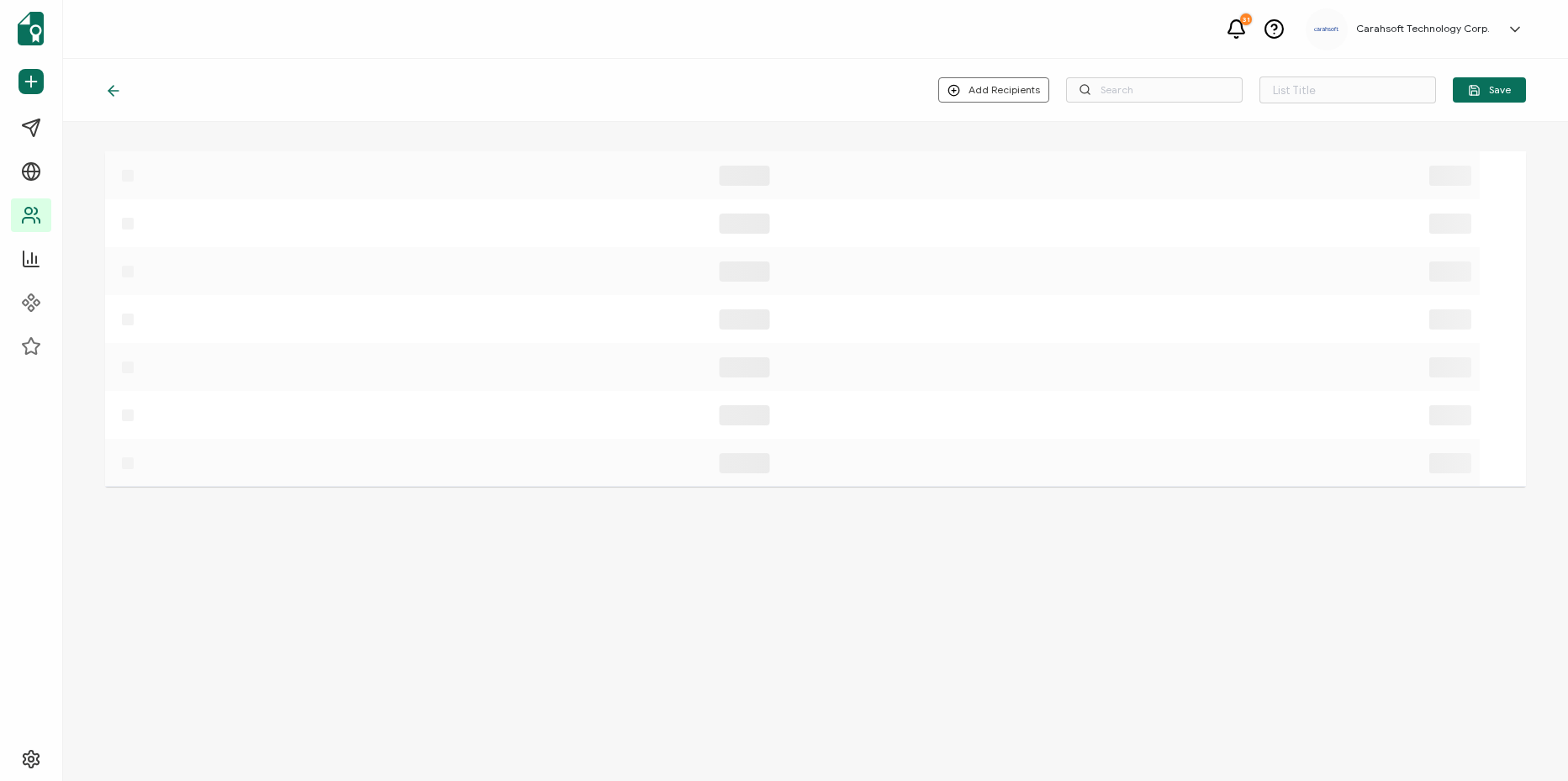
type input "8-19-25_71271_Appian Webinar"
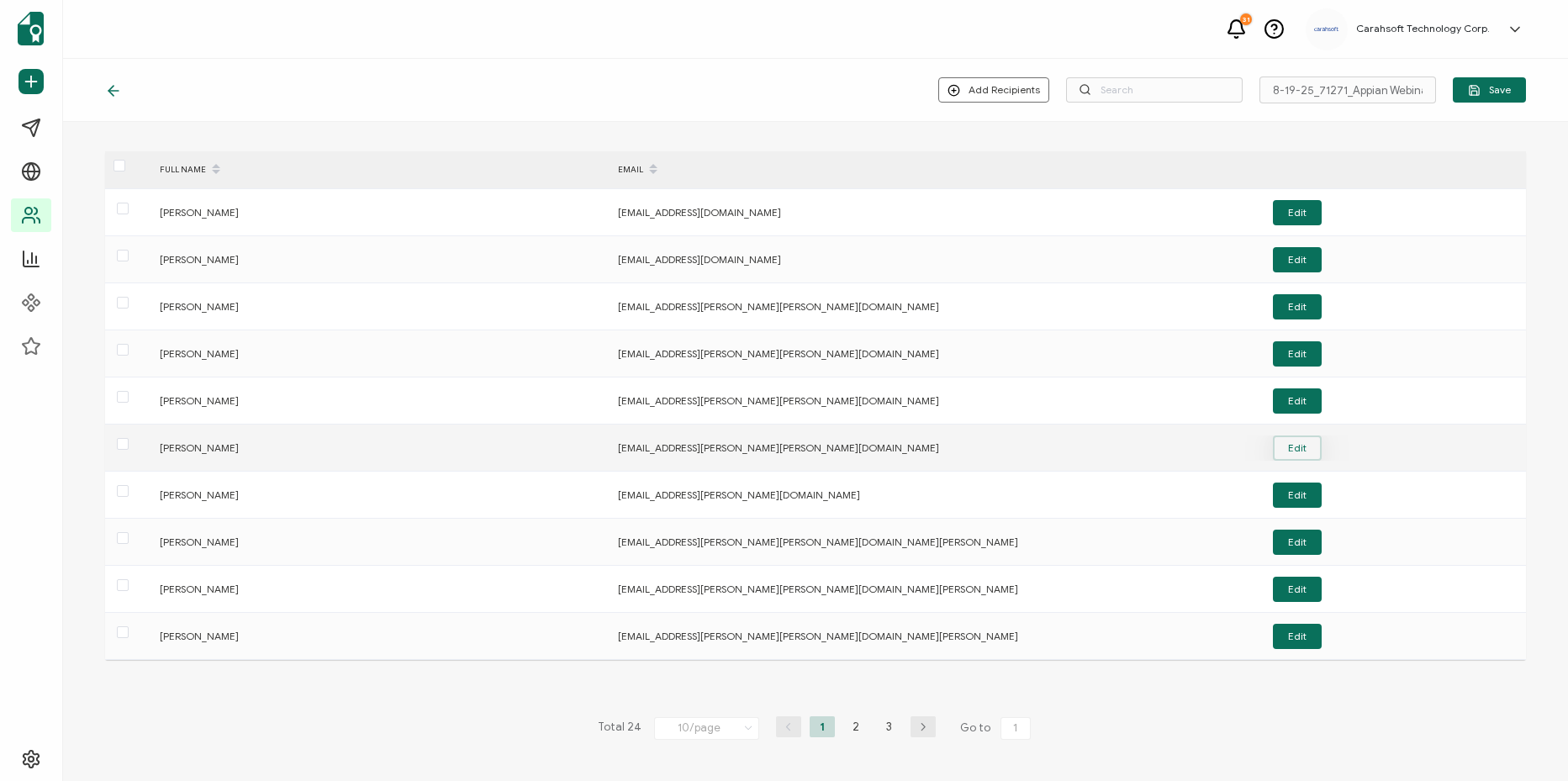
click at [1306, 453] on button "Edit" at bounding box center [1297, 448] width 49 height 25
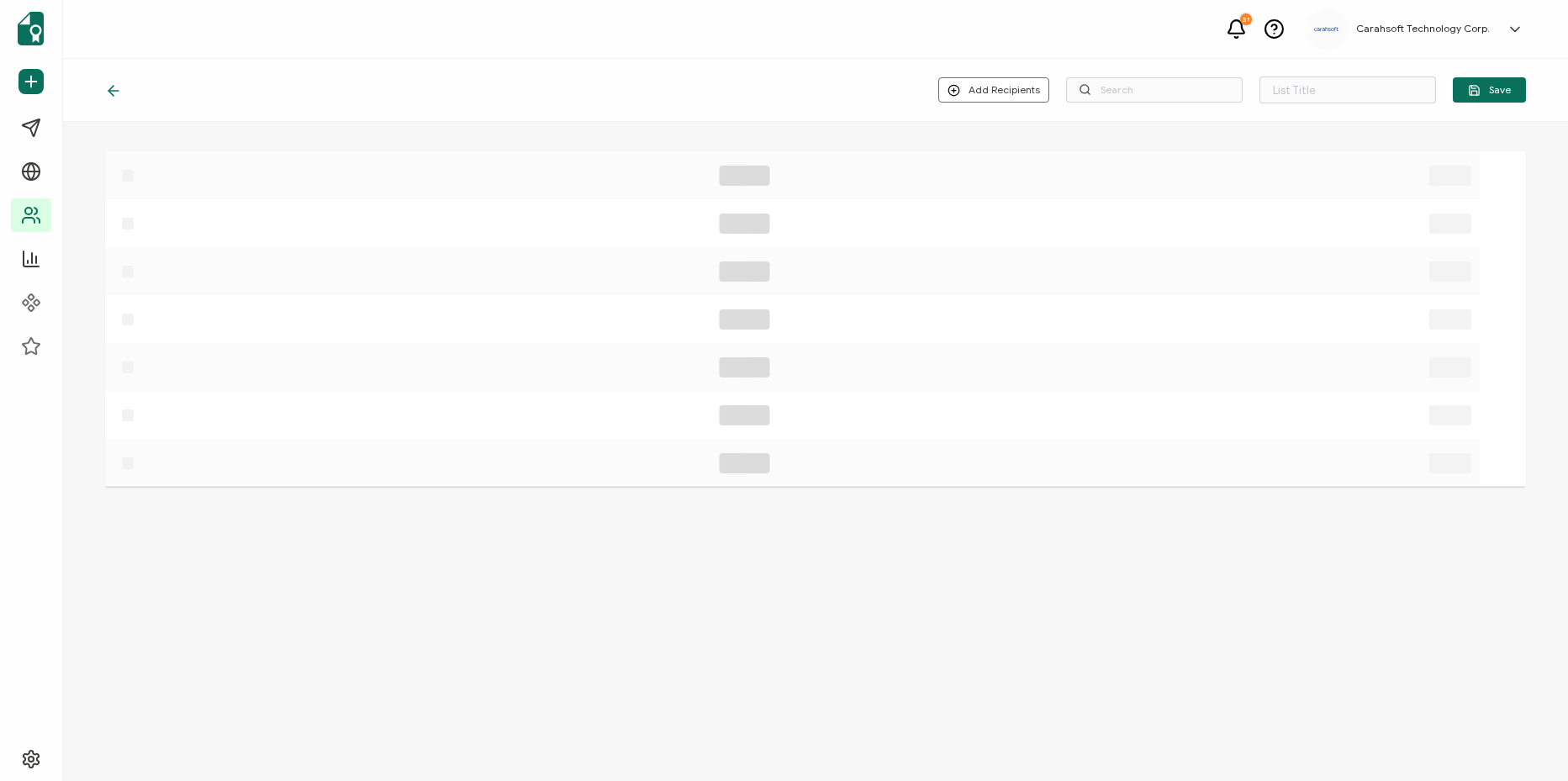
type input "8-19-25_71271_Appian Webinar"
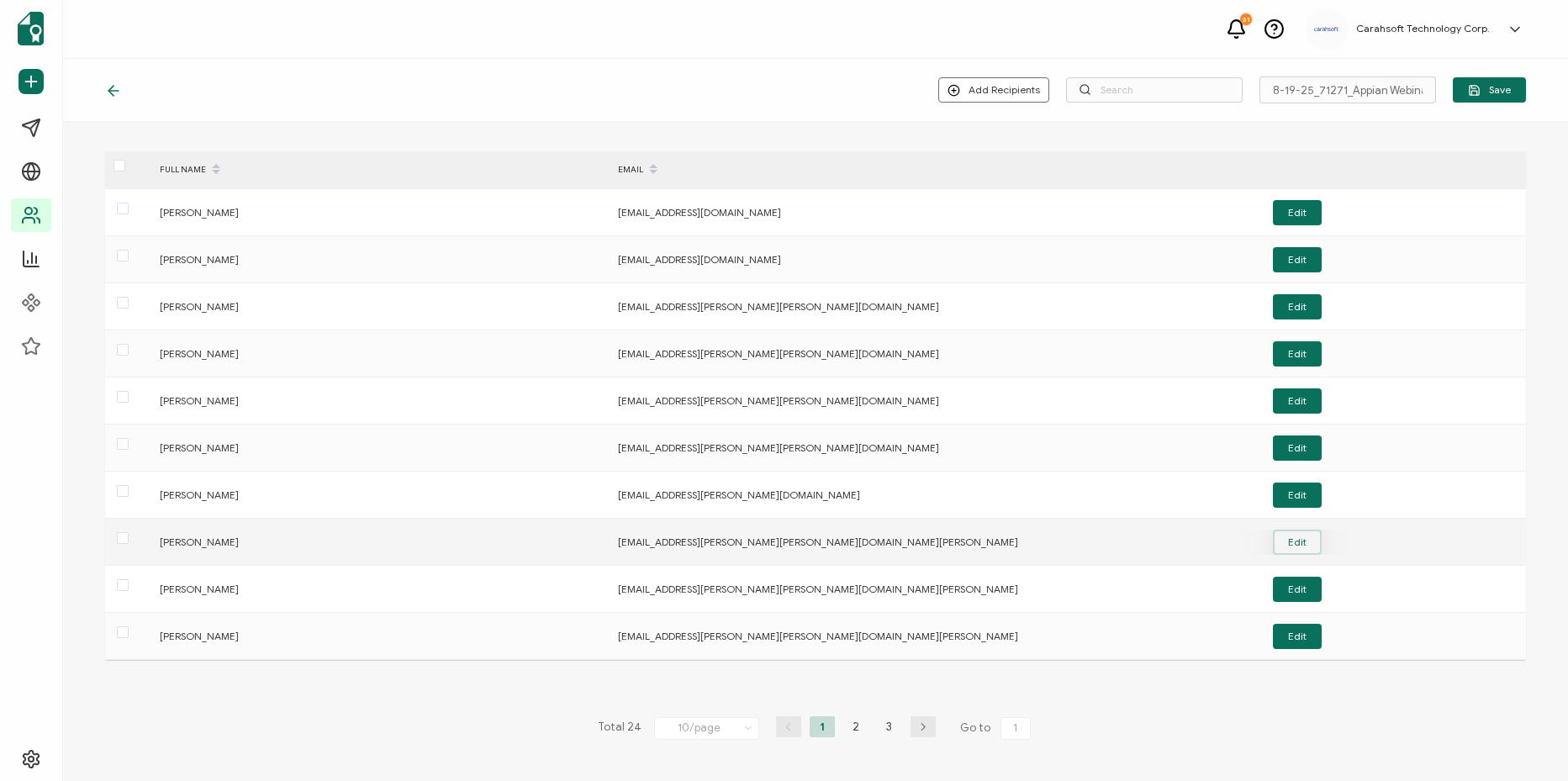
click at [1306, 538] on button "Edit" at bounding box center [1297, 542] width 49 height 25
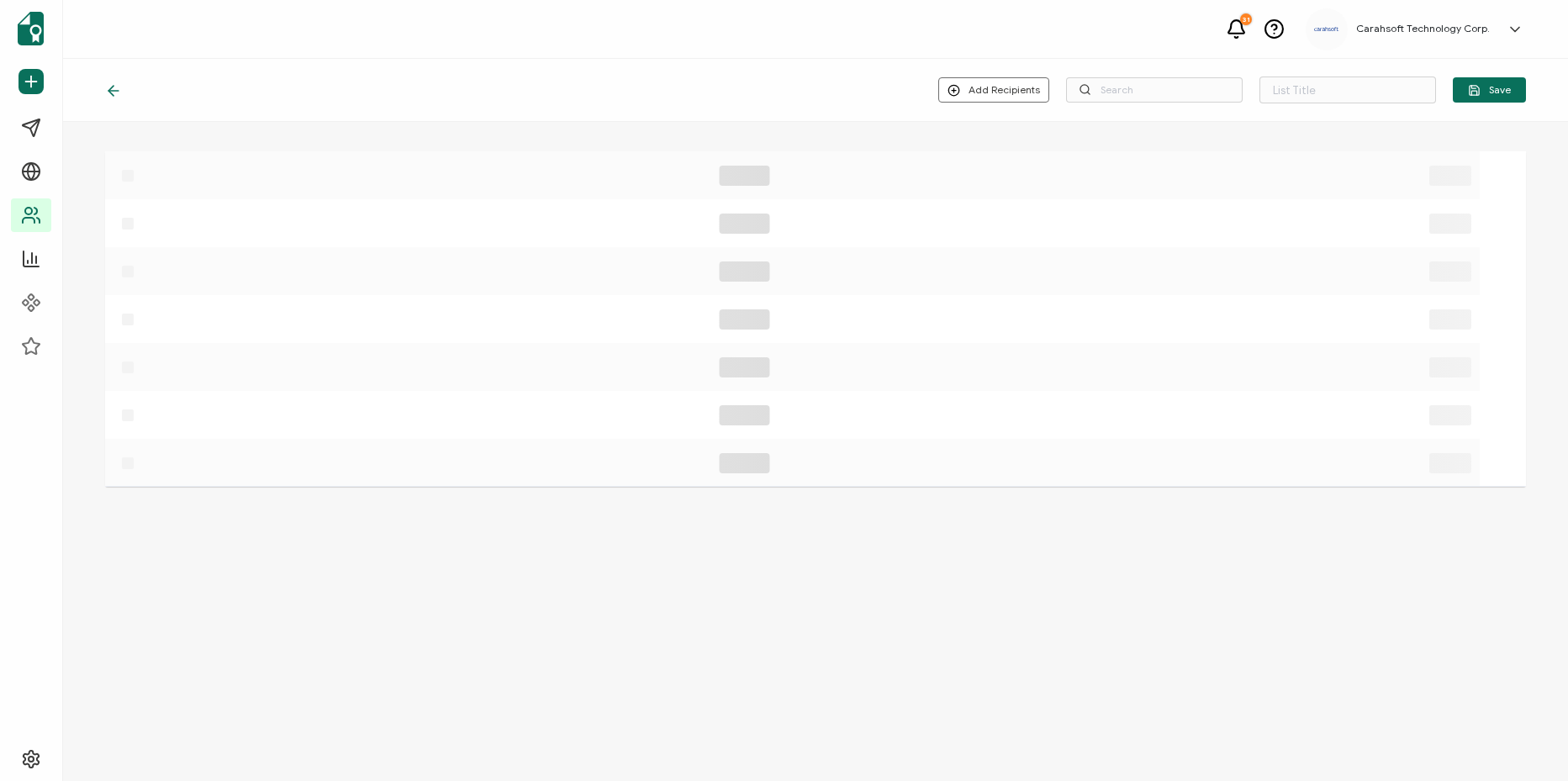
type input "8-19-25_71271_Appian Webinar"
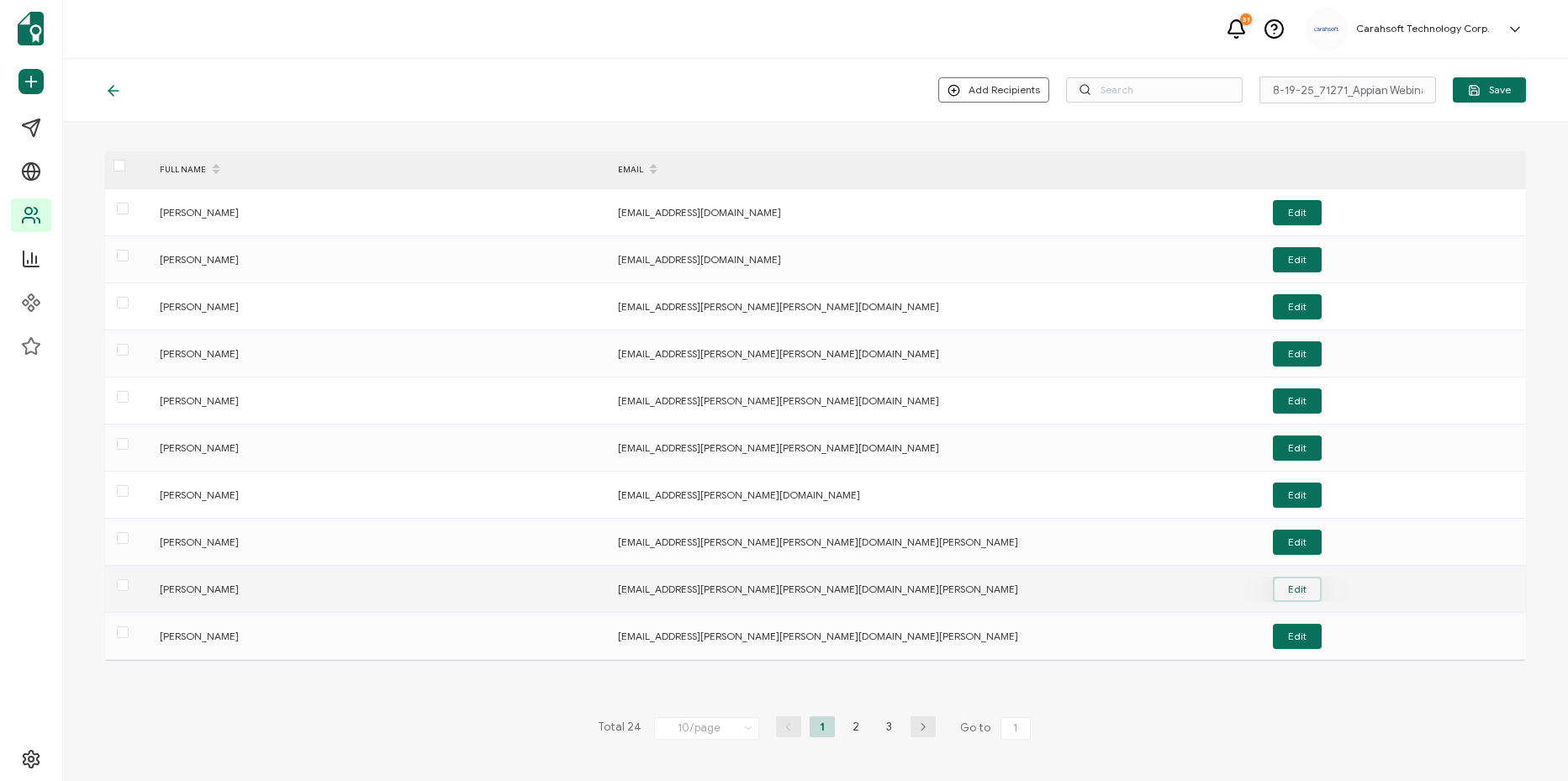
click at [1297, 592] on button "Edit" at bounding box center [1297, 589] width 49 height 25
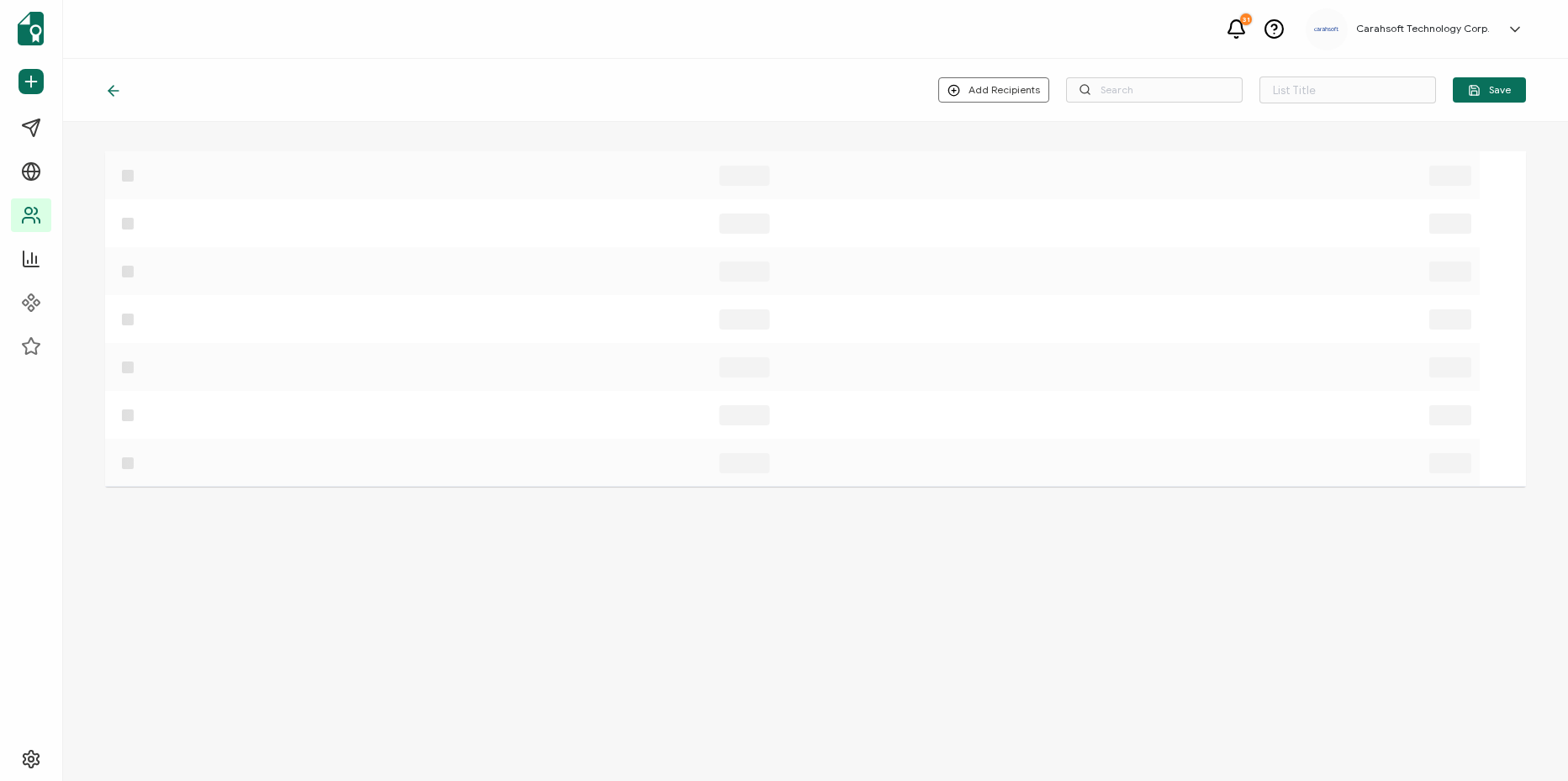
type input "8-19-25_71271_Appian Webinar"
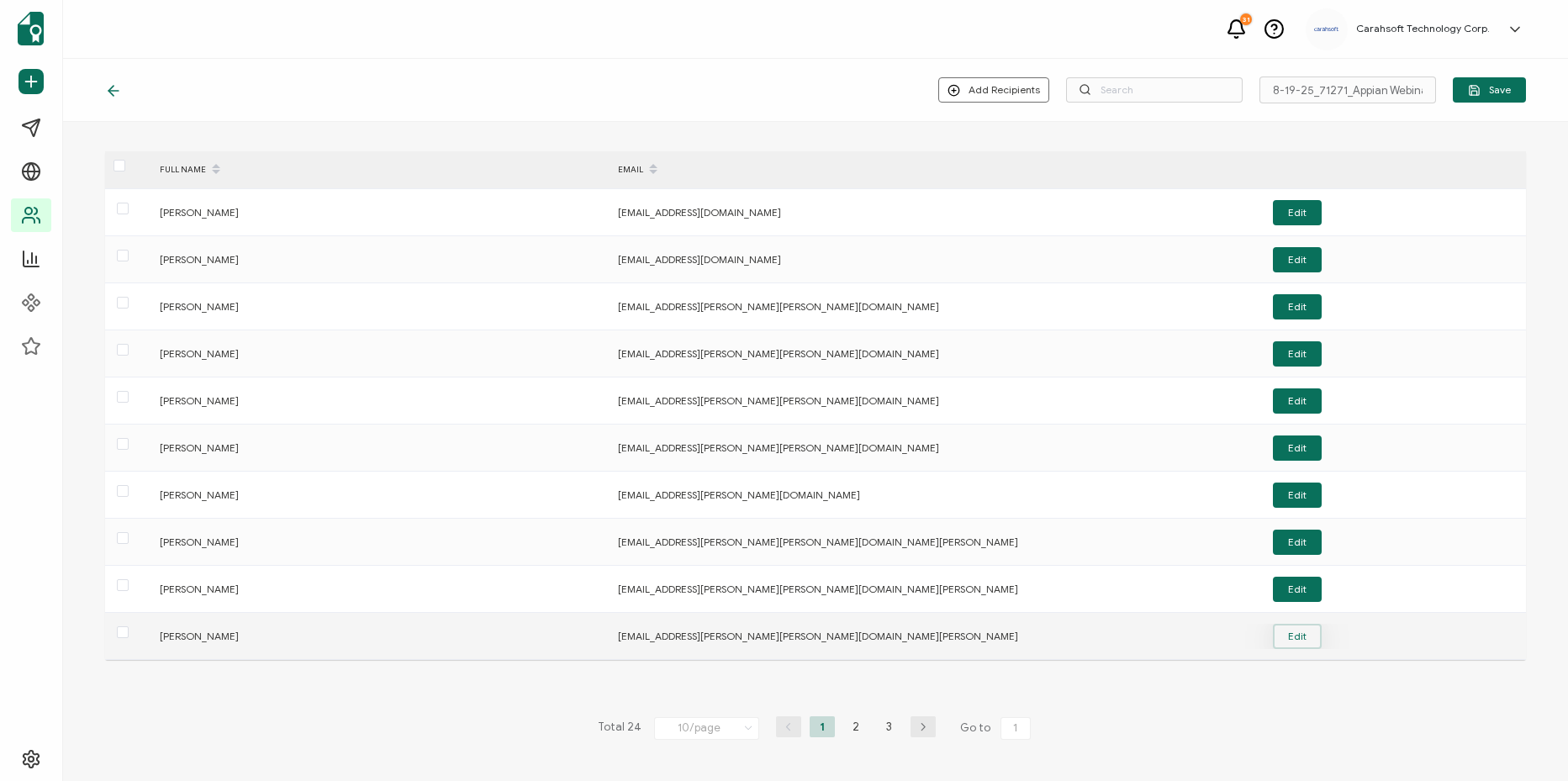
click at [1314, 640] on button "Edit" at bounding box center [1297, 636] width 49 height 25
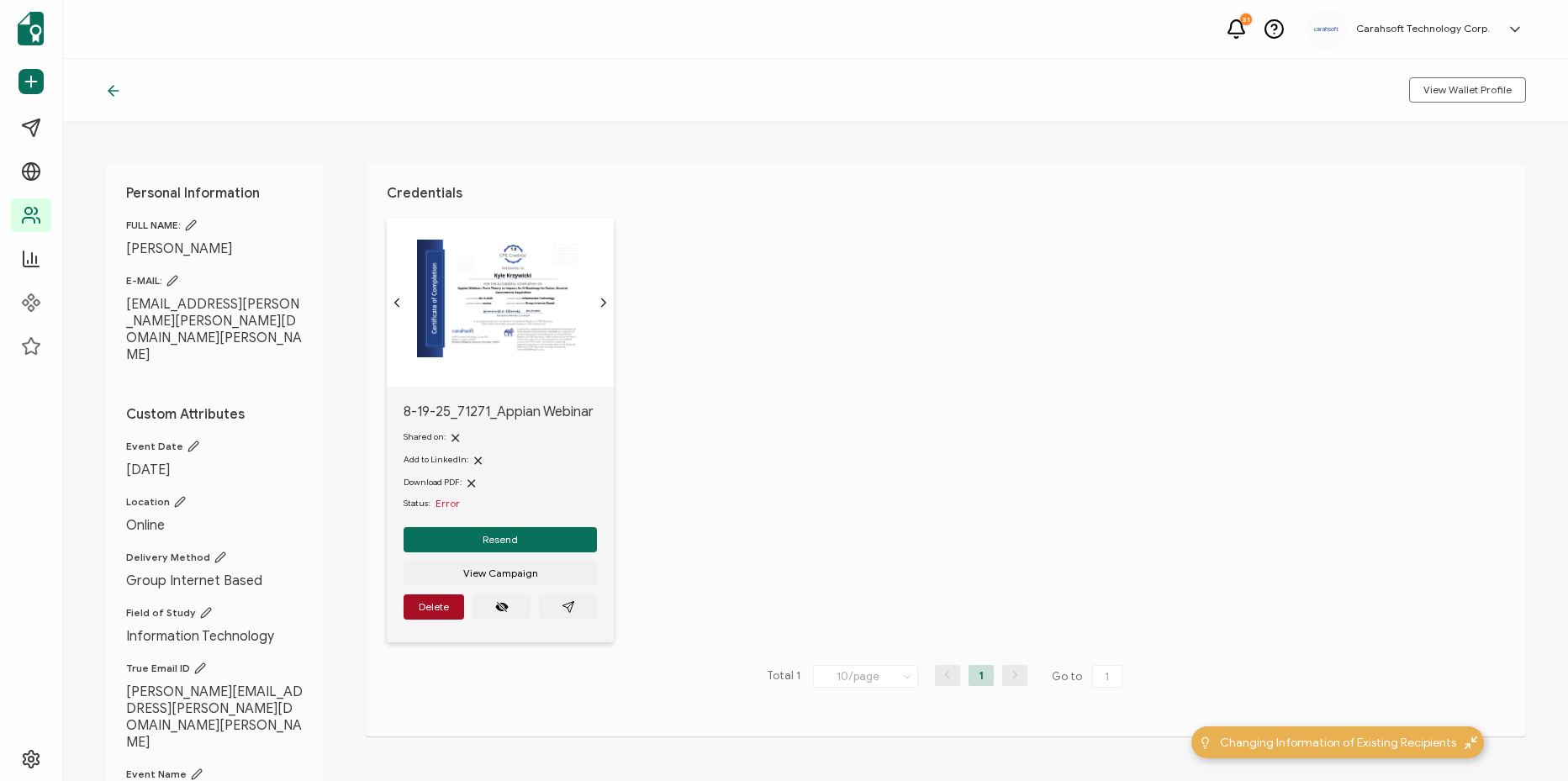
click at [553, 283] on img at bounding box center [500, 299] width 167 height 118
click at [601, 297] on icon "chevron forward outline" at bounding box center [604, 303] width 13 height 13
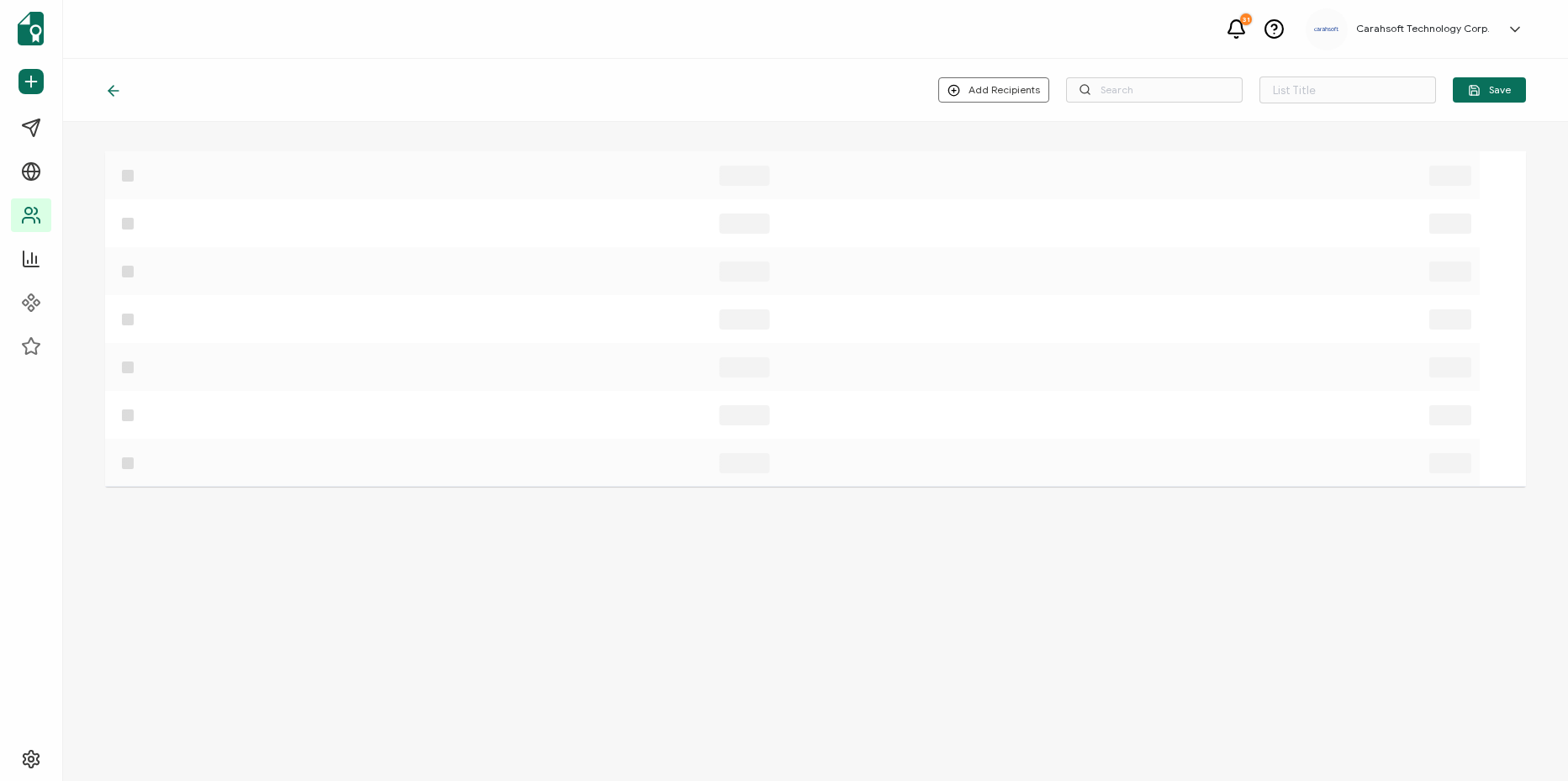
type input "8-19-25_71271_Appian Webinar"
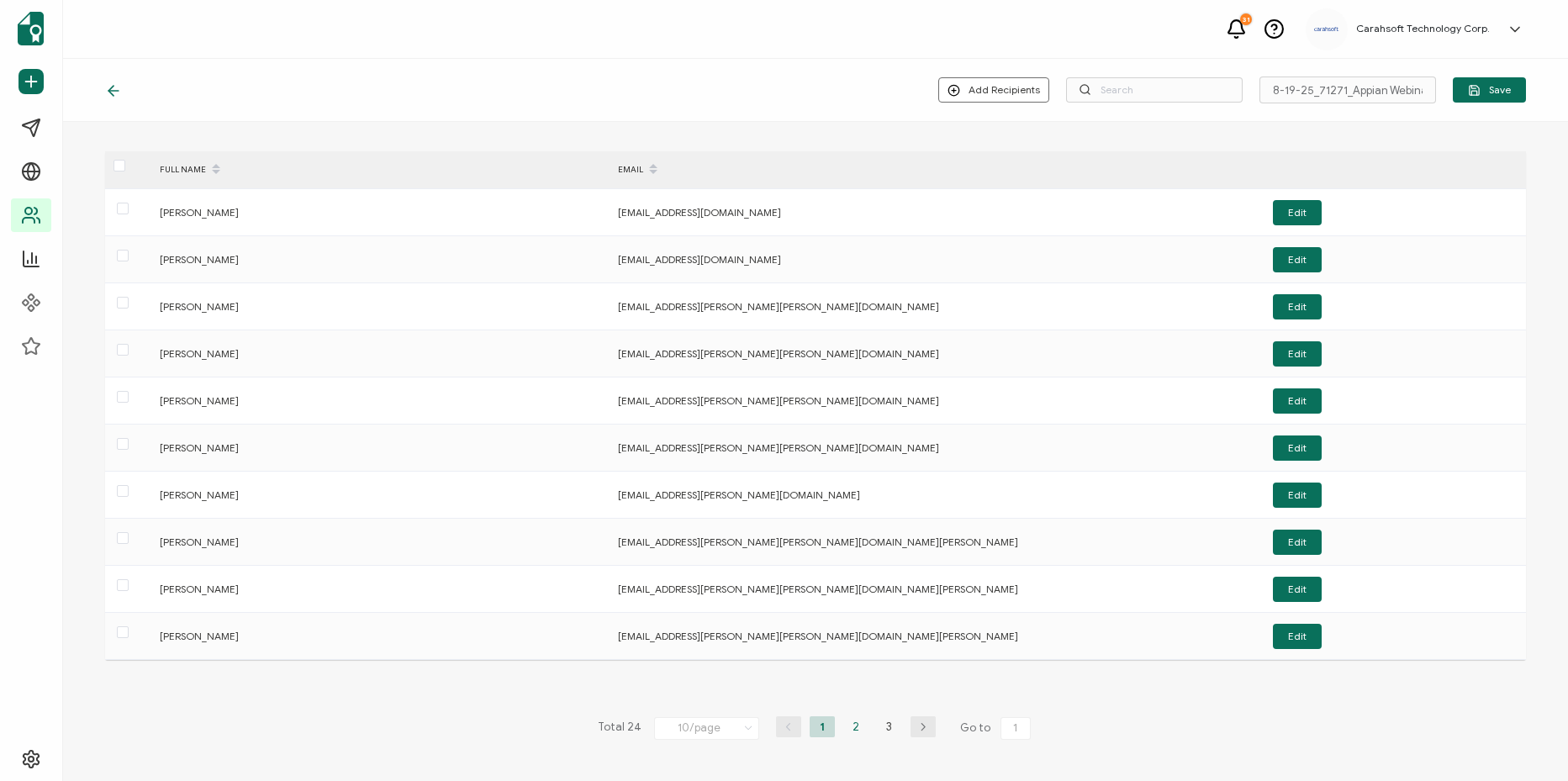
click at [857, 734] on li "2" at bounding box center [855, 727] width 25 height 21
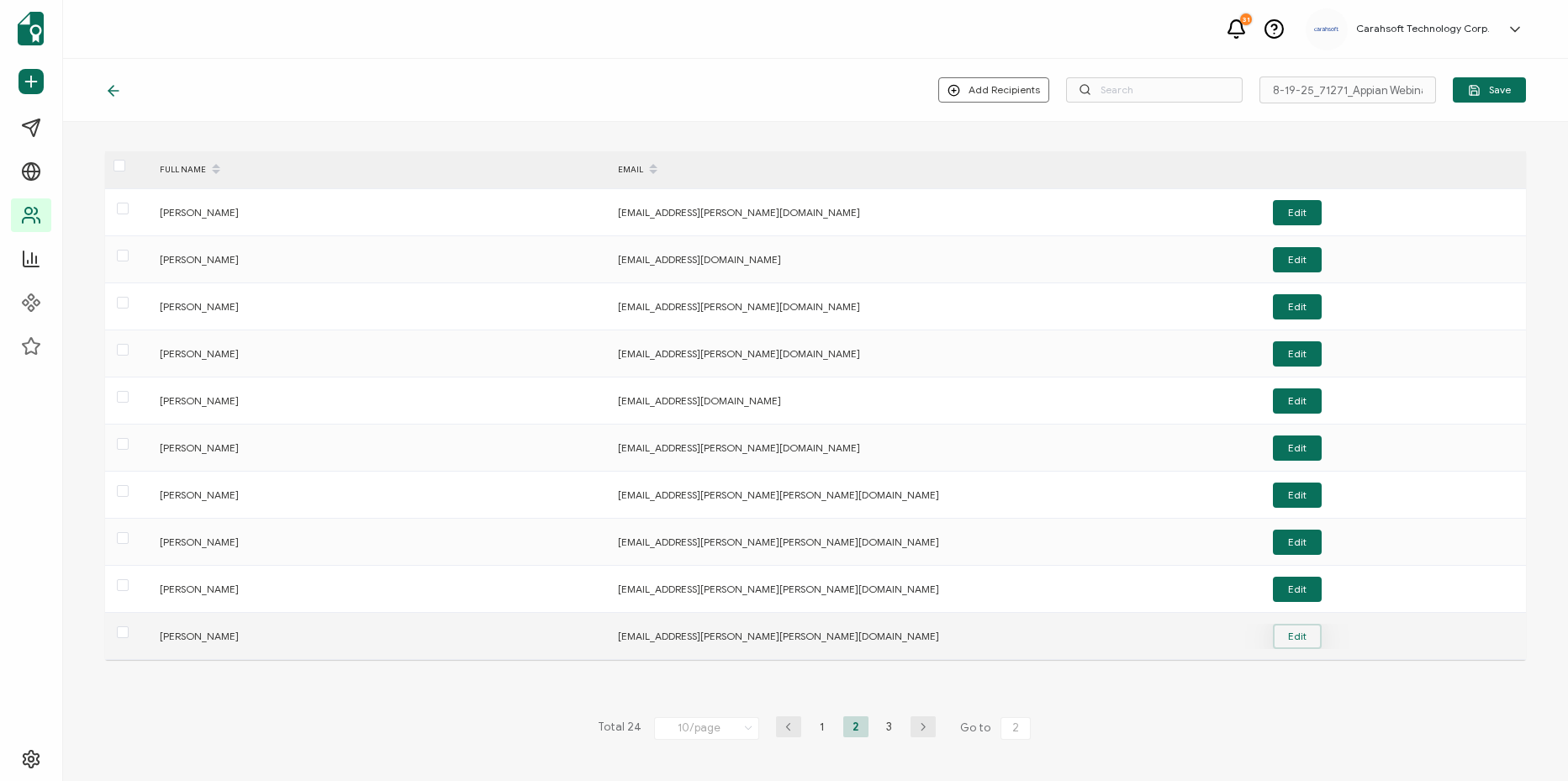
click at [1303, 624] on button "Edit" at bounding box center [1297, 636] width 49 height 25
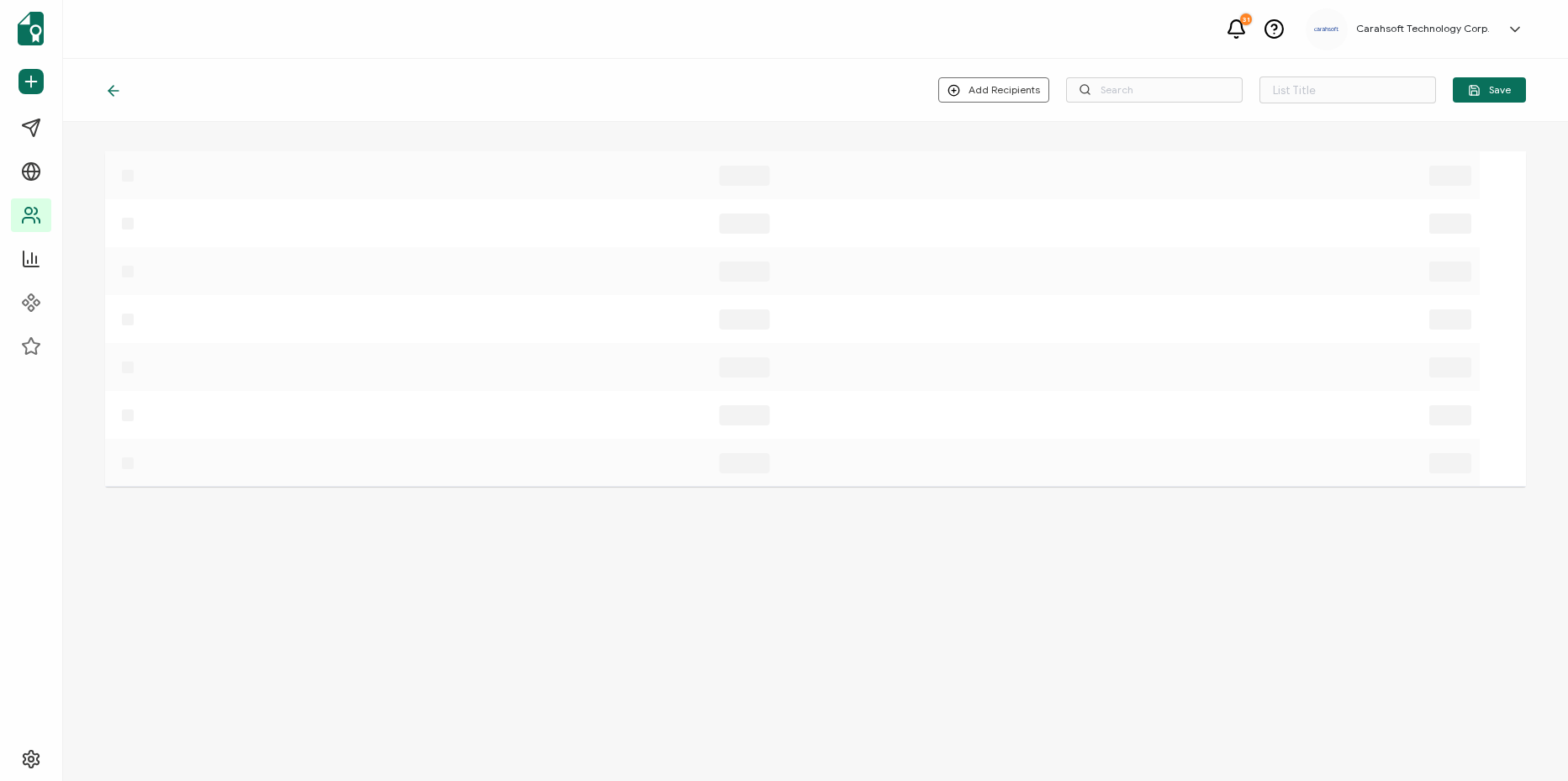
type input "8-19-25_71271_Appian Webinar"
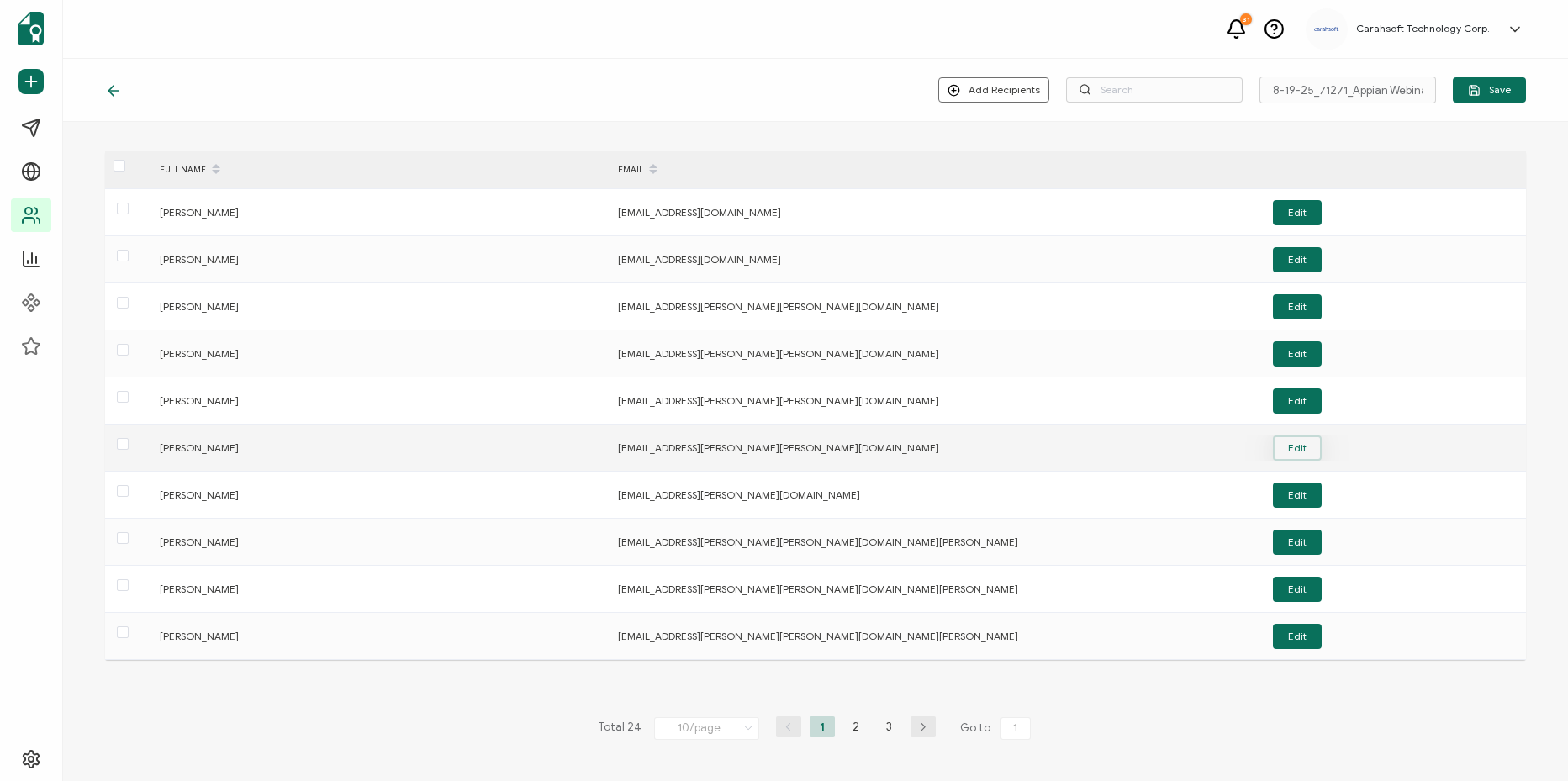
click at [1299, 453] on button "Edit" at bounding box center [1297, 448] width 49 height 25
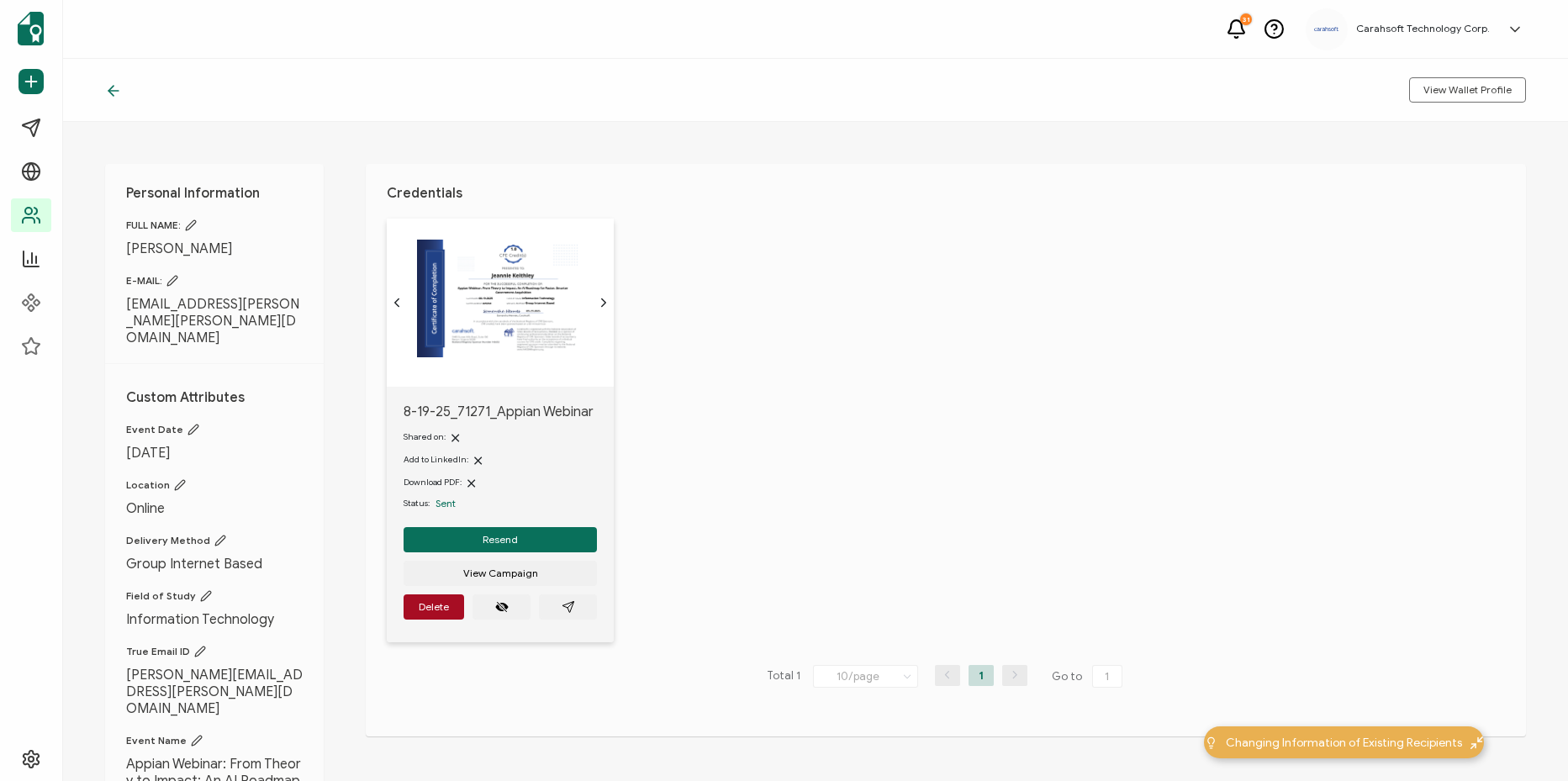
click at [111, 91] on icon at bounding box center [111, 90] width 5 height 10
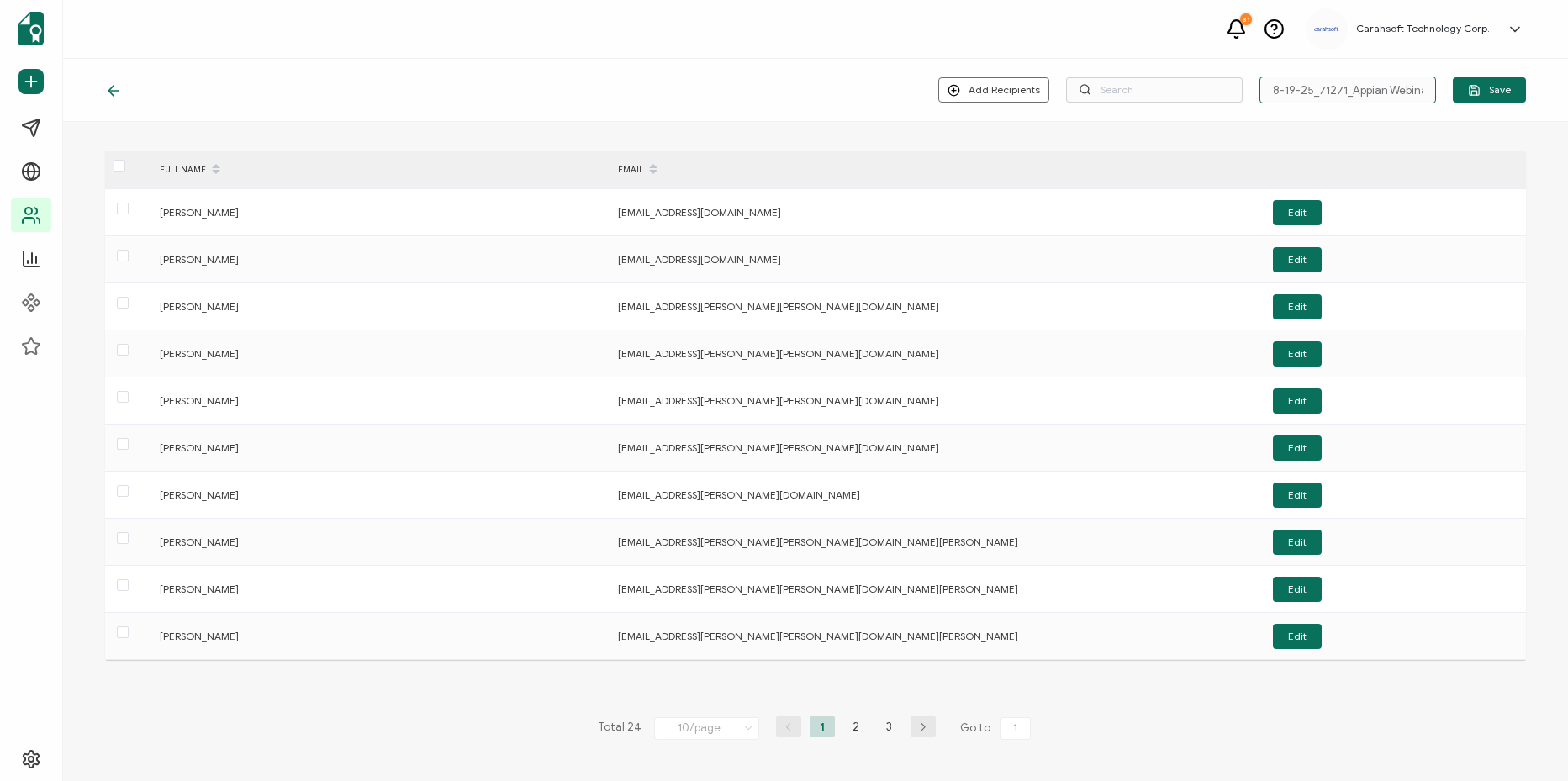
click at [1288, 90] on input "8-19-25_71271_Appian Webinar" at bounding box center [1347, 90] width 176 height 27
type input "Experian"
click at [121, 89] on icon at bounding box center [113, 90] width 17 height 17
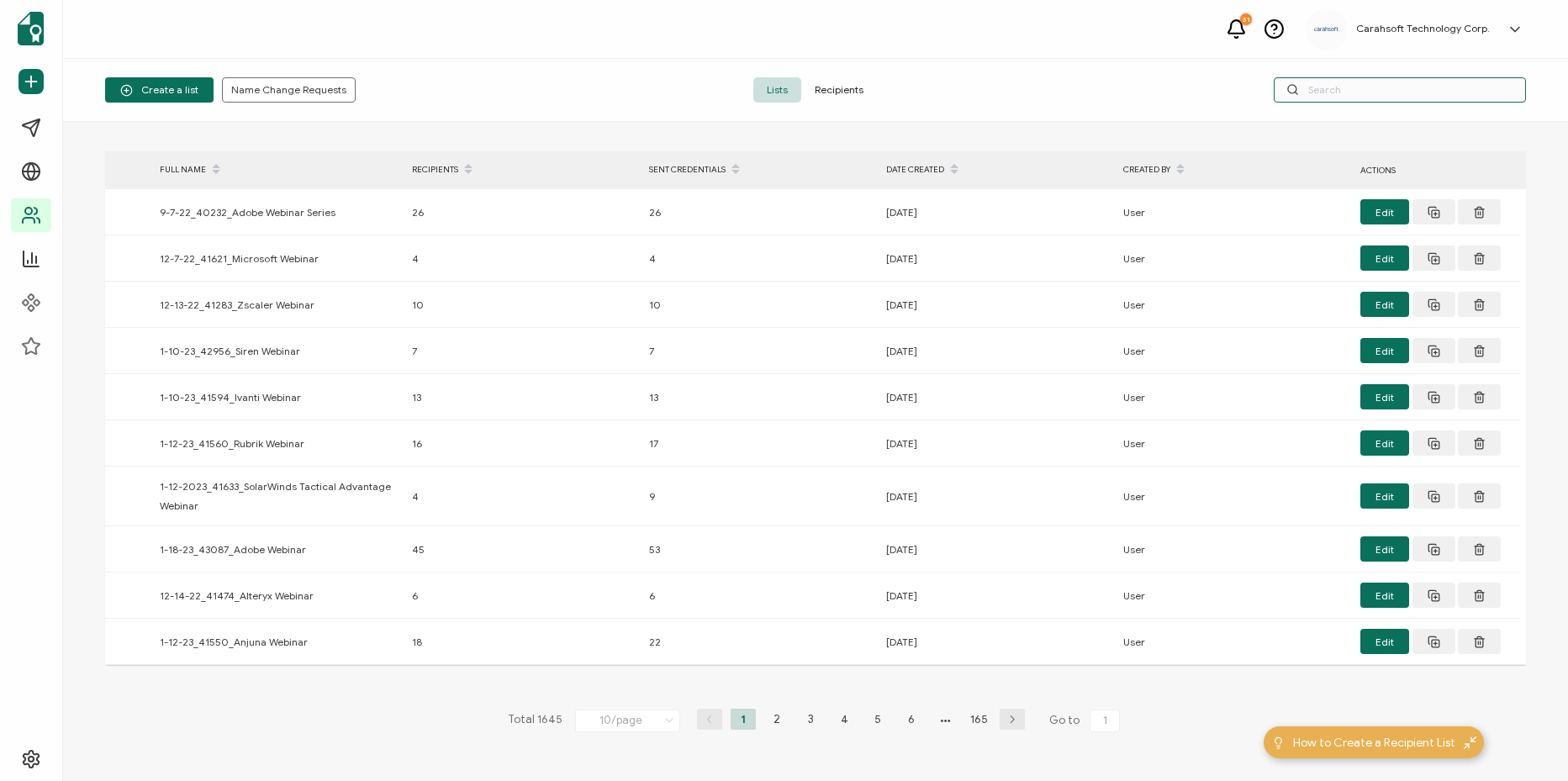
click at [1422, 90] on input "text" at bounding box center [1399, 90] width 252 height 25
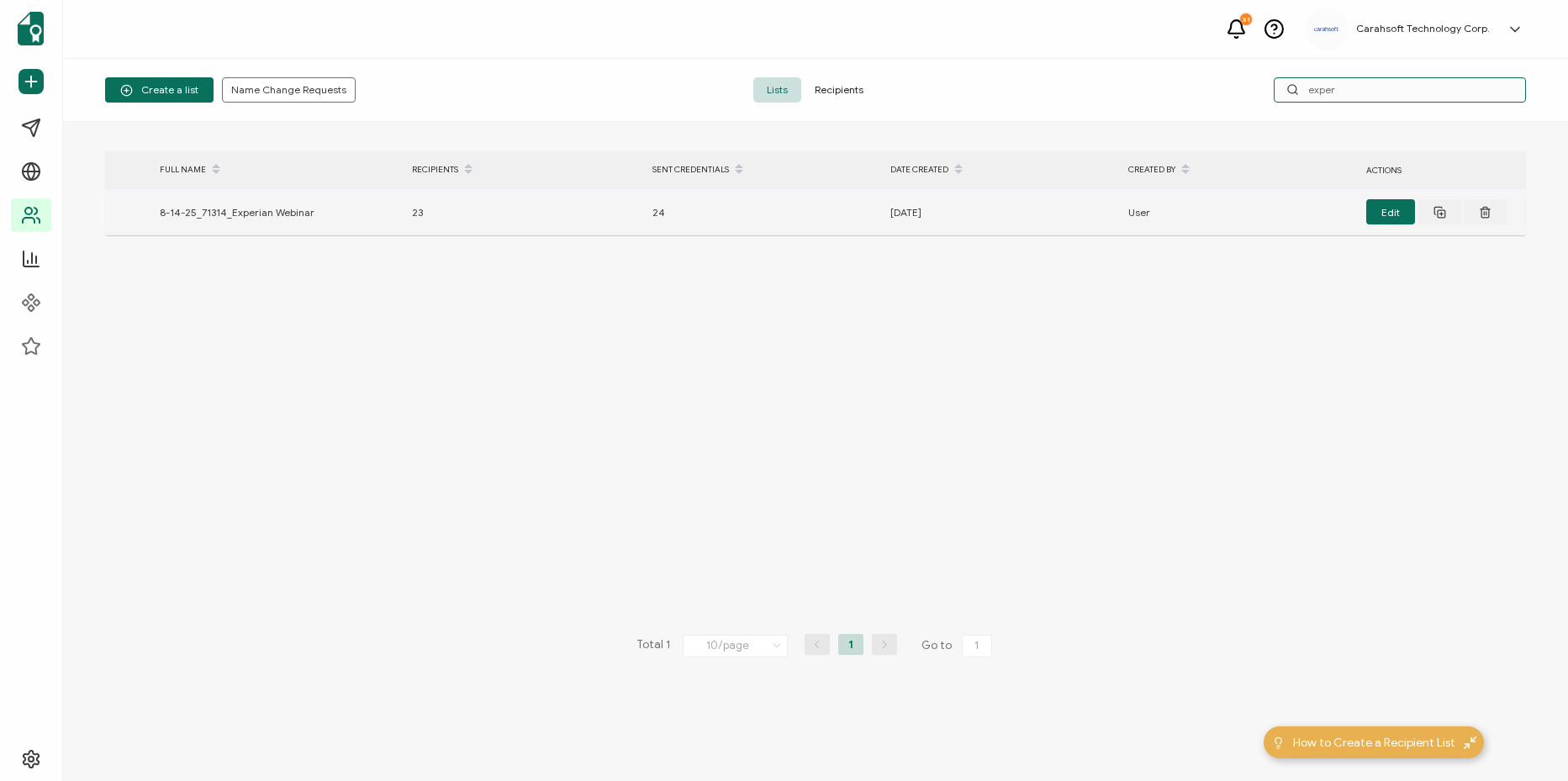
type input "exper"
click at [1191, 204] on div "User" at bounding box center [1238, 212] width 238 height 19
click at [1399, 211] on button "Edit" at bounding box center [1390, 211] width 49 height 25
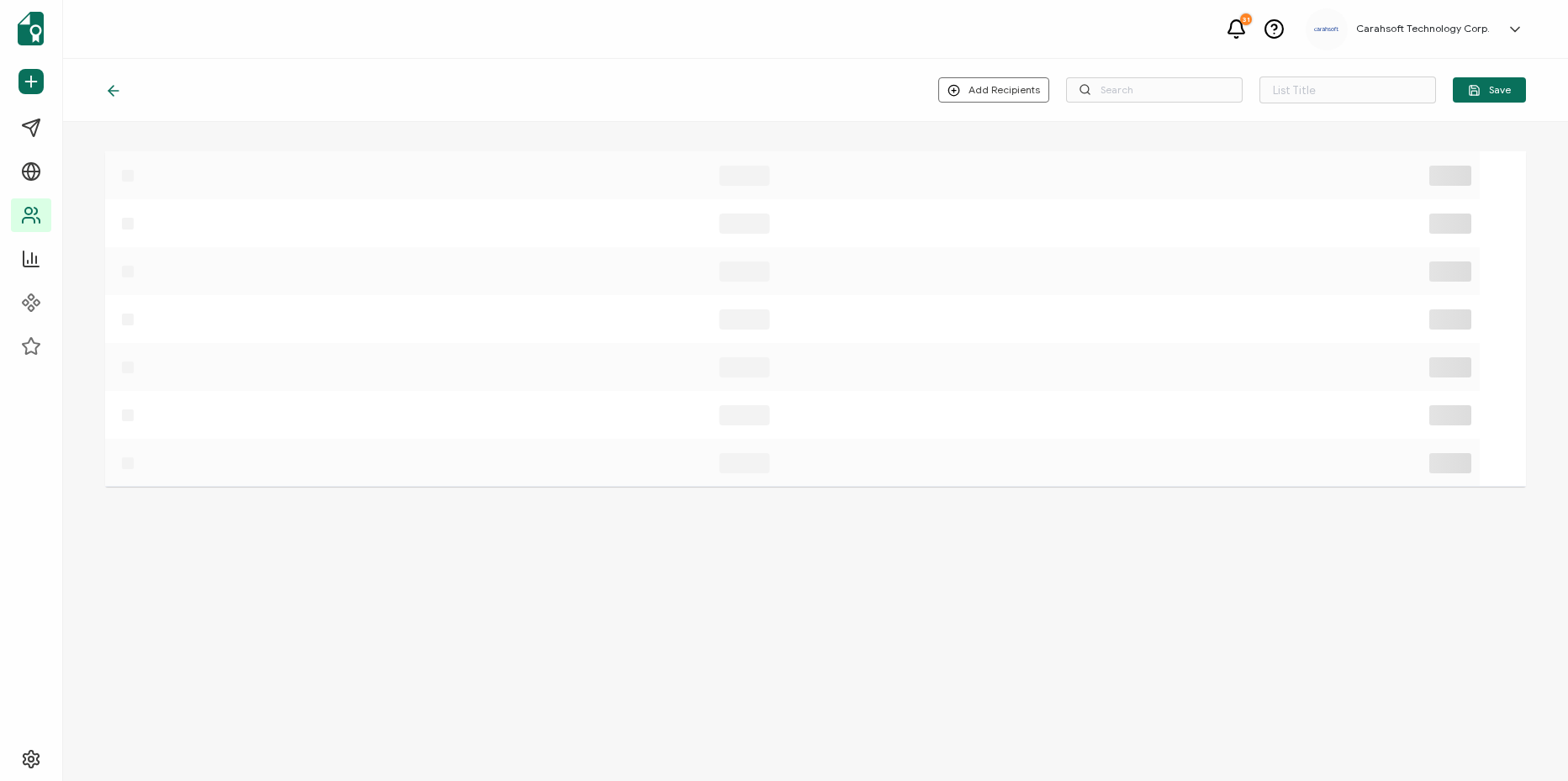
type input "8-14-25_71314_Experian Webinar"
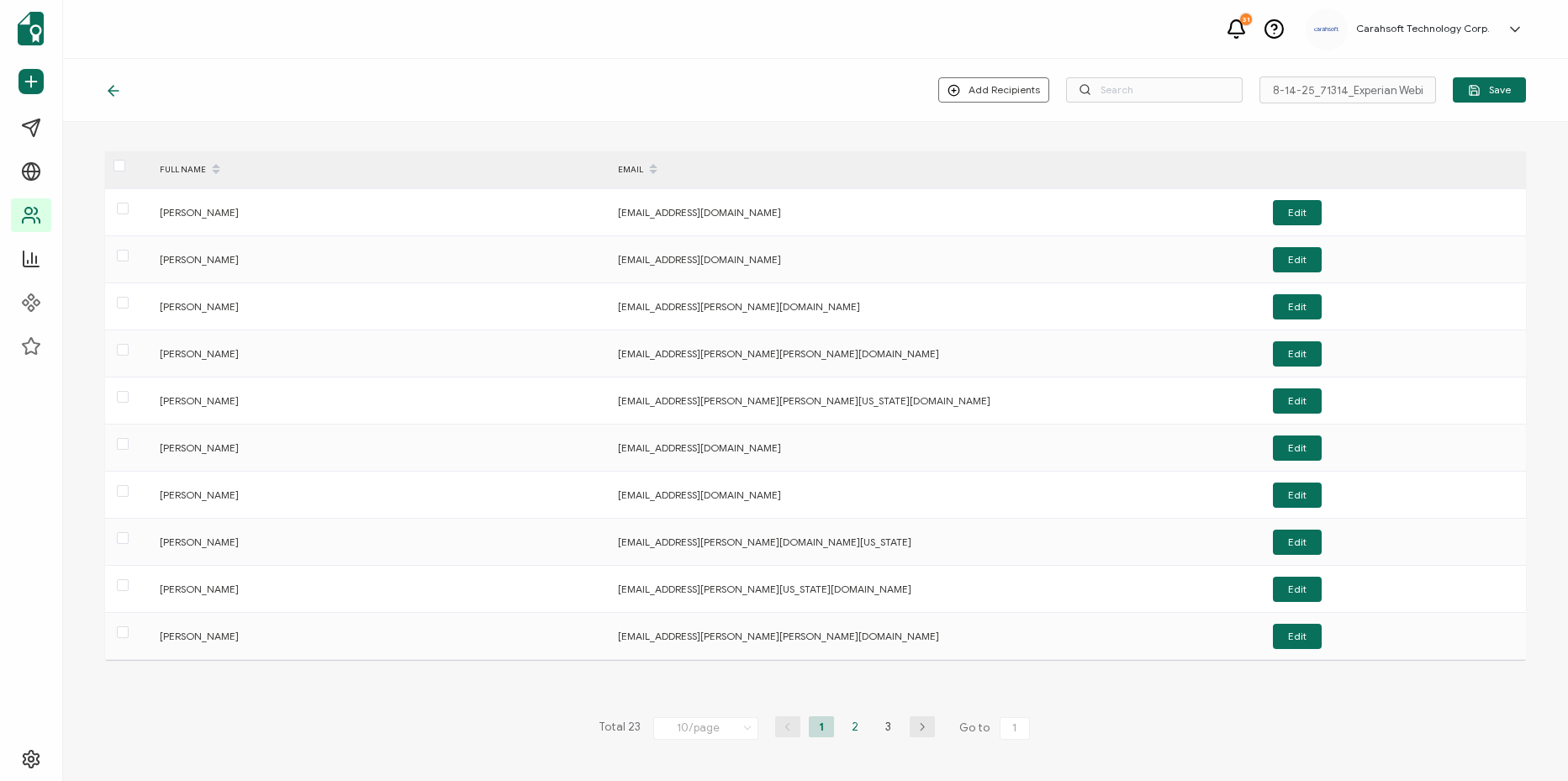
click at [855, 726] on li "2" at bounding box center [854, 727] width 25 height 21
click at [823, 728] on li "1" at bounding box center [821, 727] width 25 height 21
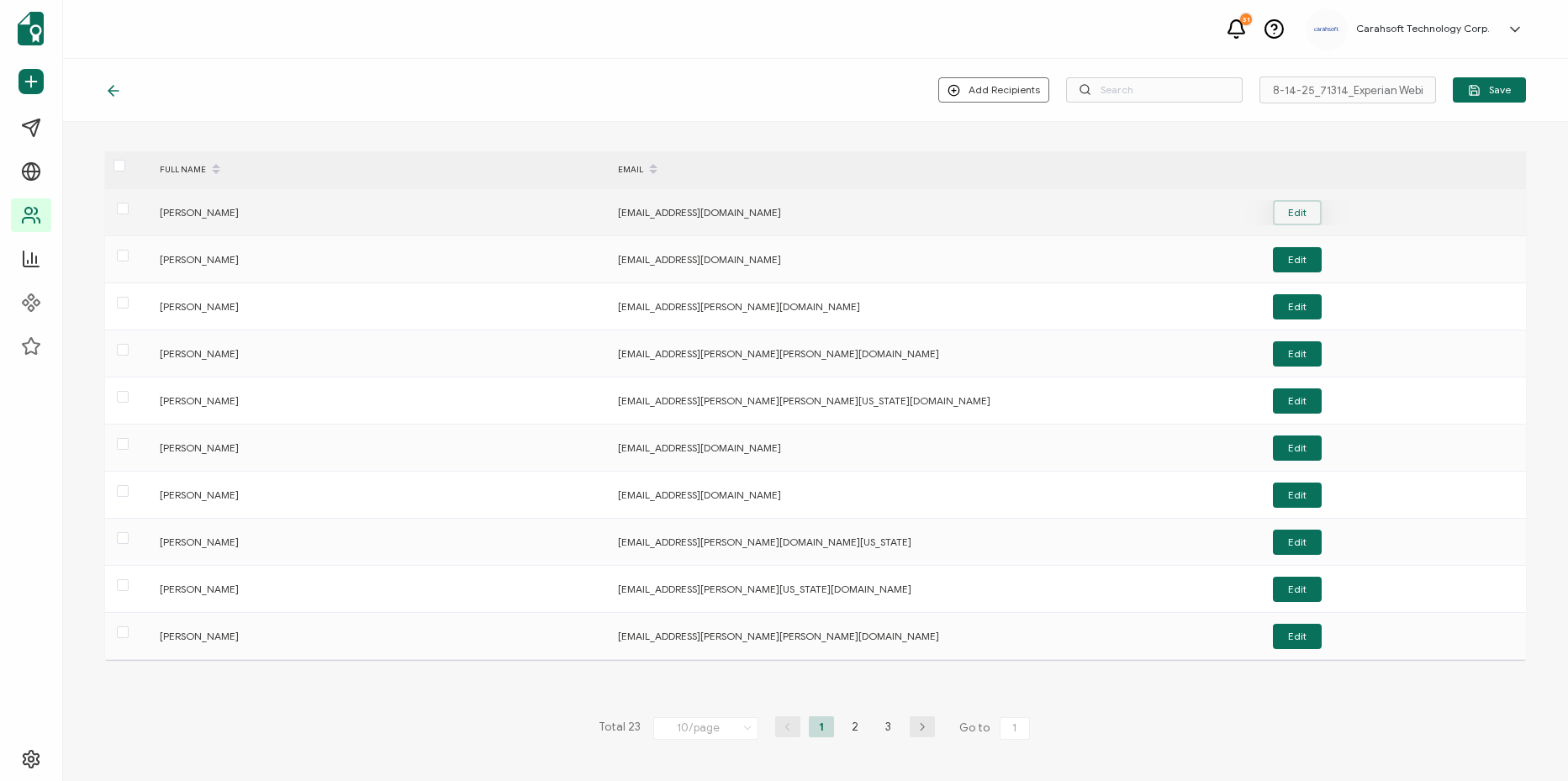
click at [1307, 208] on button "Edit" at bounding box center [1297, 212] width 49 height 25
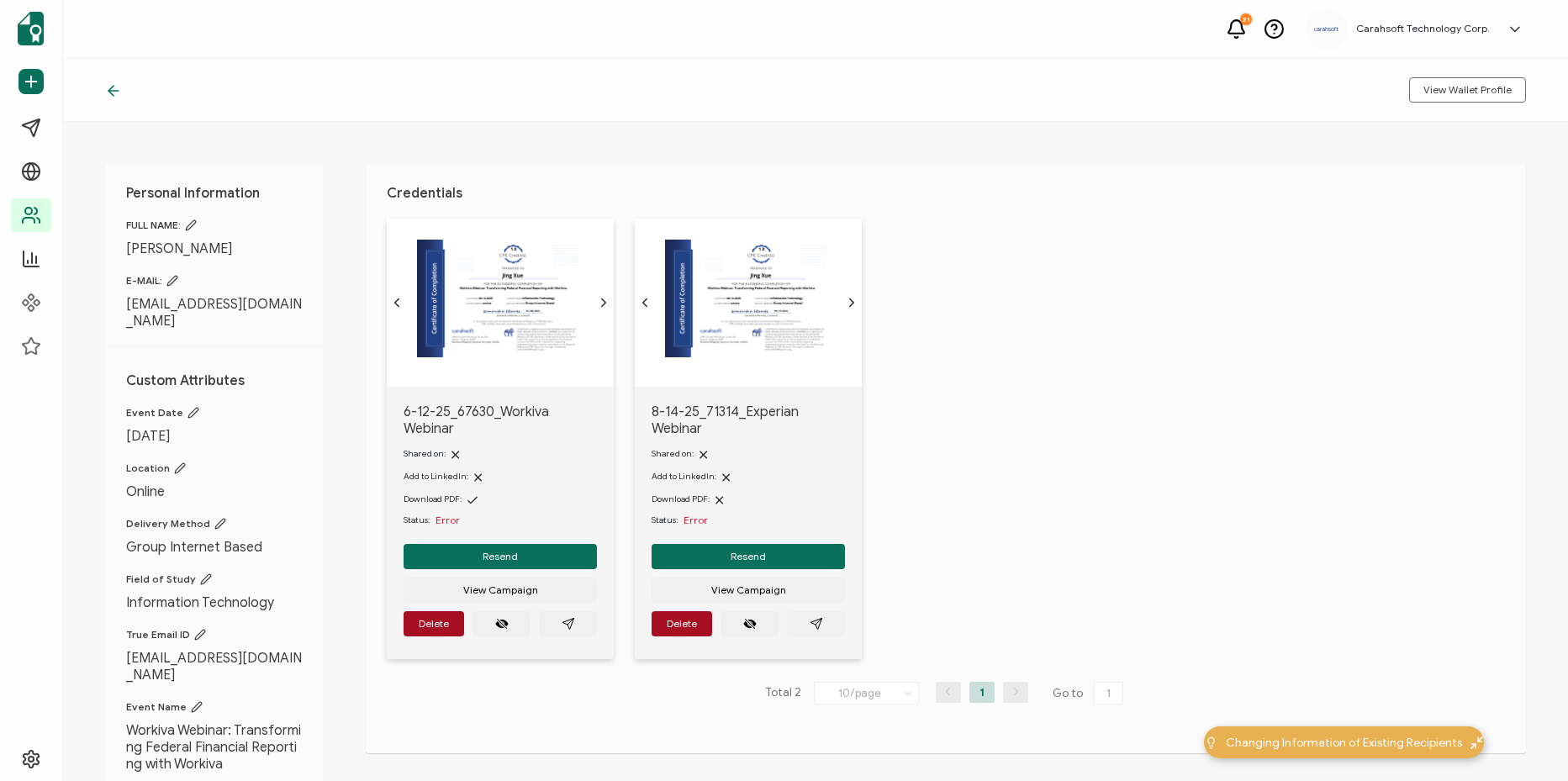
click at [112, 89] on icon at bounding box center [113, 90] width 17 height 17
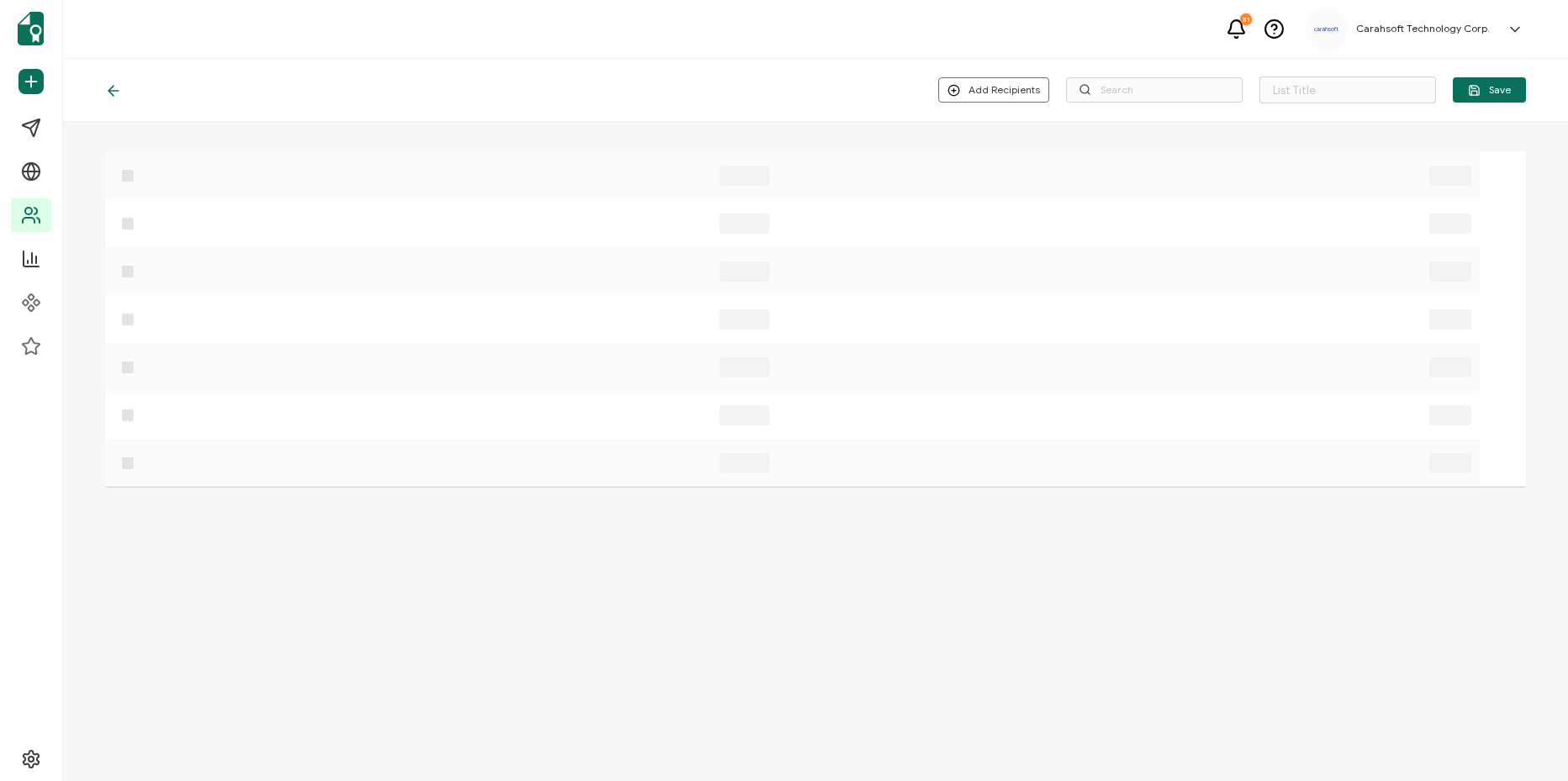
type input "8-14-25_71314_Experian Webinar"
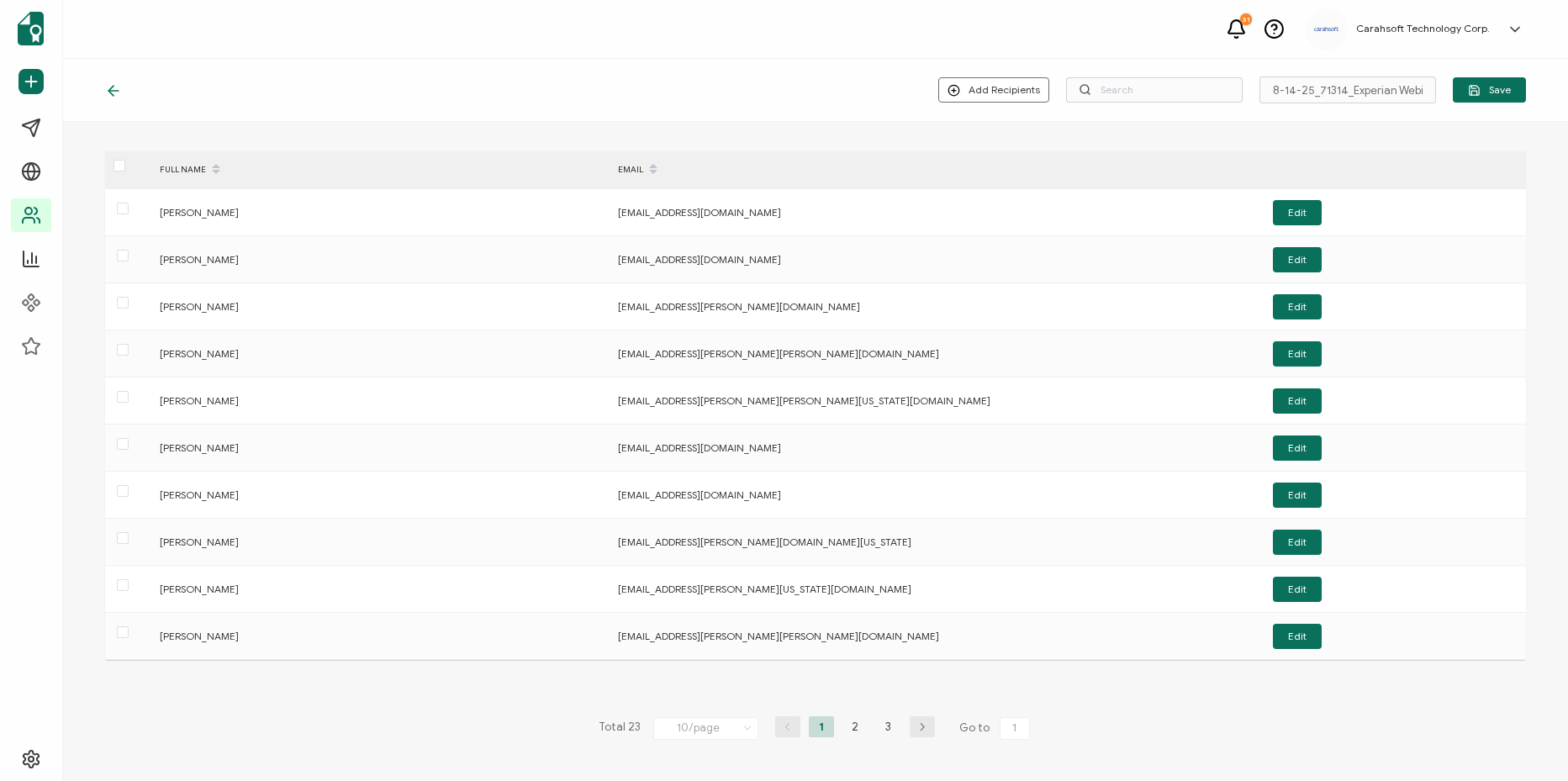
click at [112, 89] on icon at bounding box center [113, 90] width 17 height 17
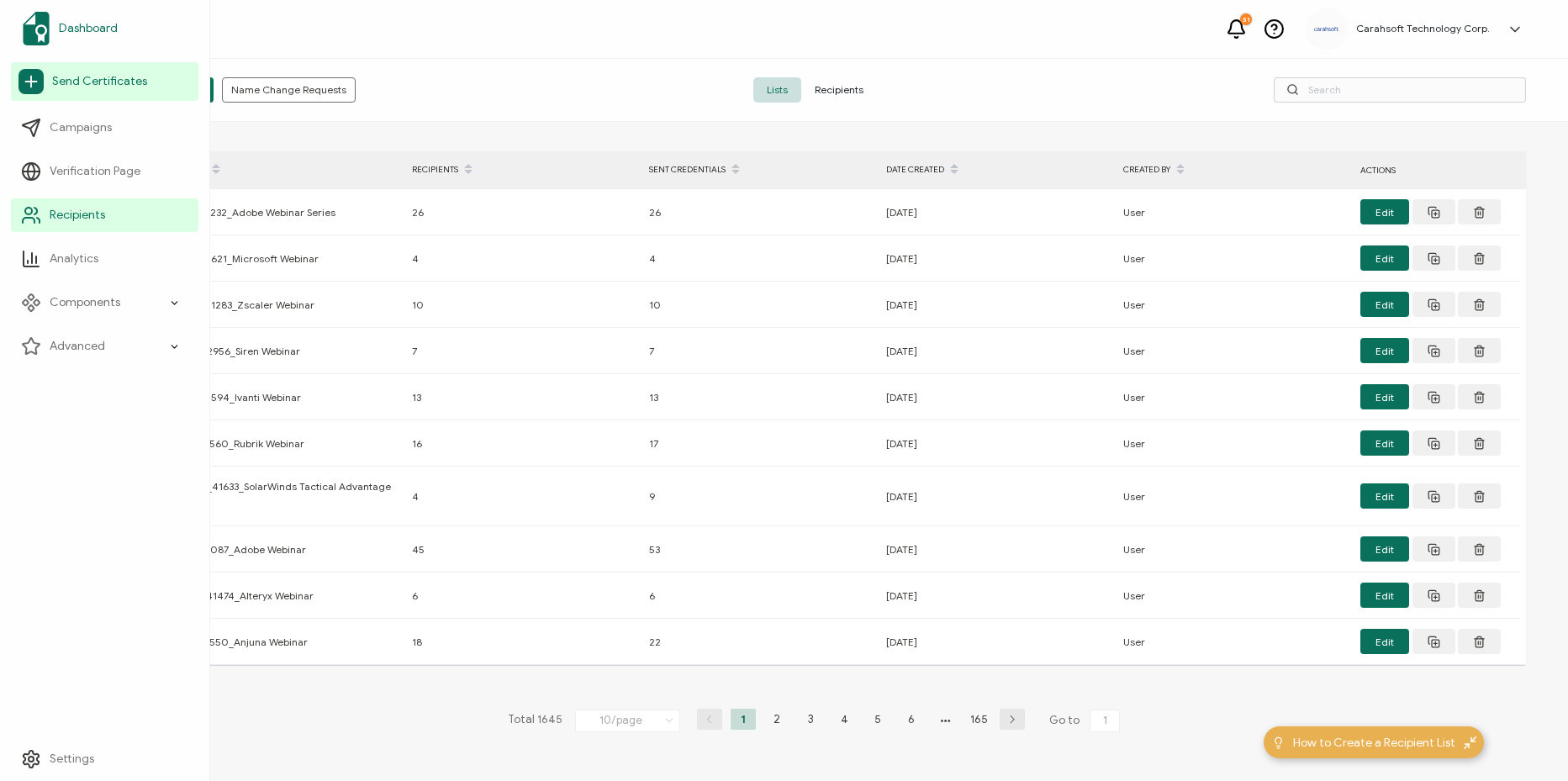
click at [105, 30] on span "Dashboard" at bounding box center [89, 29] width 59 height 17
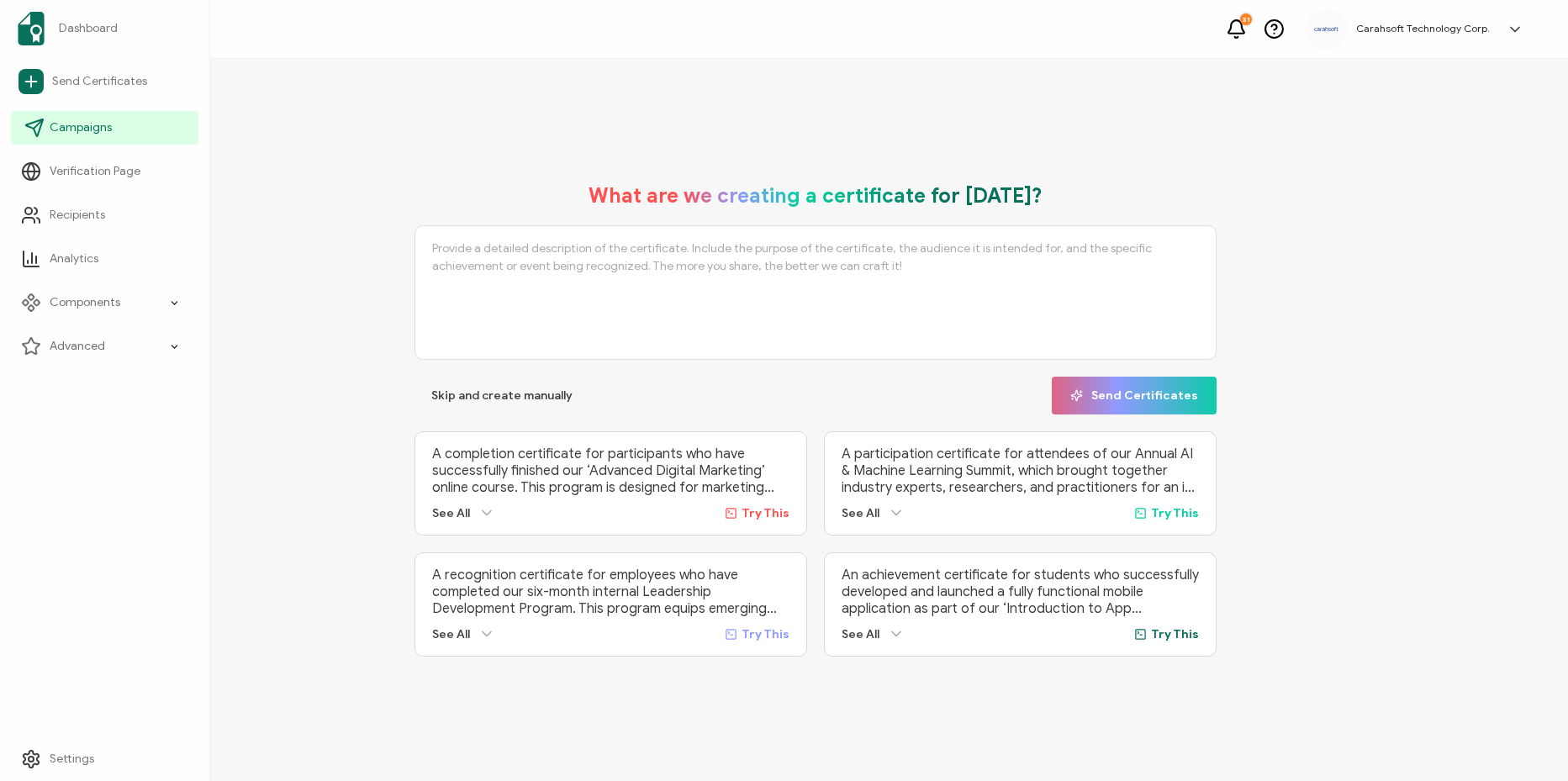
click at [100, 135] on span "Campaigns" at bounding box center [80, 128] width 62 height 17
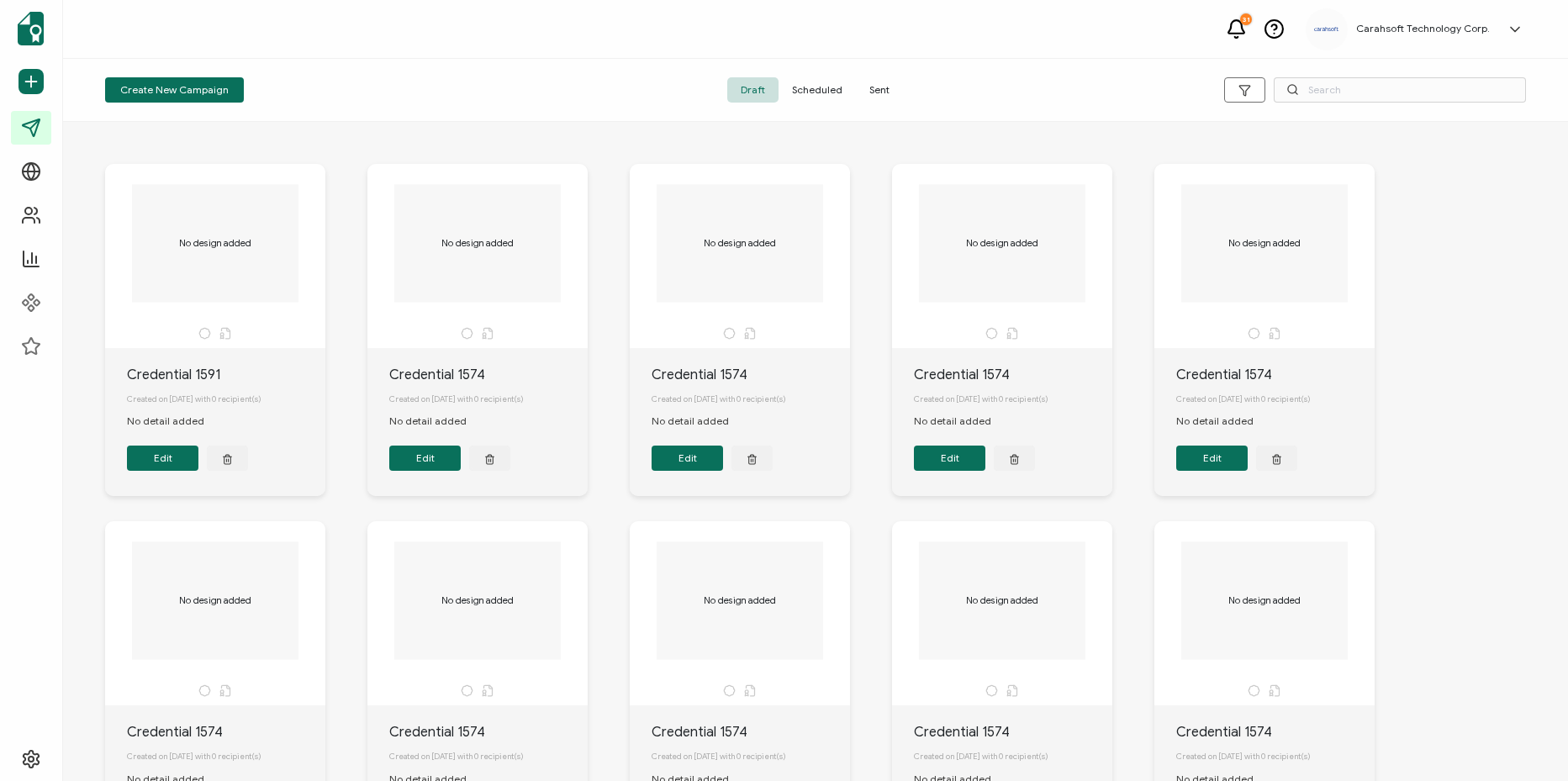
click at [881, 95] on span "Sent" at bounding box center [878, 90] width 47 height 25
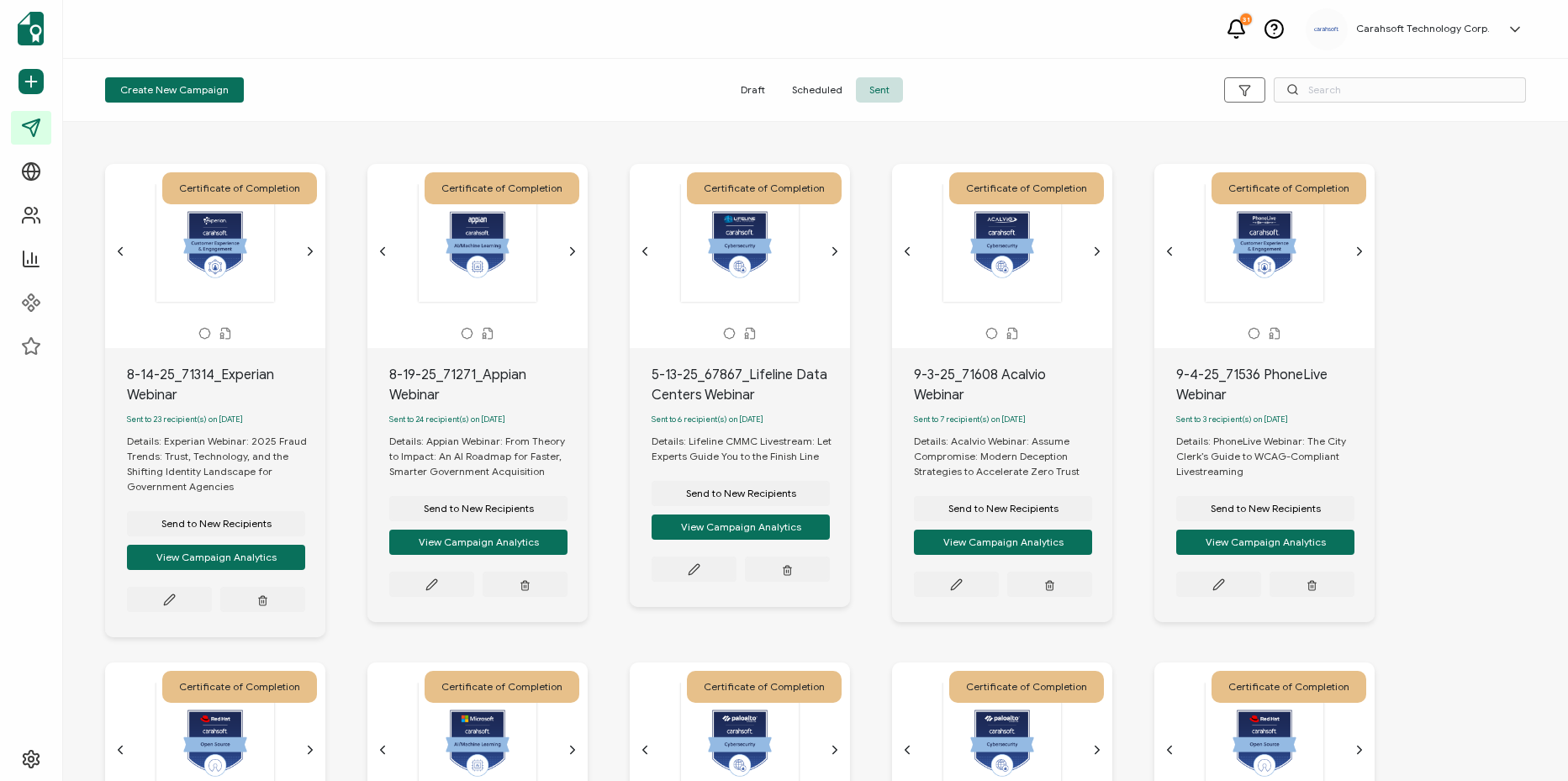
click at [455, 421] on span "Sent to 24 recipient(s) on [DATE]" at bounding box center [448, 419] width 116 height 10
click at [483, 540] on button "View Campaign Analytics" at bounding box center [478, 542] width 178 height 25
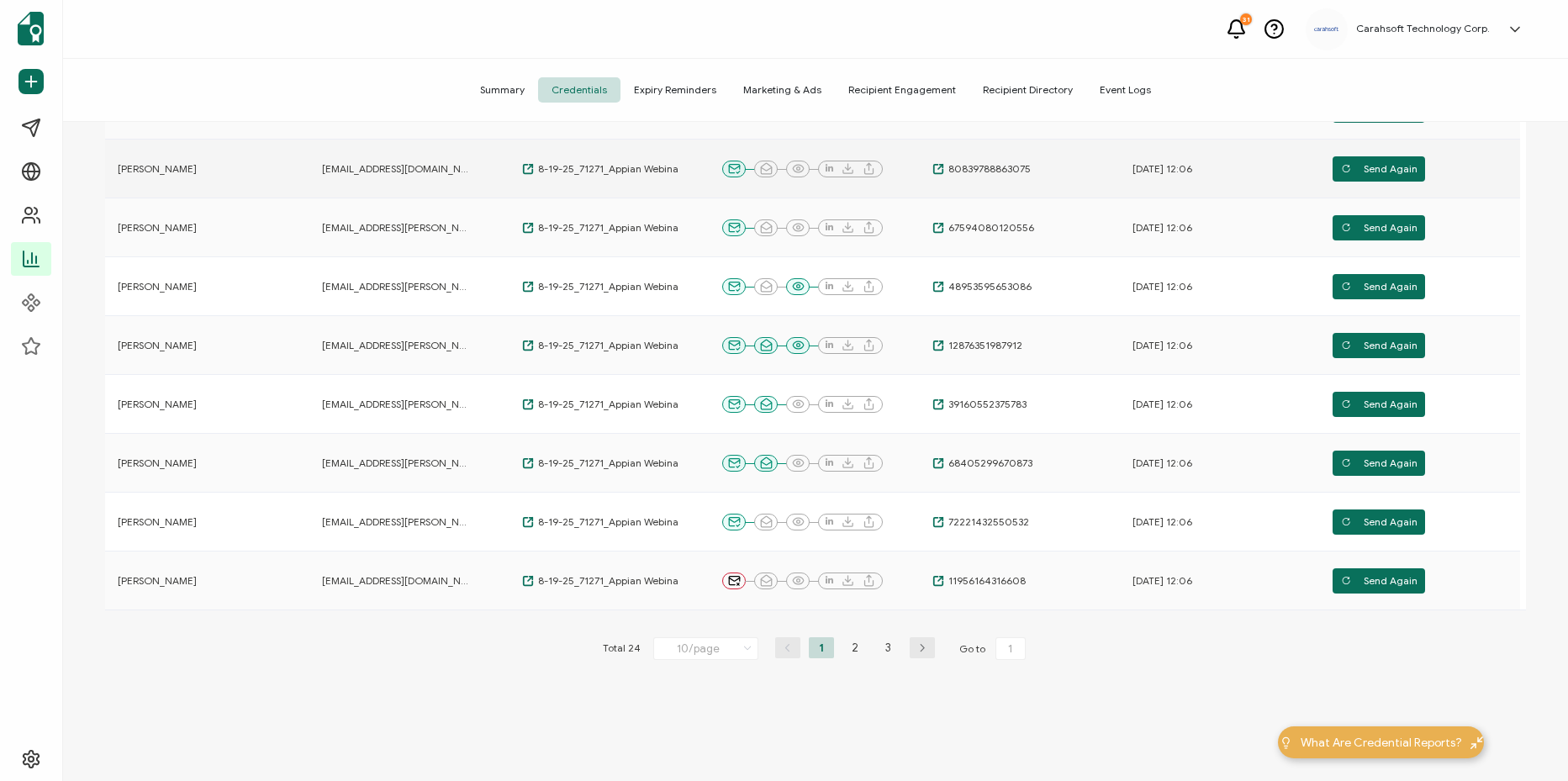
scroll to position [386, 0]
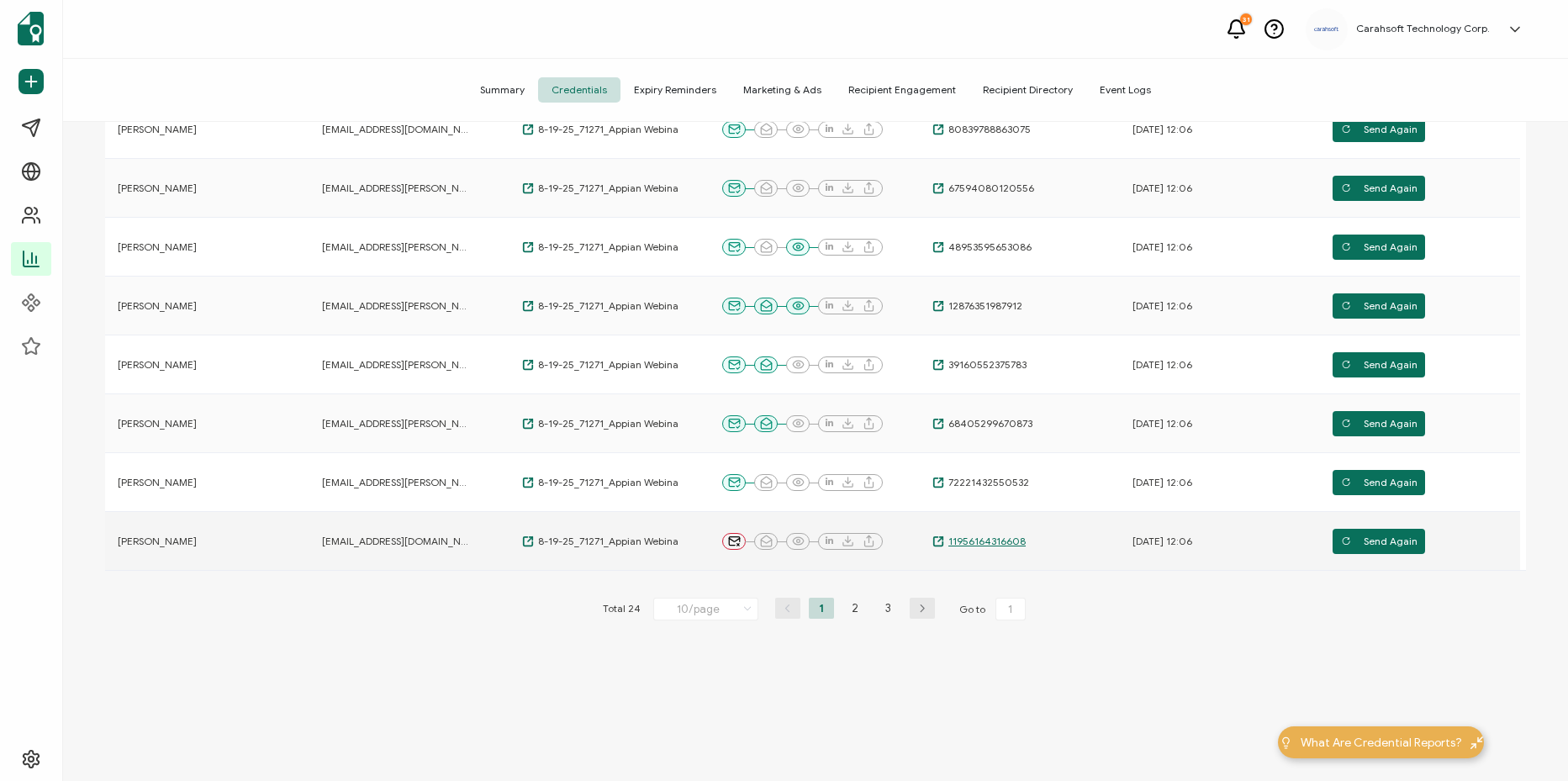
click at [980, 540] on span "11956164316608" at bounding box center [985, 541] width 82 height 13
click at [881, 605] on li "3" at bounding box center [889, 608] width 25 height 21
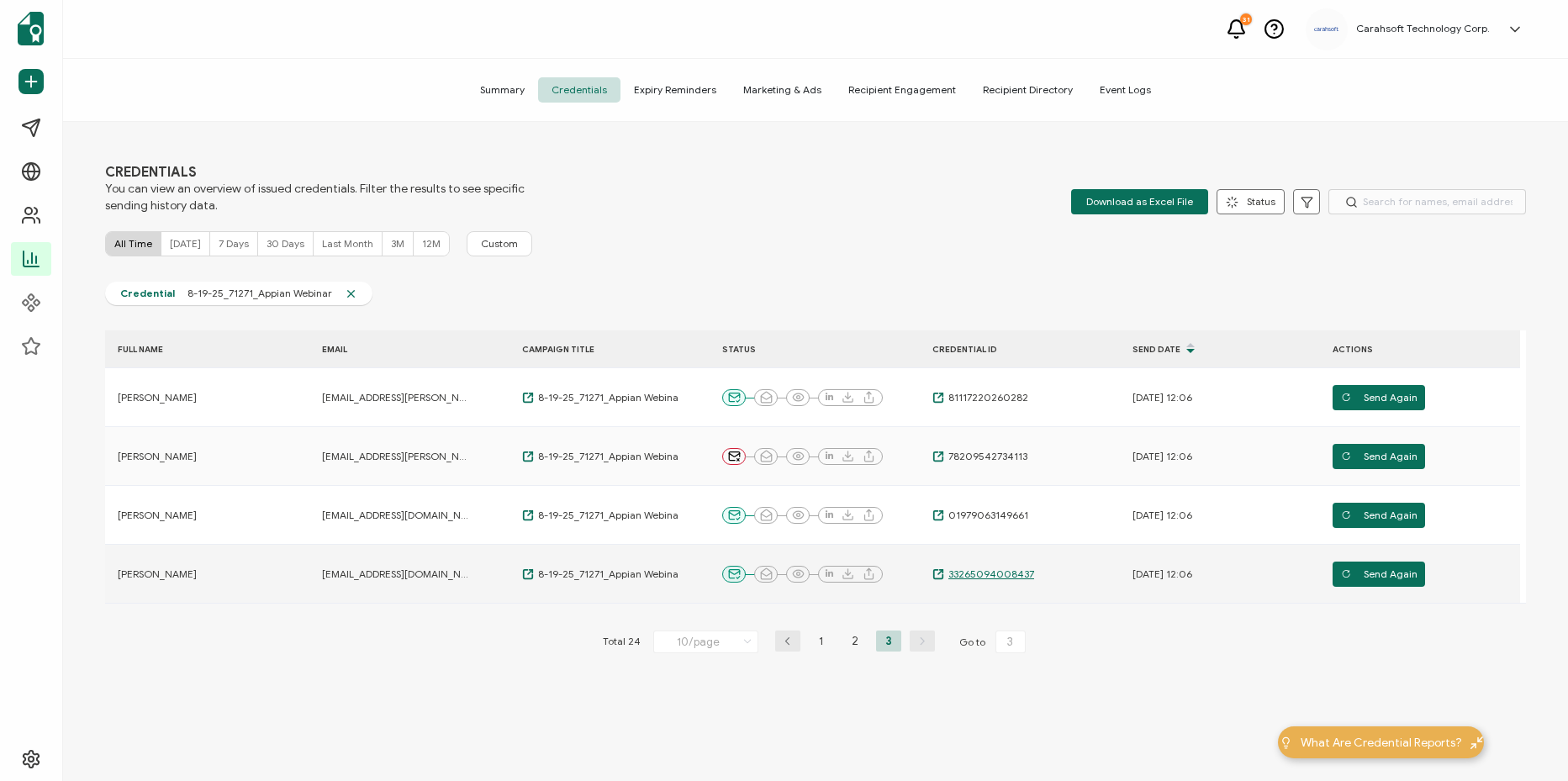
click at [965, 570] on span "33265094008437" at bounding box center [989, 574] width 90 height 13
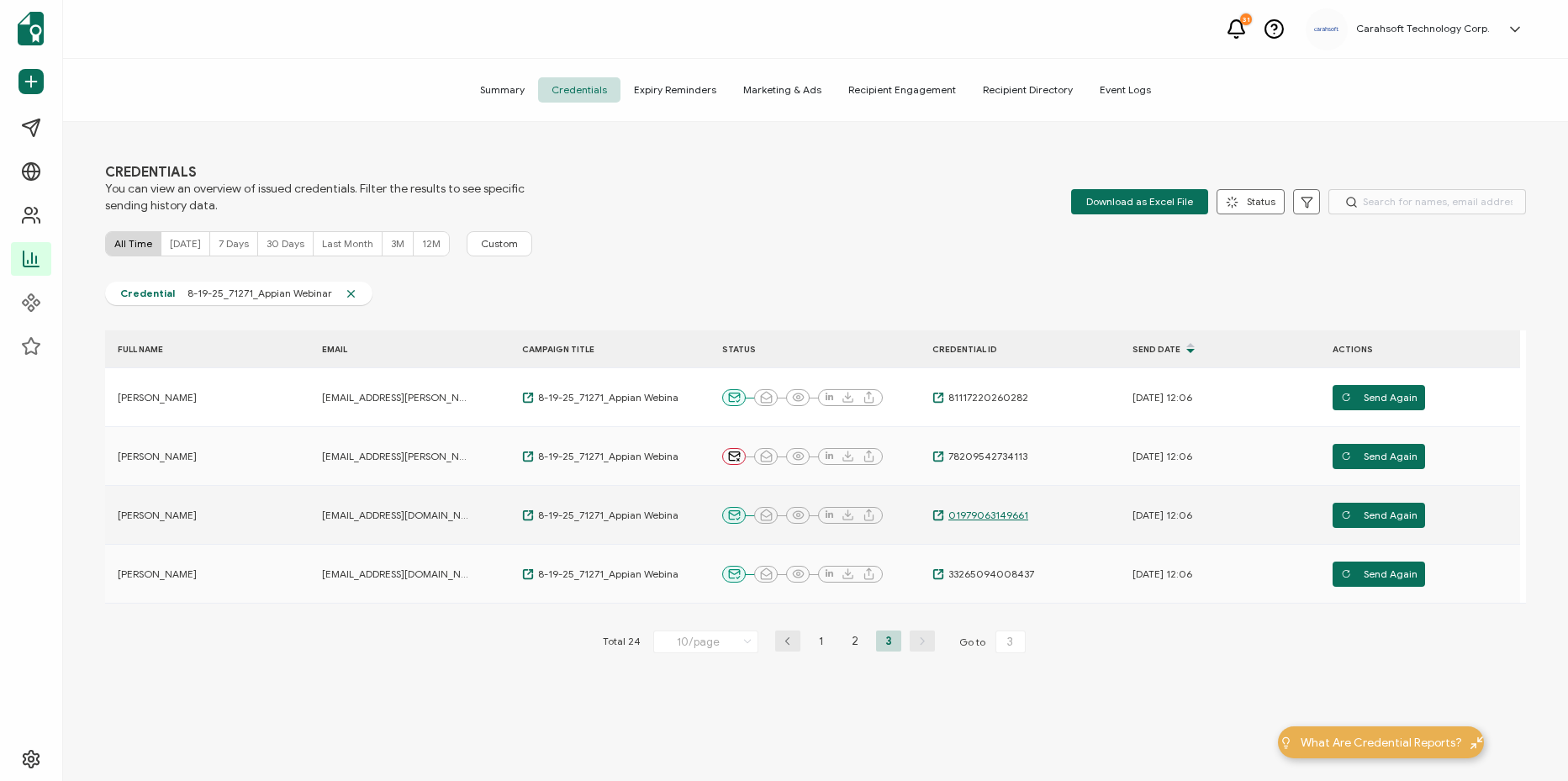
click at [974, 514] on span "01979063149661" at bounding box center [986, 515] width 84 height 13
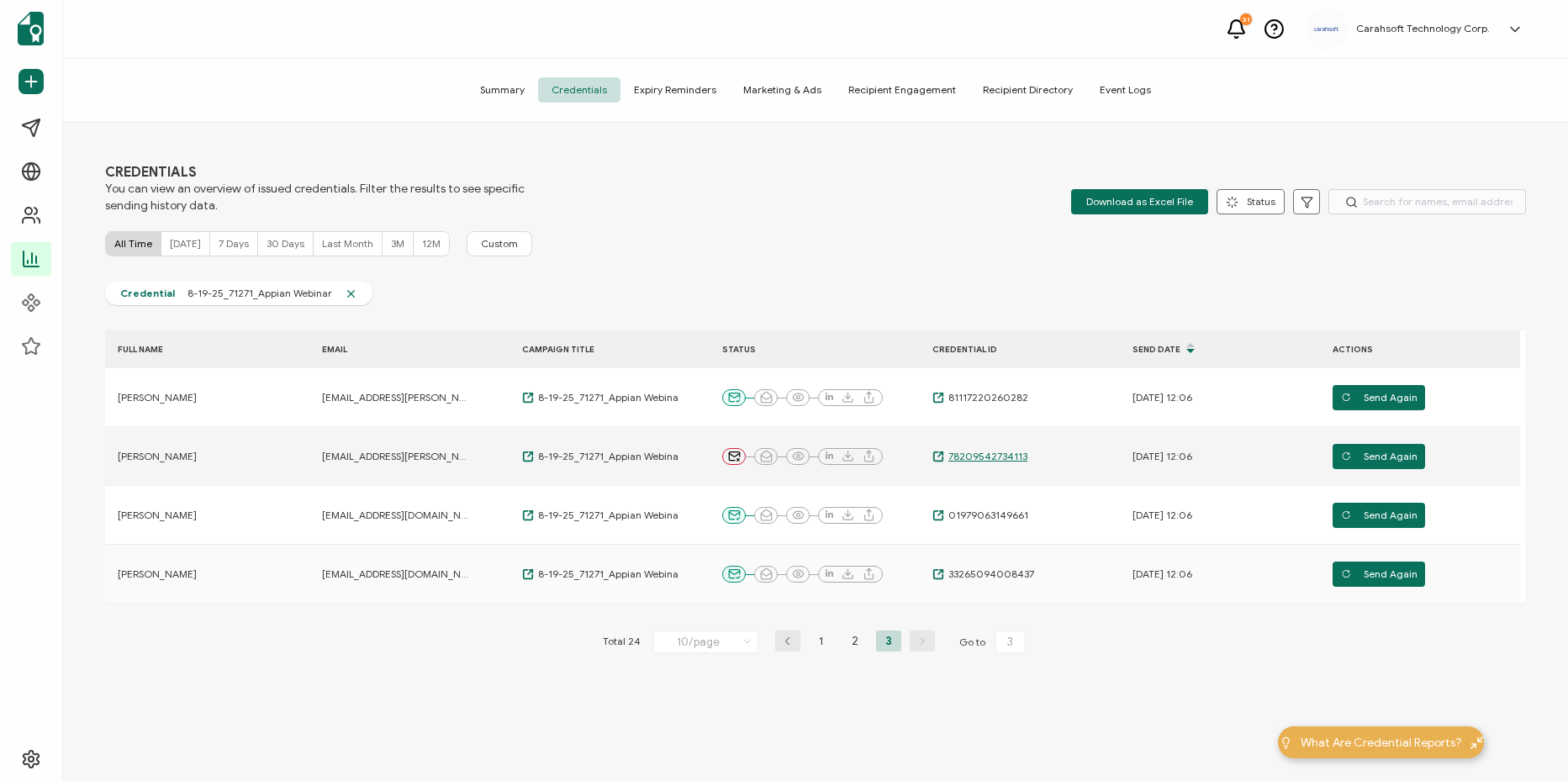
click at [1001, 455] on span "78209542734113" at bounding box center [985, 456] width 83 height 13
click at [855, 640] on li "2" at bounding box center [854, 641] width 25 height 21
type input "2"
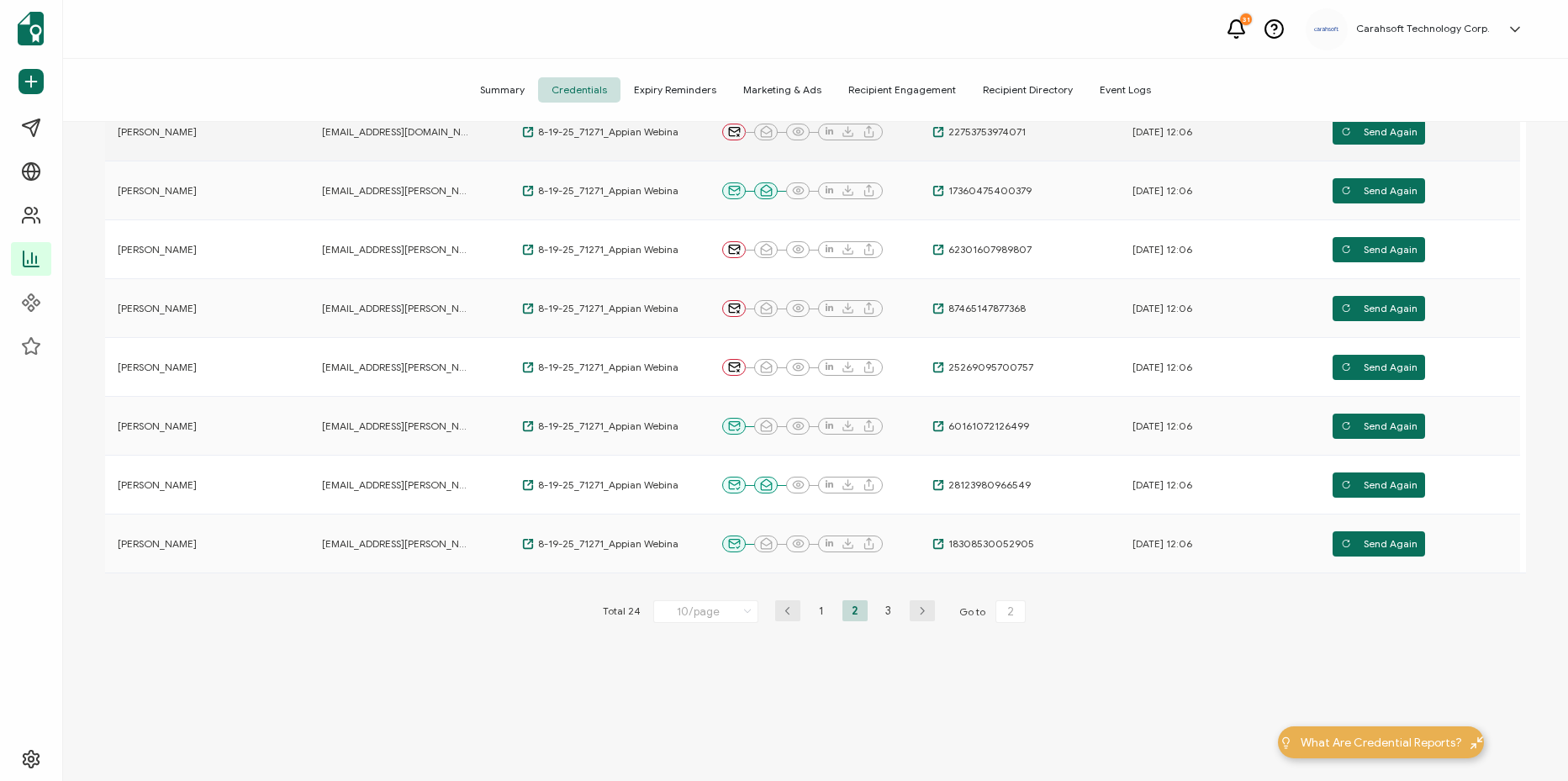
scroll to position [386, 0]
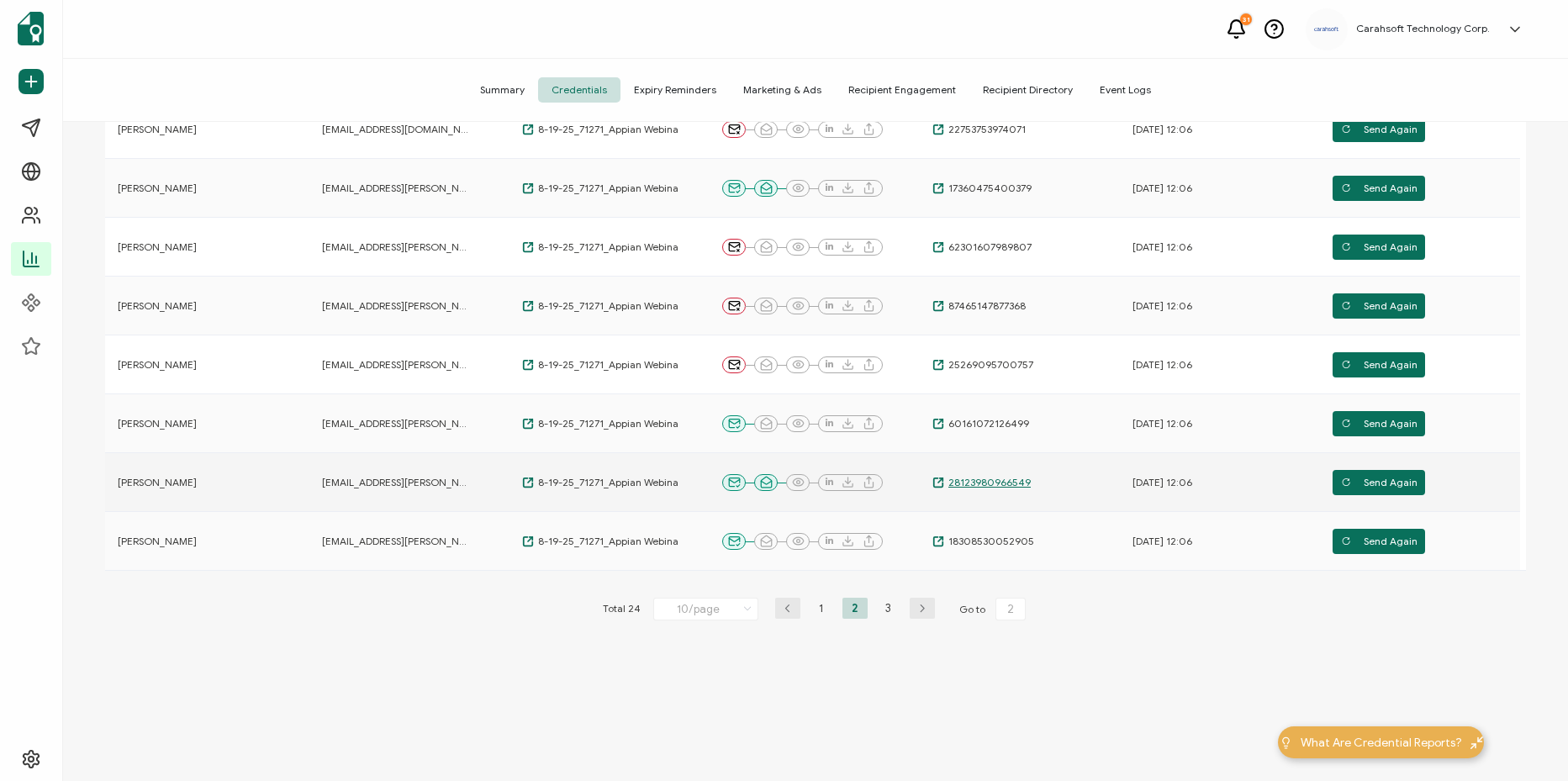
click at [995, 480] on span "28123980966549" at bounding box center [987, 482] width 87 height 13
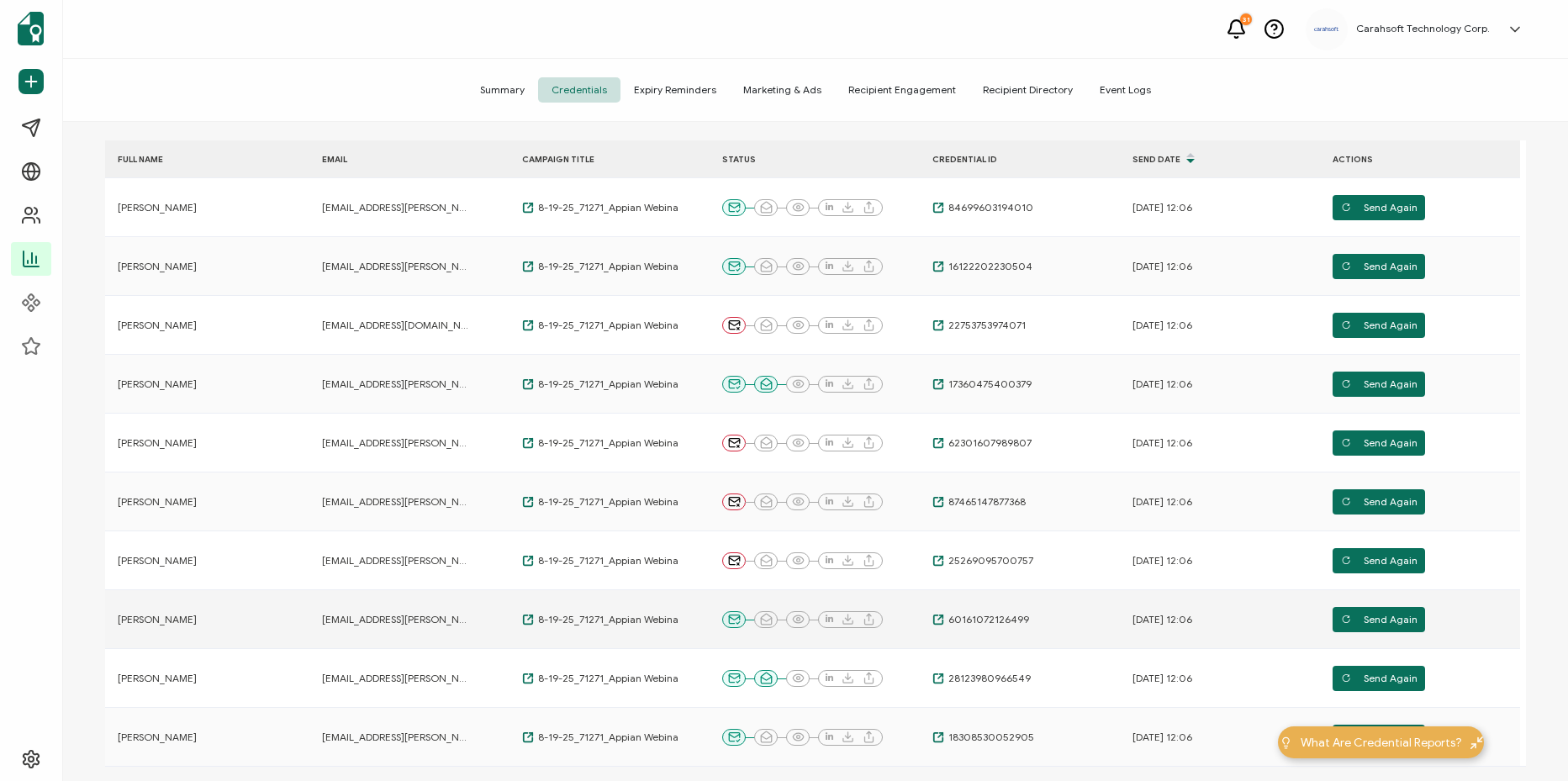
scroll to position [0, 0]
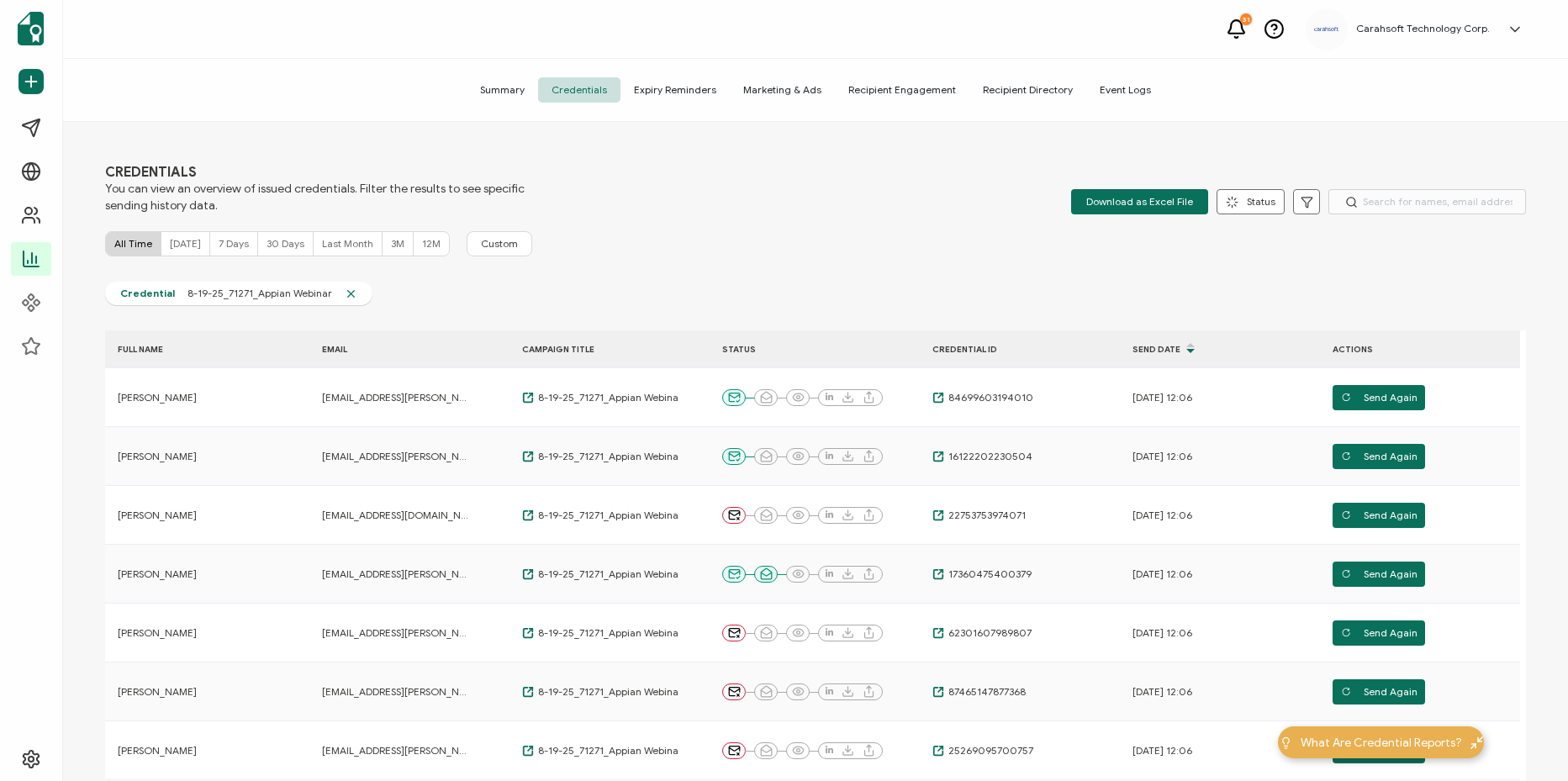
click at [884, 86] on span "Recipient Engagement" at bounding box center [901, 90] width 134 height 25
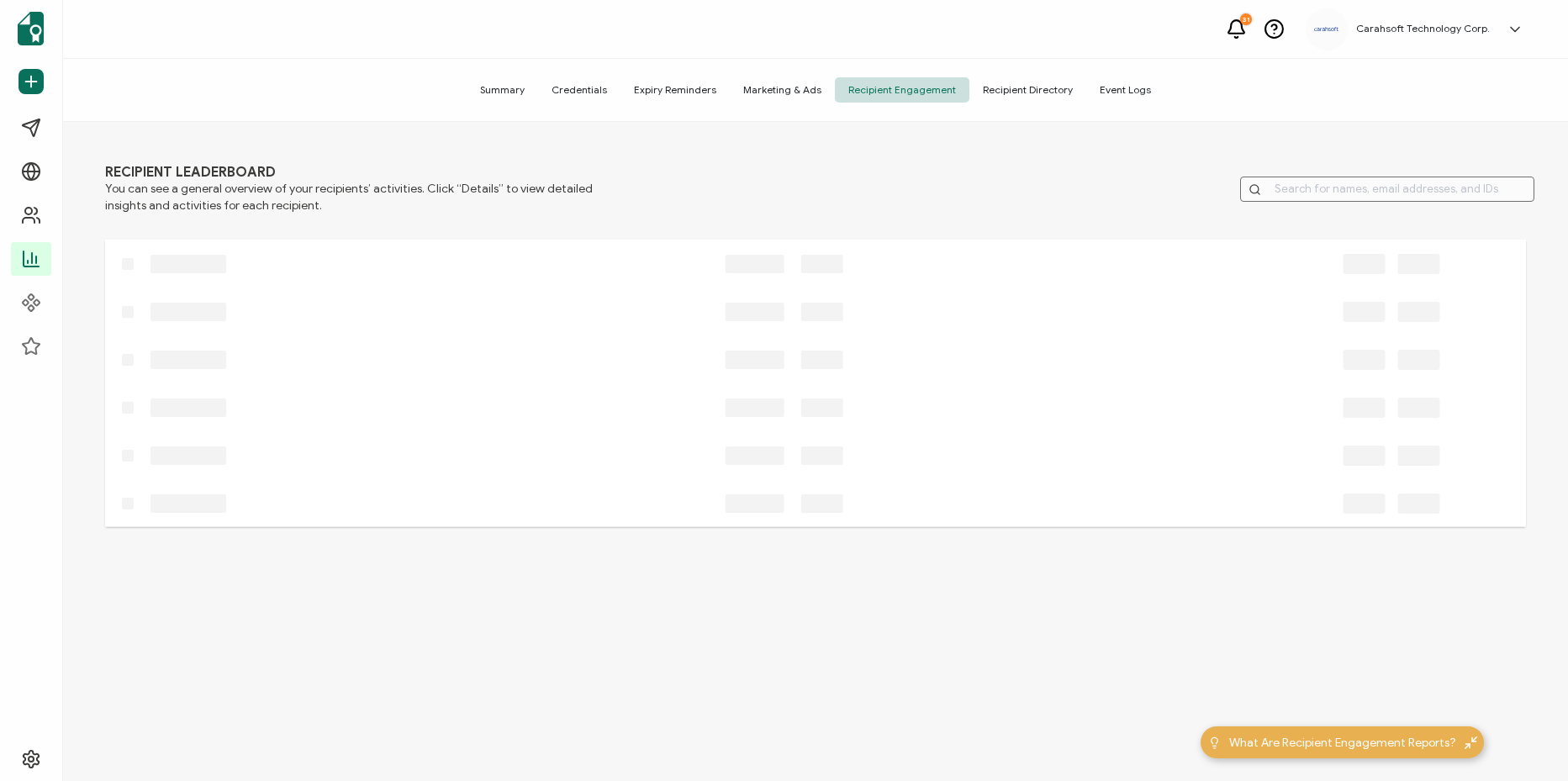
click at [1054, 94] on span "Recipient Directory" at bounding box center [1028, 90] width 117 height 25
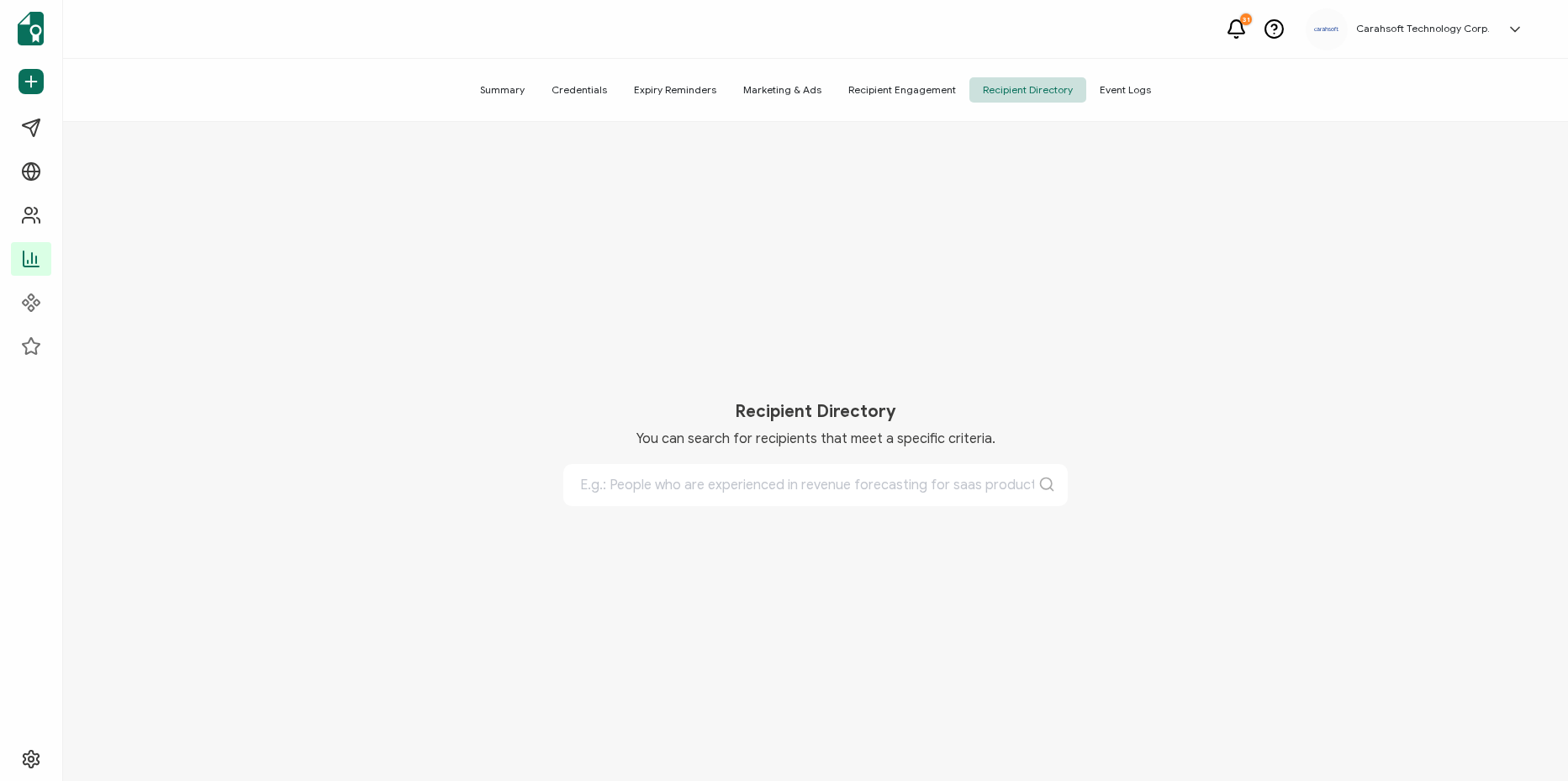
click at [897, 496] on input "text" at bounding box center [814, 485] width 504 height 42
click at [919, 83] on span "Recipient Engagement" at bounding box center [901, 90] width 134 height 25
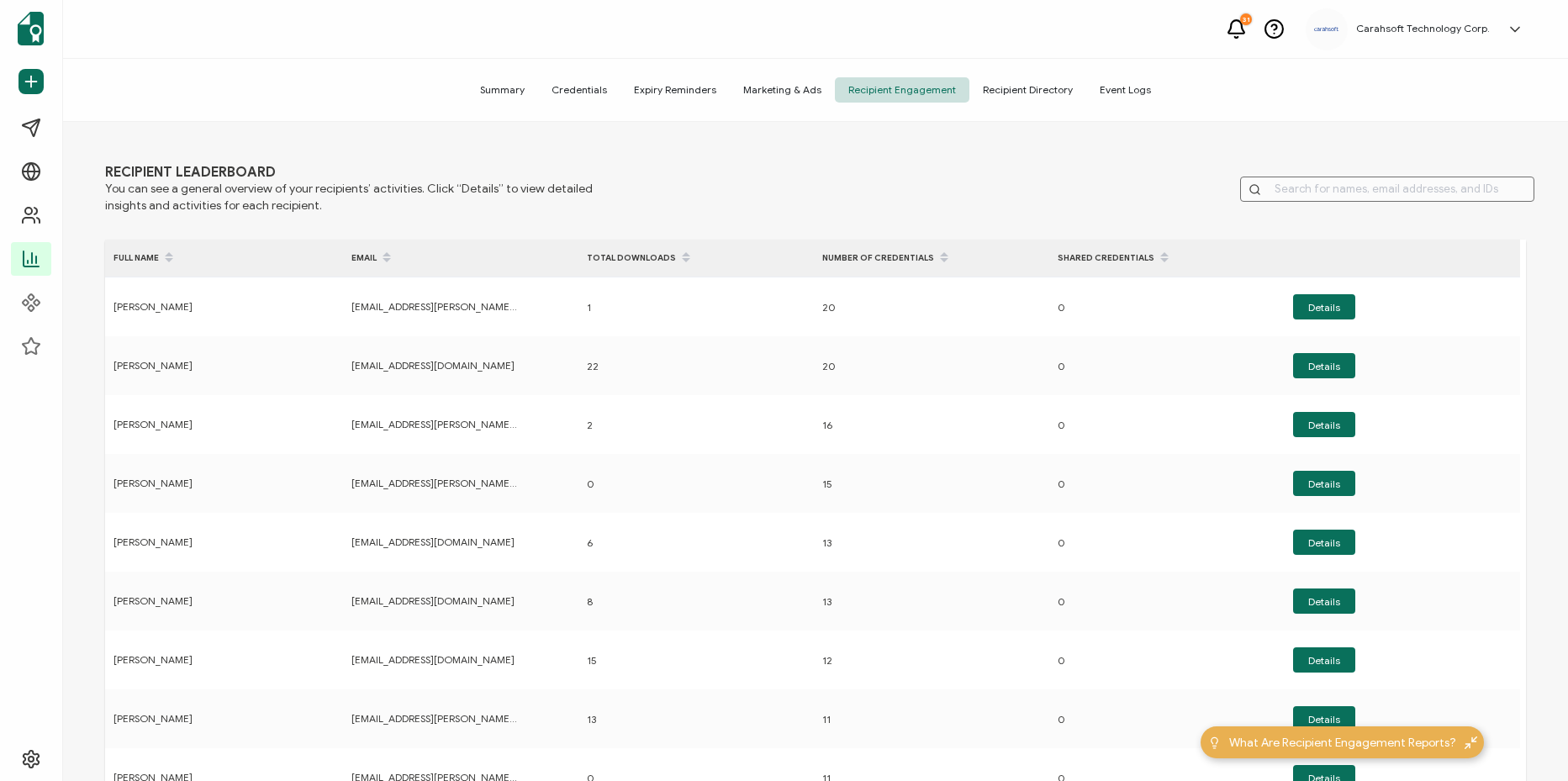
click at [774, 84] on span "Marketing & Ads" at bounding box center [782, 90] width 105 height 25
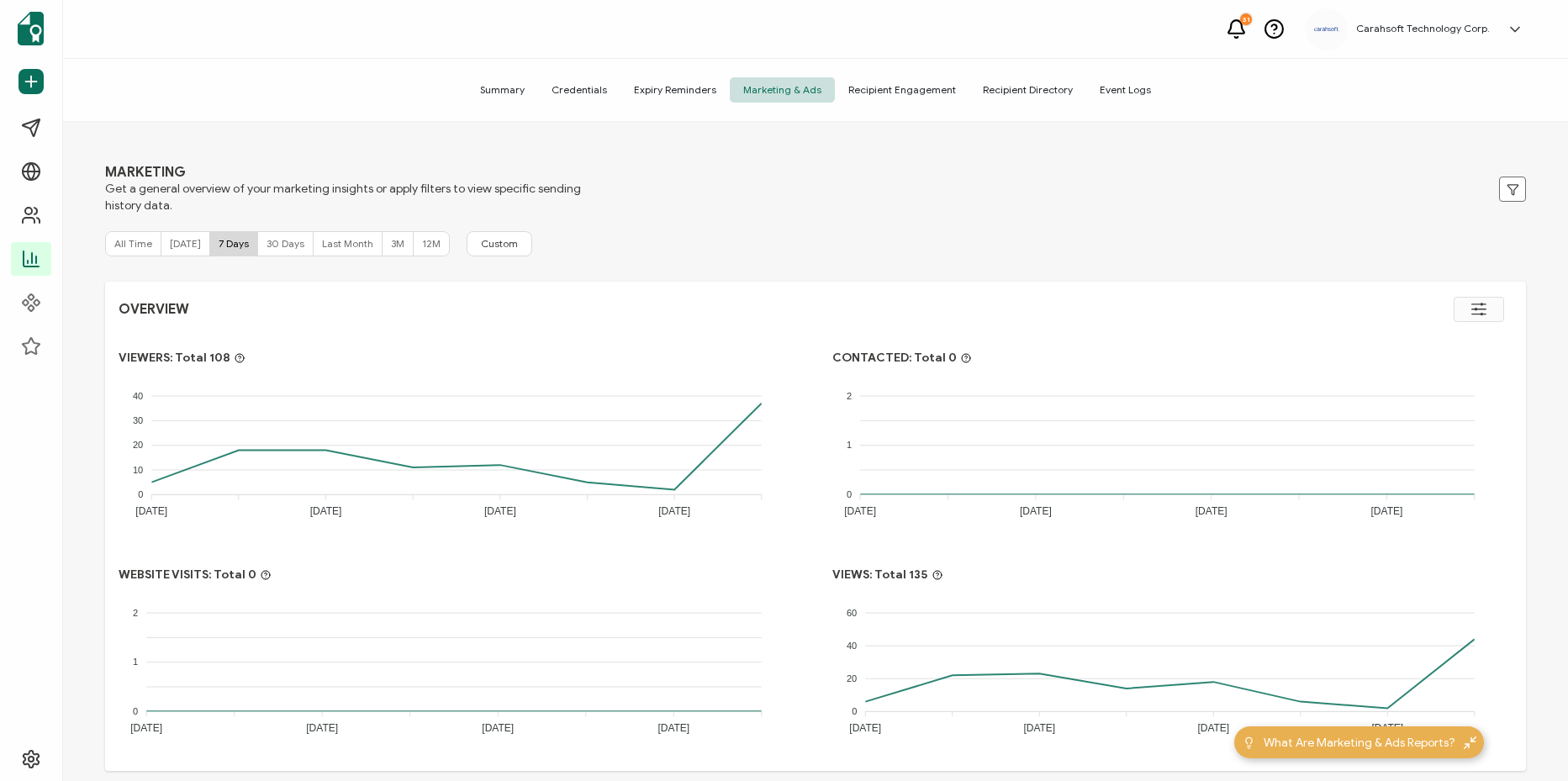
click at [697, 91] on span "Expiry Reminders" at bounding box center [674, 90] width 110 height 25
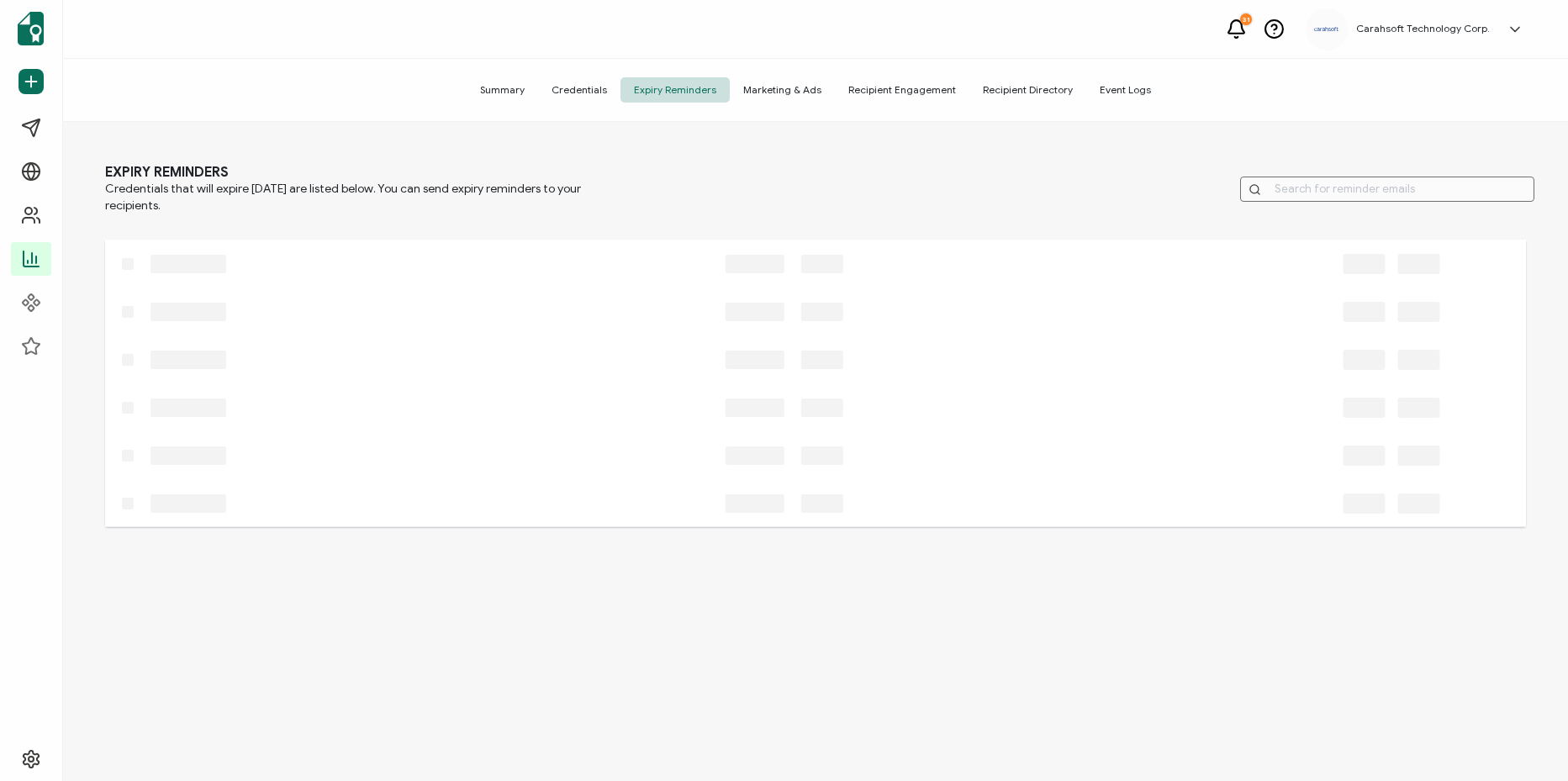
click at [588, 90] on span "Credentials" at bounding box center [579, 90] width 82 height 25
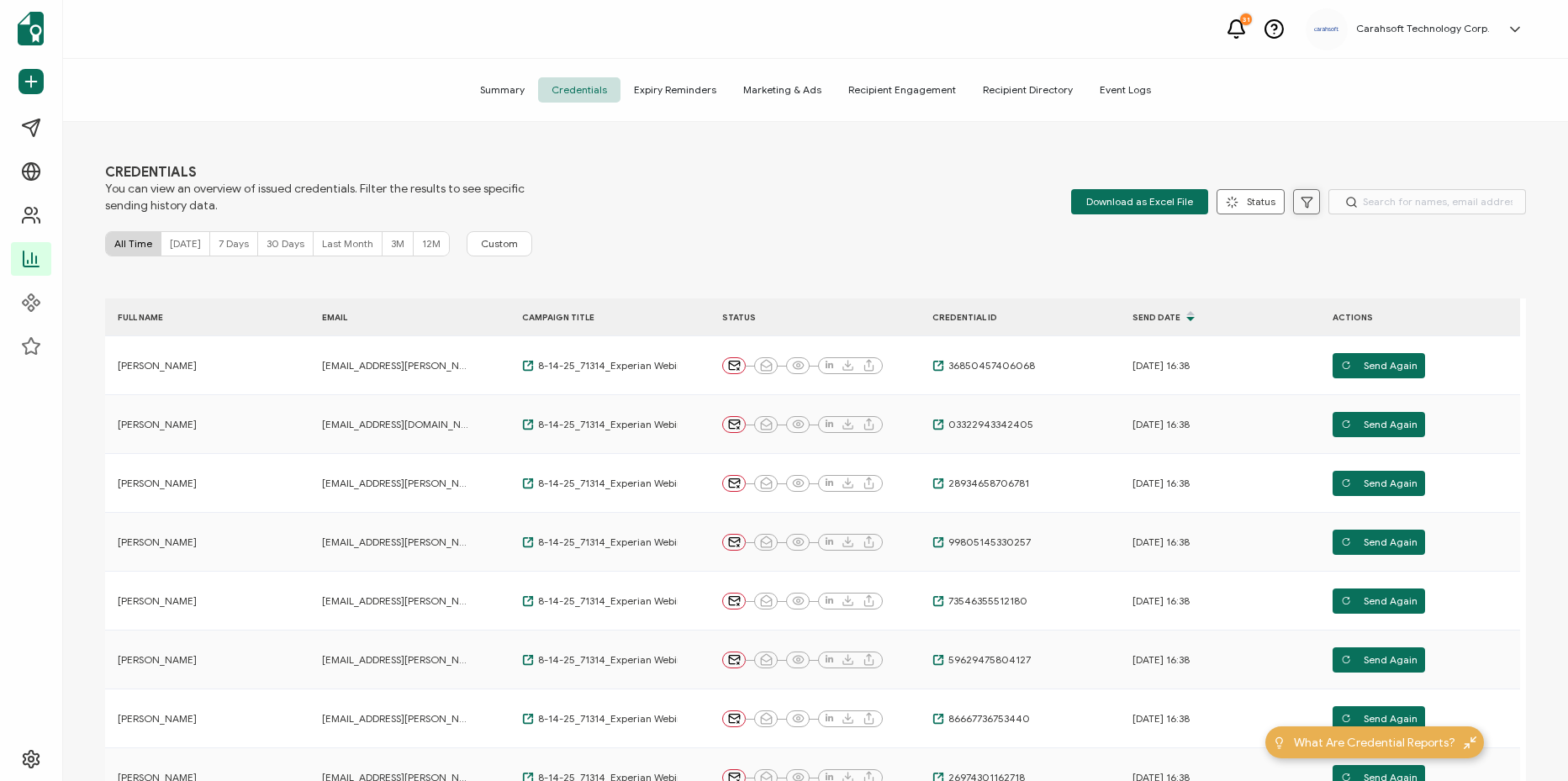
click at [1300, 200] on icon at bounding box center [1306, 202] width 12 height 12
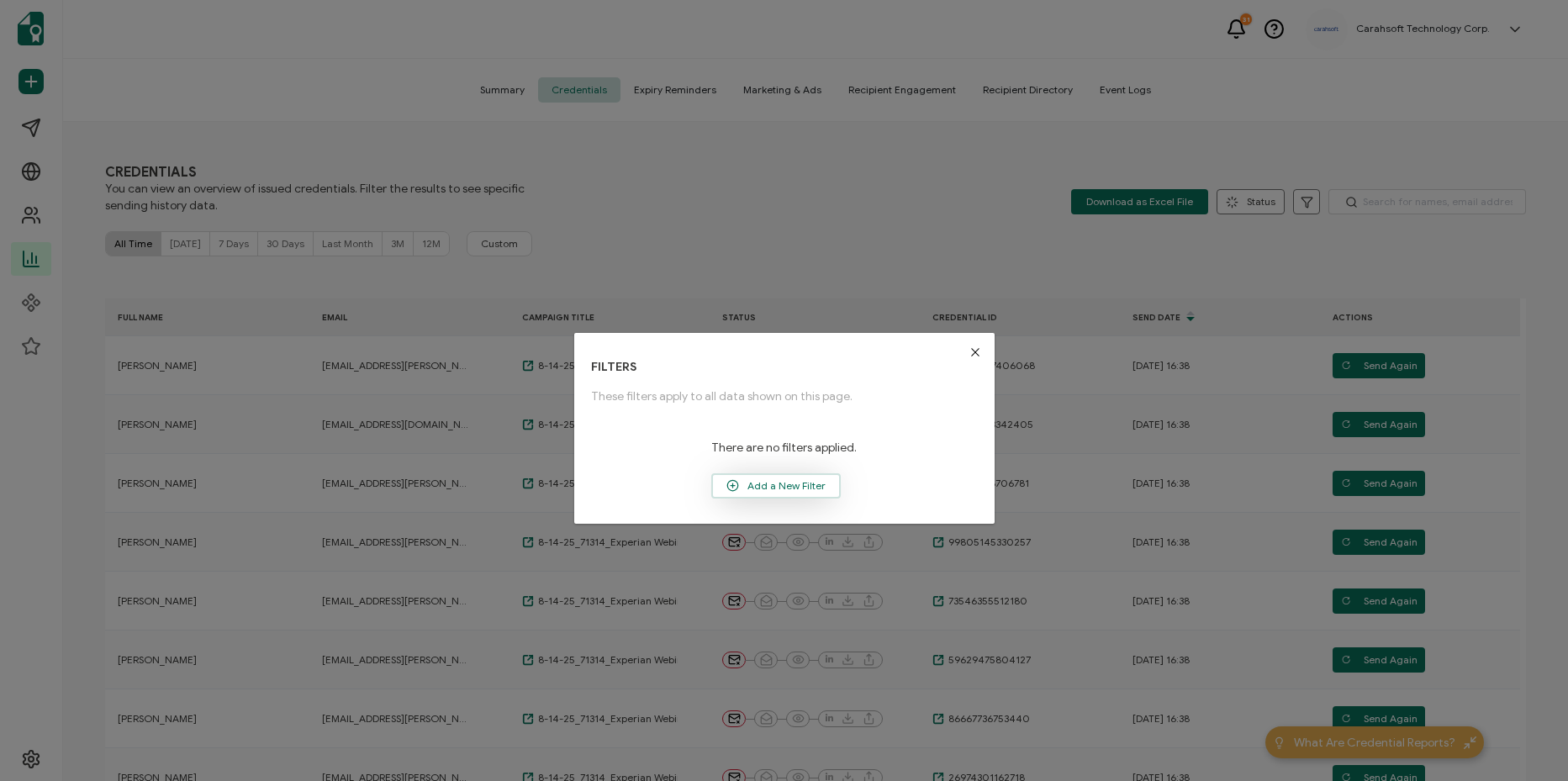
click at [794, 473] on span "Add a New Filter" at bounding box center [775, 486] width 126 height 25
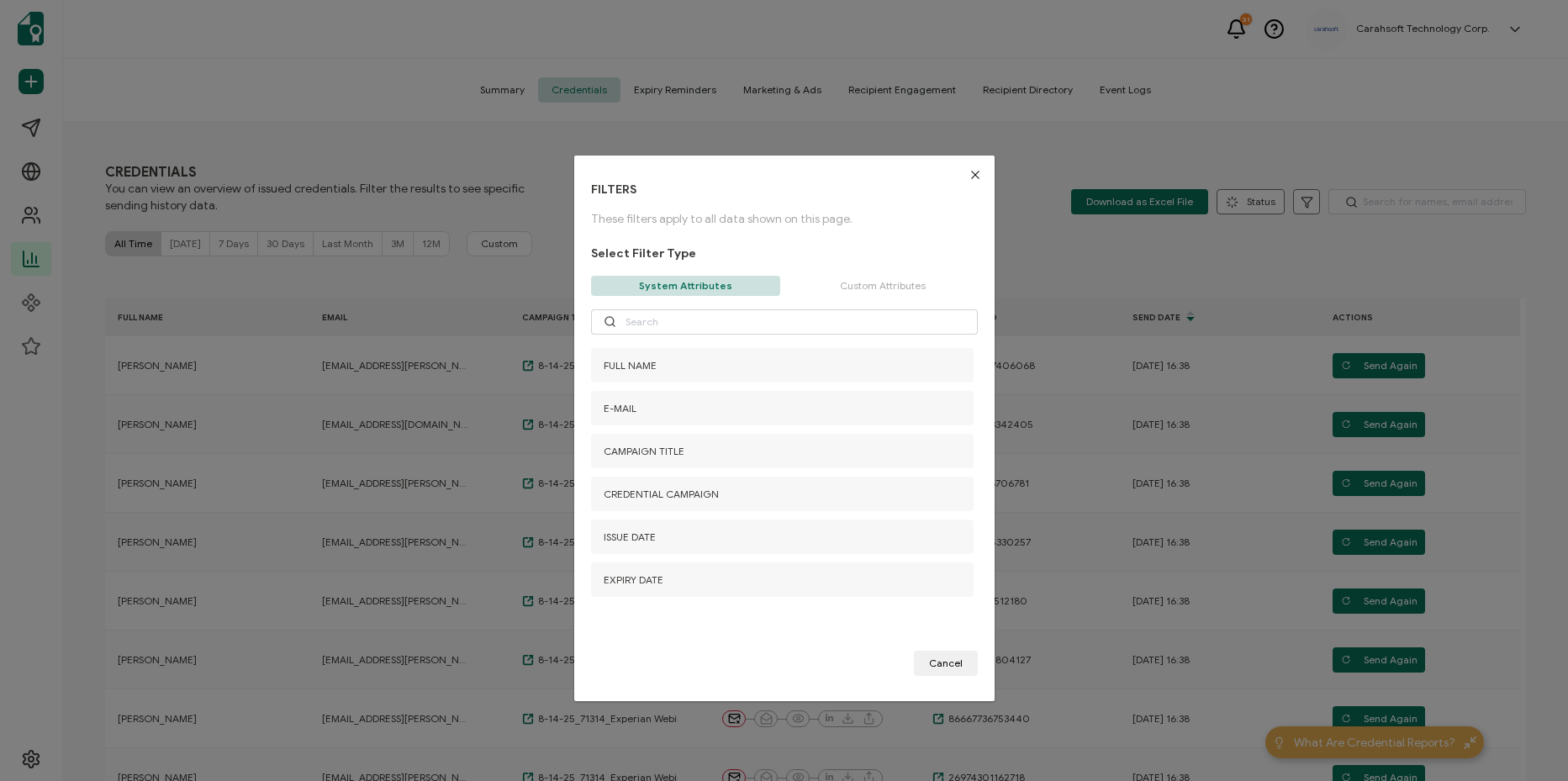
click at [887, 284] on p "Custom Attributes" at bounding box center [883, 285] width 190 height 20
click at [969, 174] on icon "Close" at bounding box center [975, 174] width 13 height 13
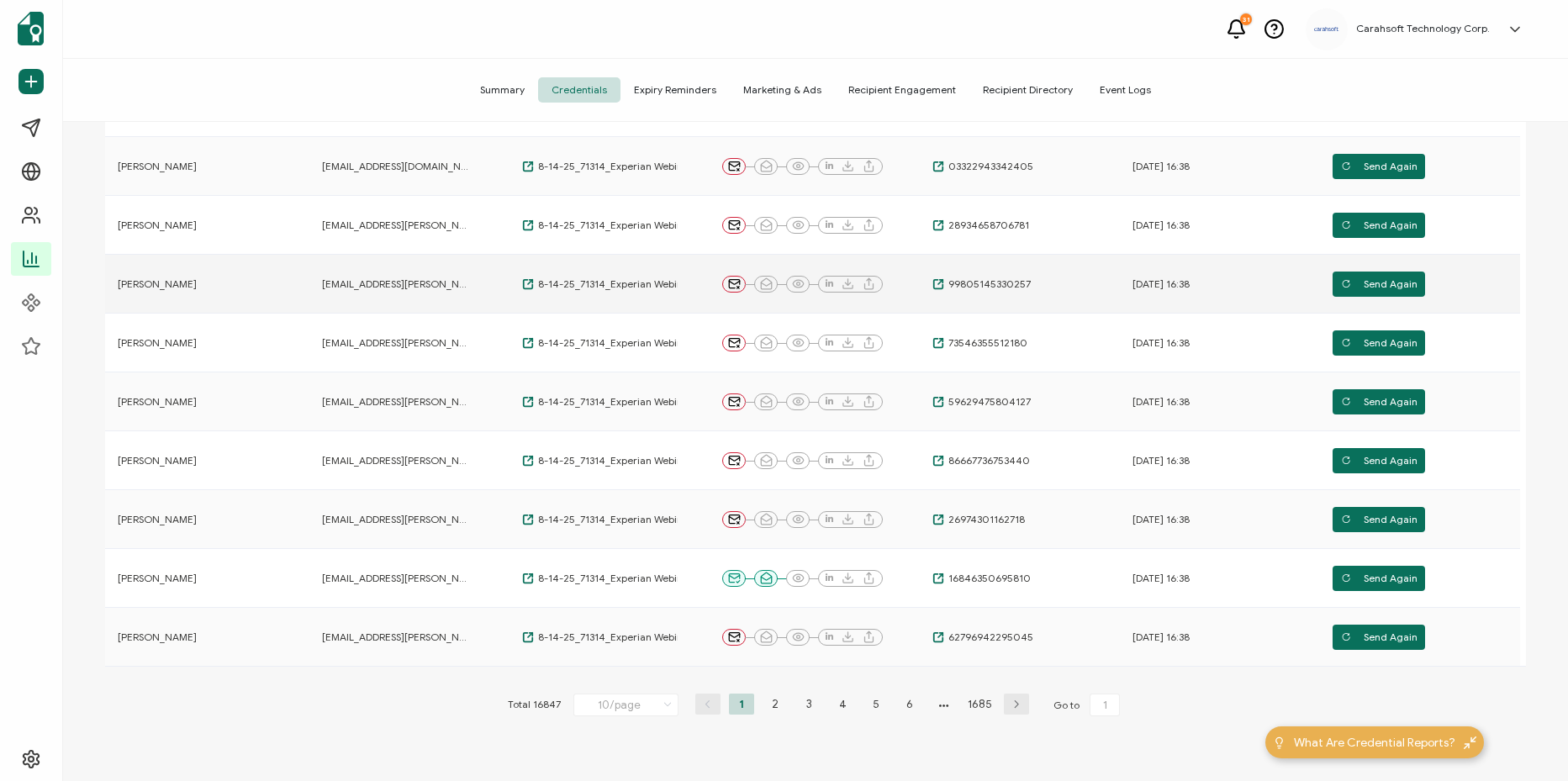
scroll to position [354, 0]
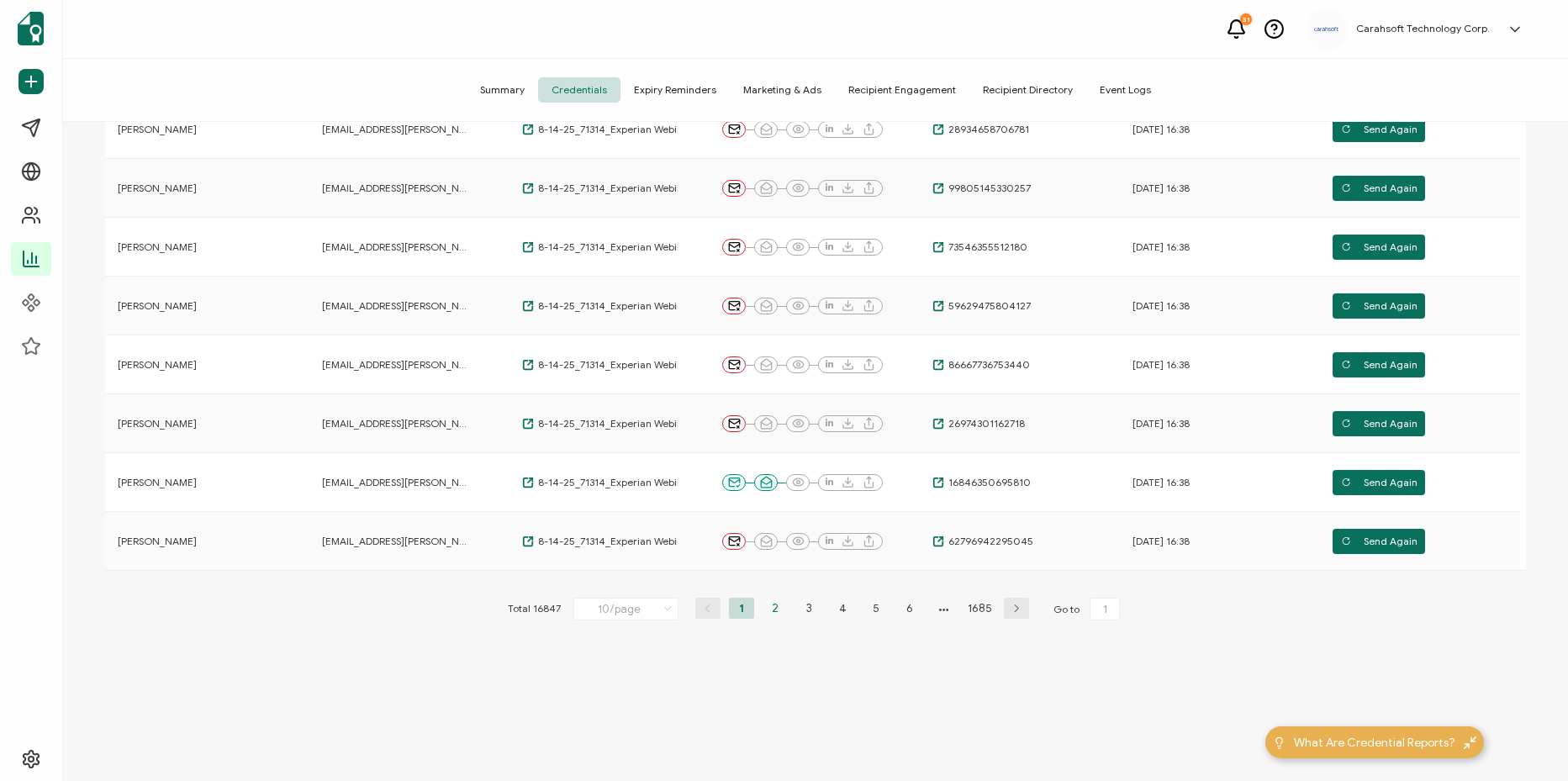
click at [773, 608] on li "2" at bounding box center [774, 608] width 25 height 21
click at [972, 548] on span "99310613249561" at bounding box center [985, 541] width 82 height 13
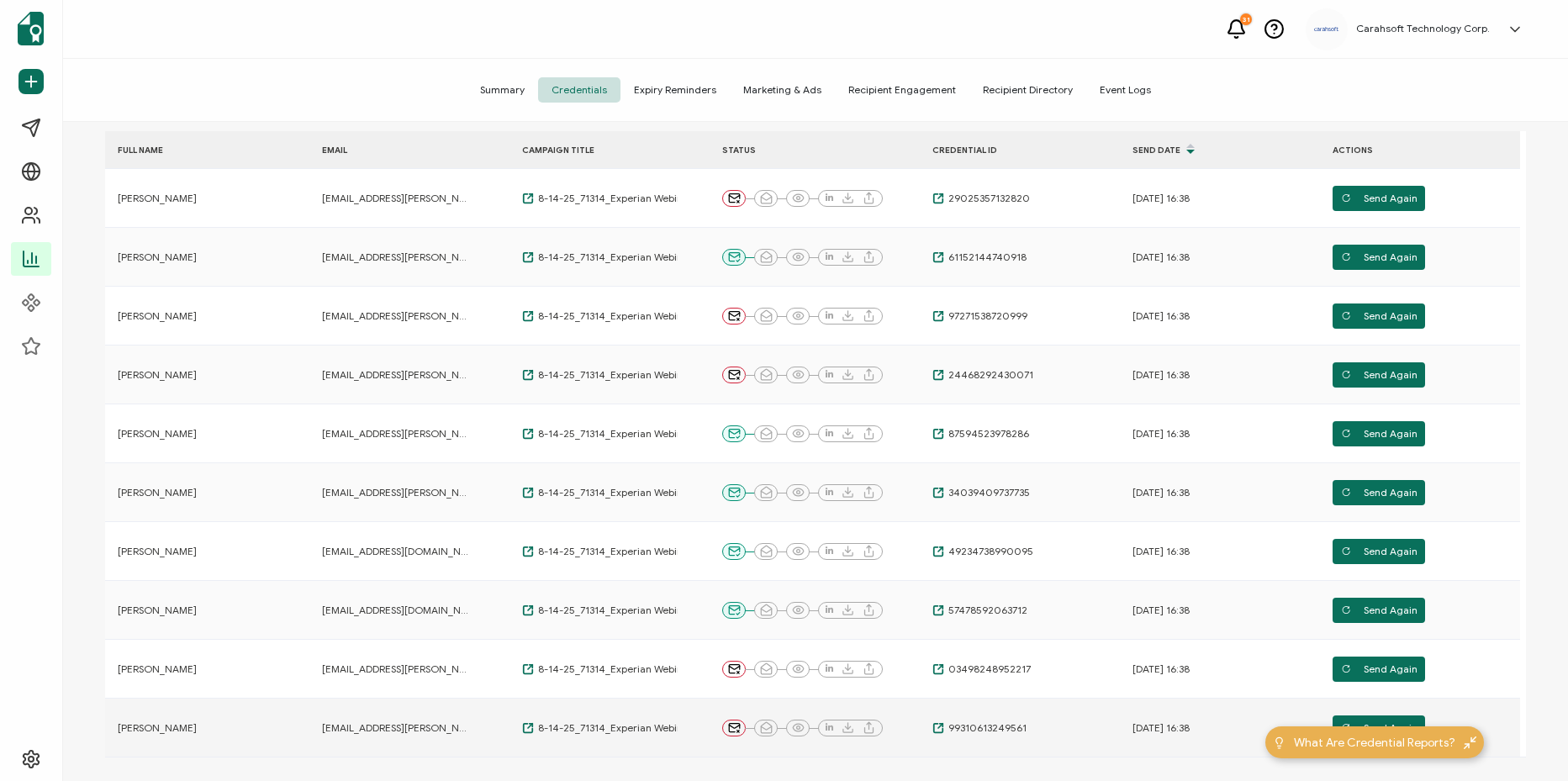
scroll to position [0, 0]
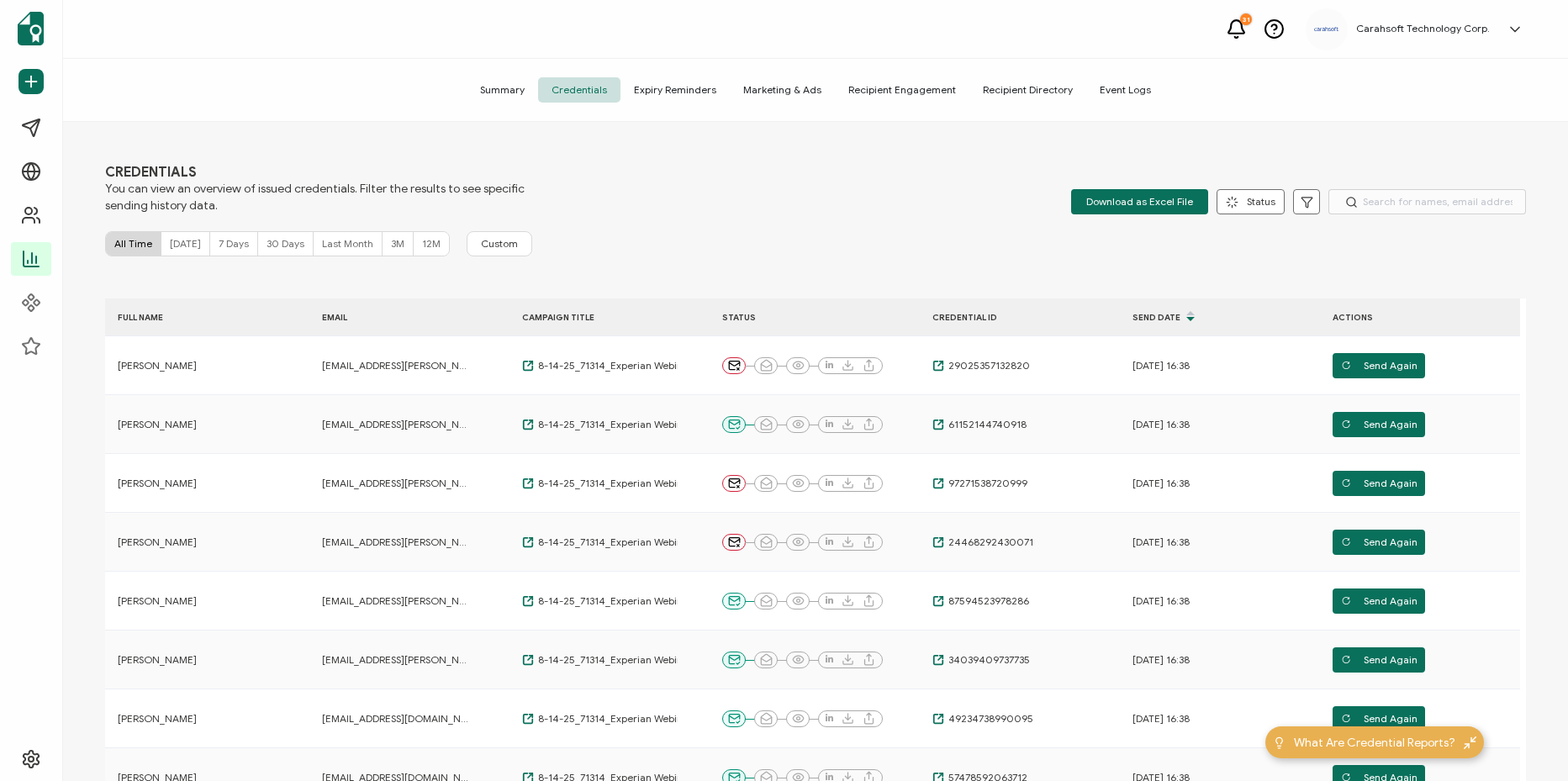
click at [175, 244] on span "[DATE]" at bounding box center [185, 243] width 31 height 12
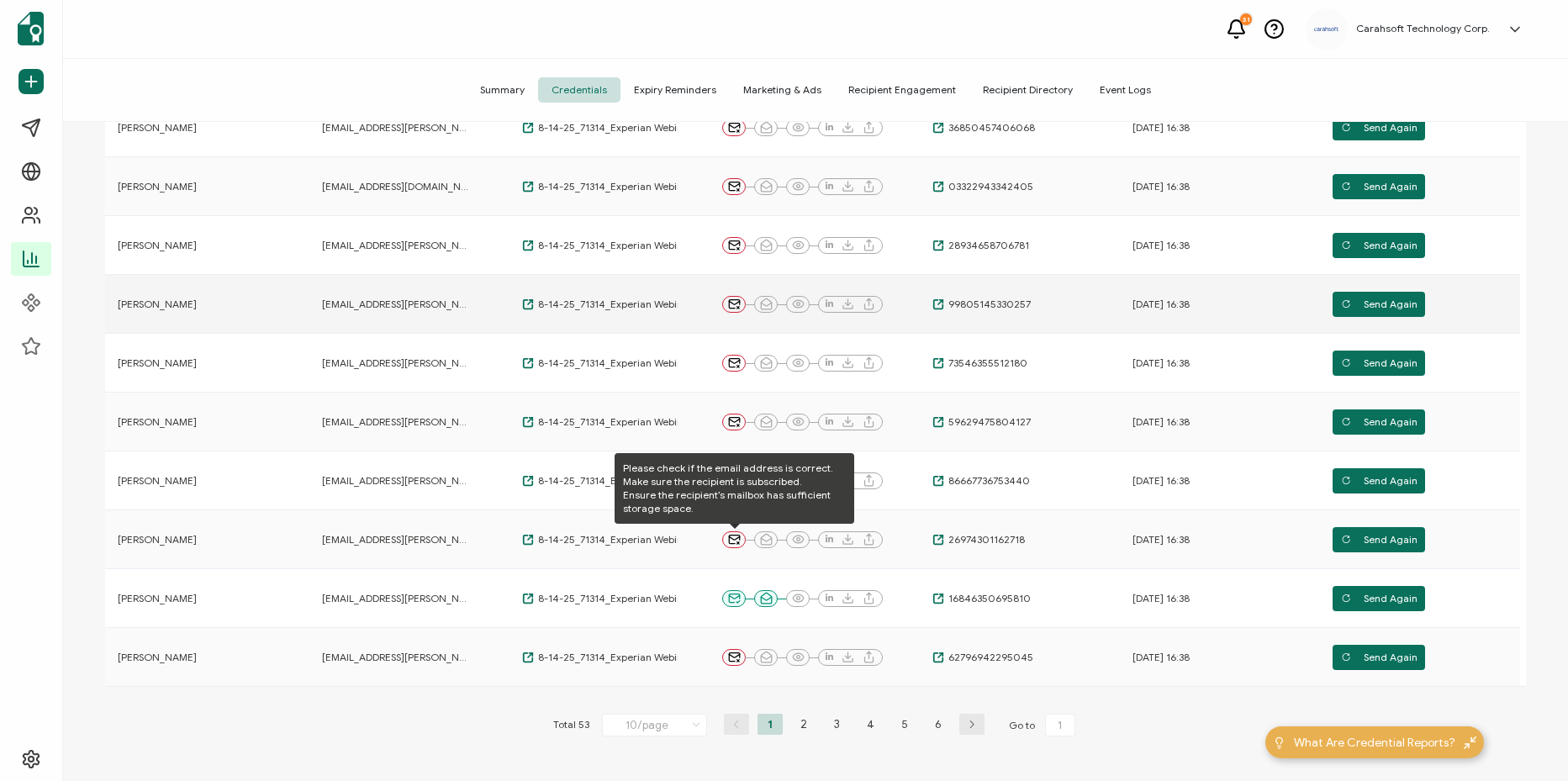
scroll to position [354, 0]
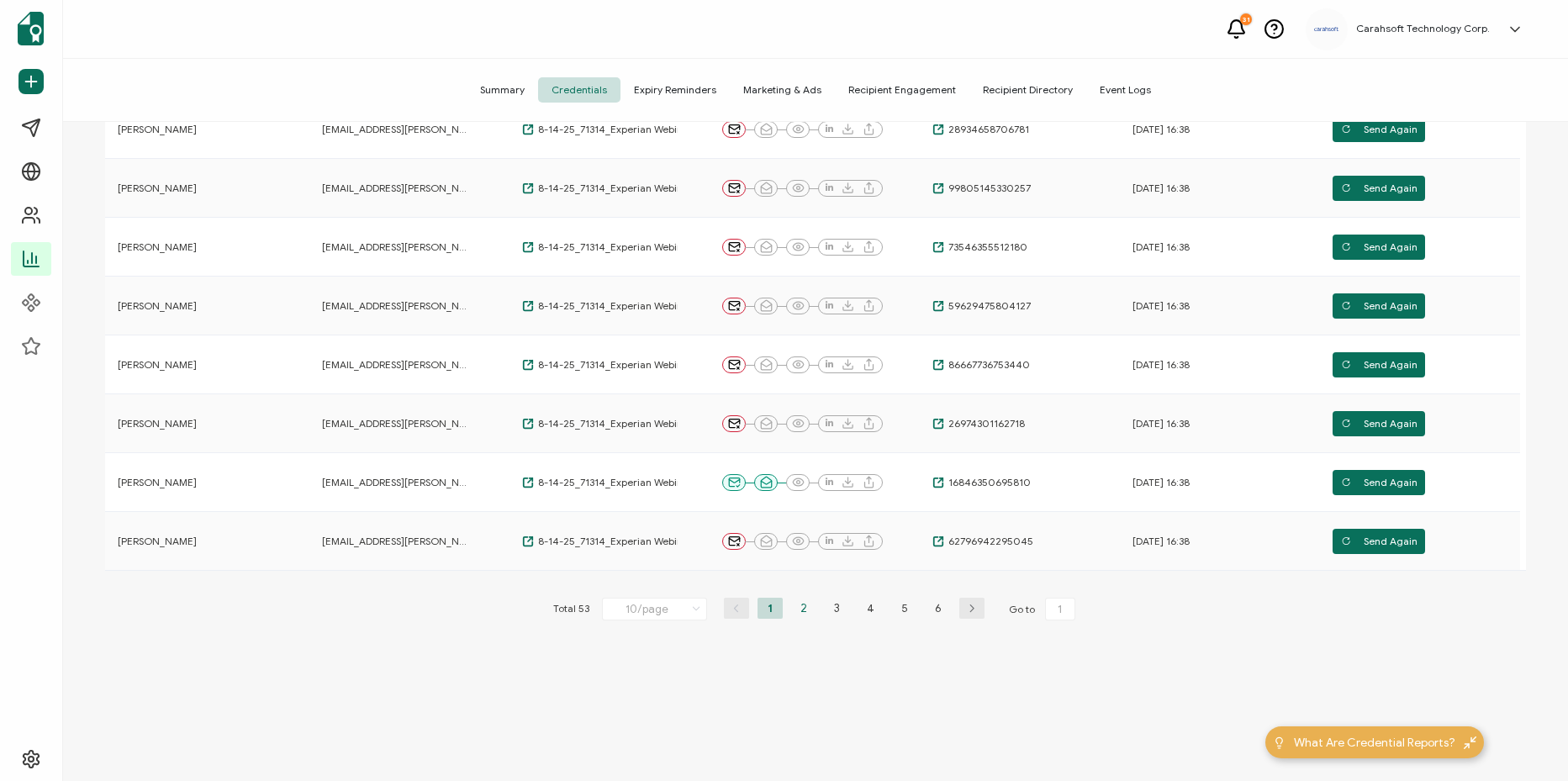
click at [794, 611] on li "2" at bounding box center [803, 608] width 25 height 21
click at [874, 611] on li "4" at bounding box center [871, 608] width 25 height 21
type input "4"
click at [987, 542] on span "25269095700757" at bounding box center [989, 541] width 90 height 13
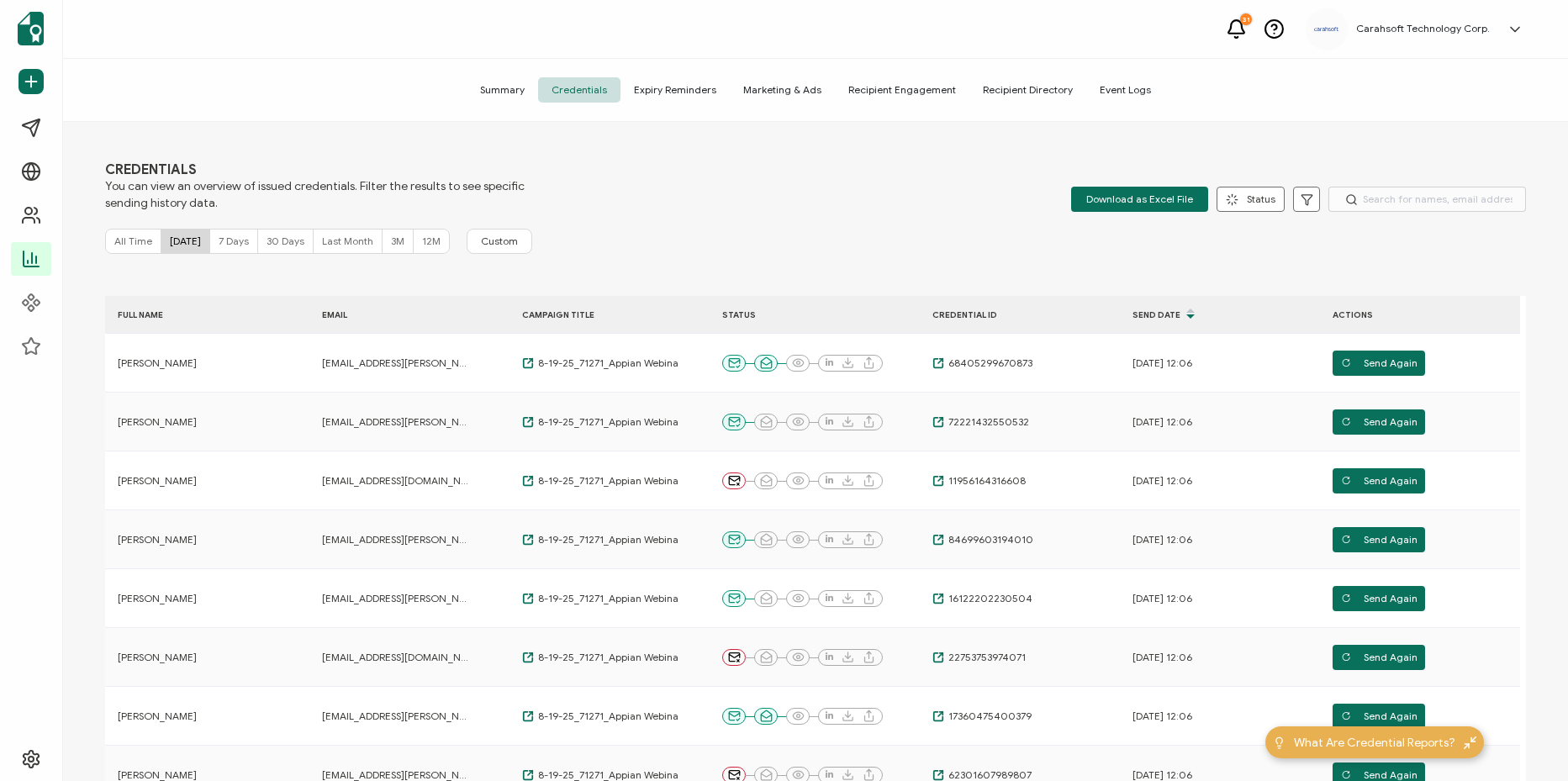
scroll to position [0, 0]
